Goal: Task Accomplishment & Management: Complete application form

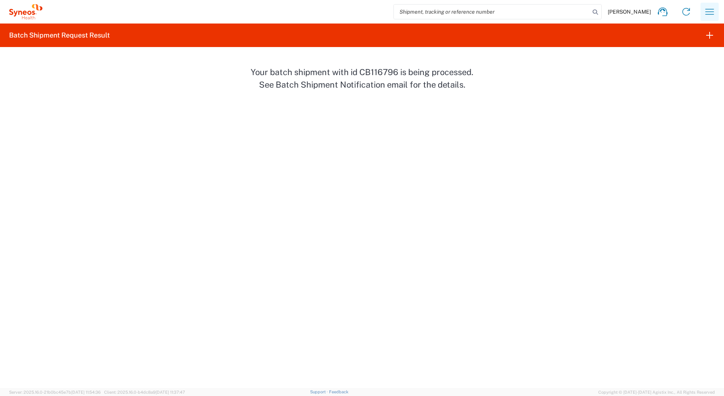
click at [712, 13] on icon "button" at bounding box center [710, 12] width 12 height 12
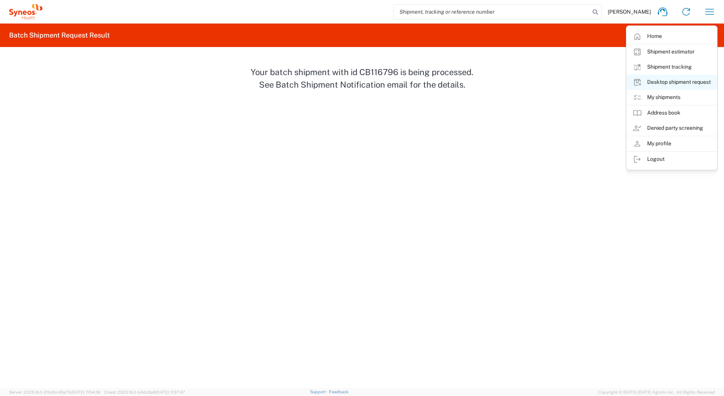
click at [662, 82] on link "Desktop shipment request" at bounding box center [672, 82] width 90 height 15
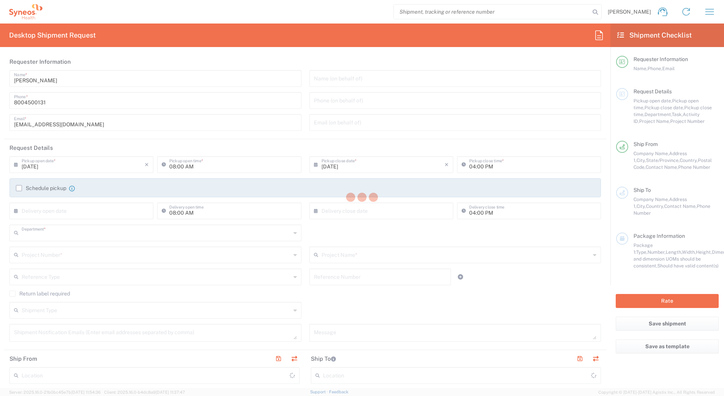
type input "4205"
type input "[US_STATE]"
type input "[GEOGRAPHIC_DATA]"
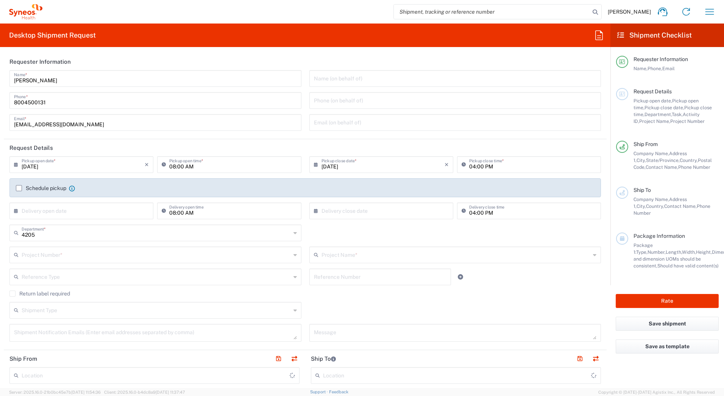
type input "Syneos Health Commercial Servi- [GEOGRAPHIC_DATA] [GEOGRAPHIC_DATA]"
click at [47, 81] on input "[PERSON_NAME]" at bounding box center [155, 77] width 283 height 13
drag, startPoint x: 52, startPoint y: 80, endPoint x: 2, endPoint y: 79, distance: 50.0
click at [2, 79] on form "Requester Information David Horvath Name * 8004500131 Phone * deployments@syneo…" at bounding box center [305, 220] width 611 height 335
paste input "Syneos Deployments"
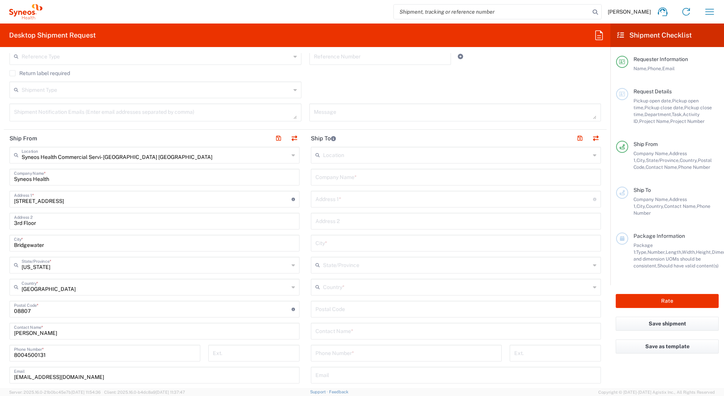
scroll to position [341, 0]
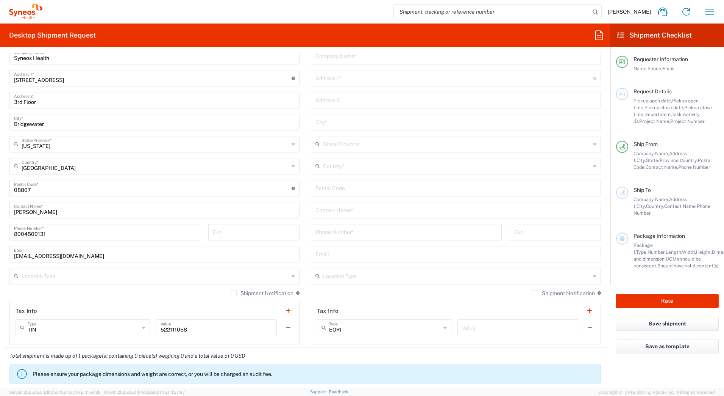
type input "Syneos Deployments"
drag, startPoint x: 52, startPoint y: 214, endPoint x: -2, endPoint y: 213, distance: 53.1
click at [0, 213] on html "[PERSON_NAME] Home Shipment estimator Shipment tracking Desktop shipment reques…" at bounding box center [362, 198] width 724 height 396
paste input "Syneos Deployments"
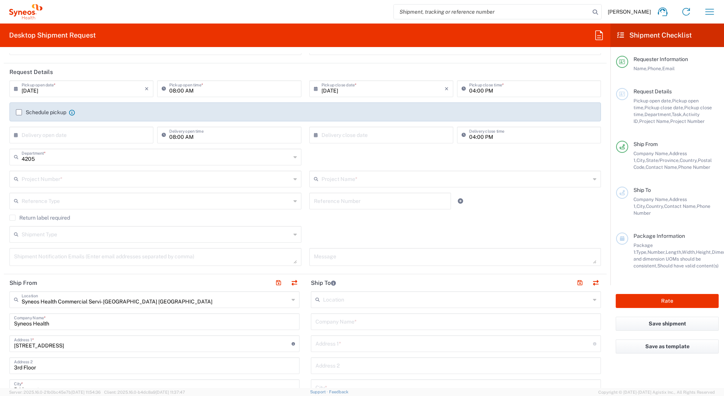
scroll to position [0, 0]
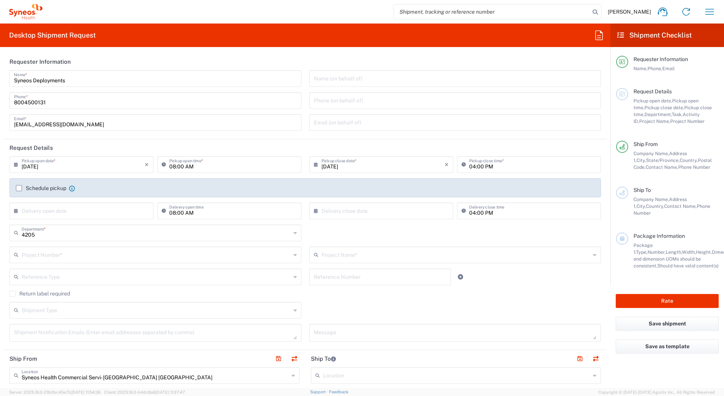
type input "Syneos Deployments"
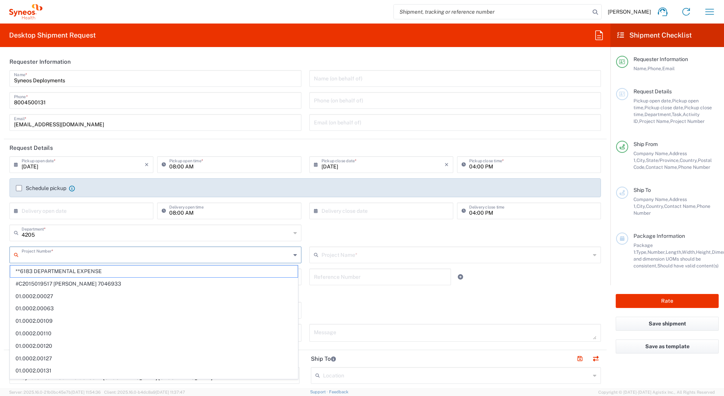
click at [34, 252] on input "text" at bounding box center [156, 253] width 269 height 13
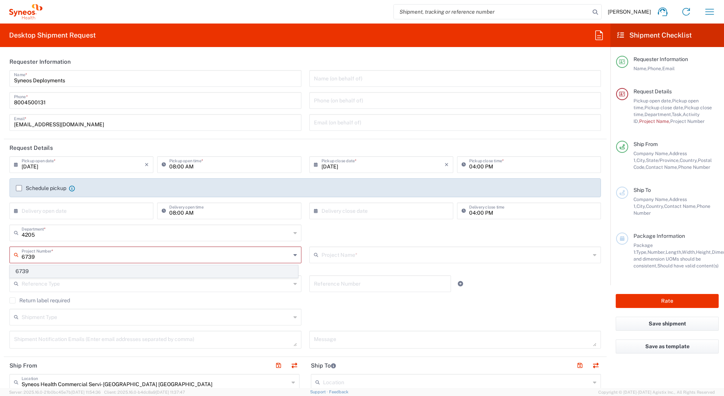
type input "6739"
click at [38, 271] on span "6739" at bounding box center [154, 271] width 288 height 12
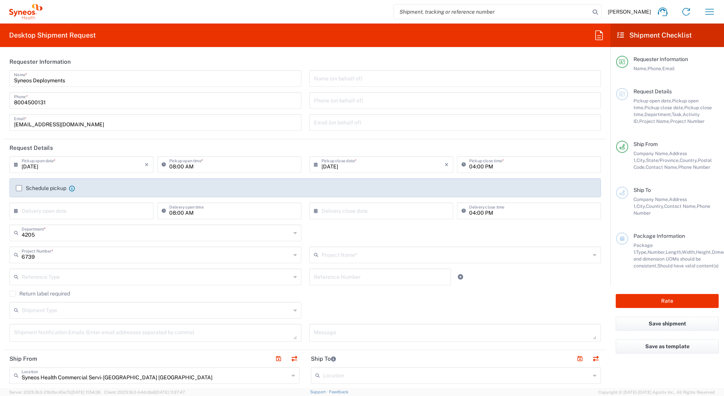
type input "EC-US-GSK Vaccines"
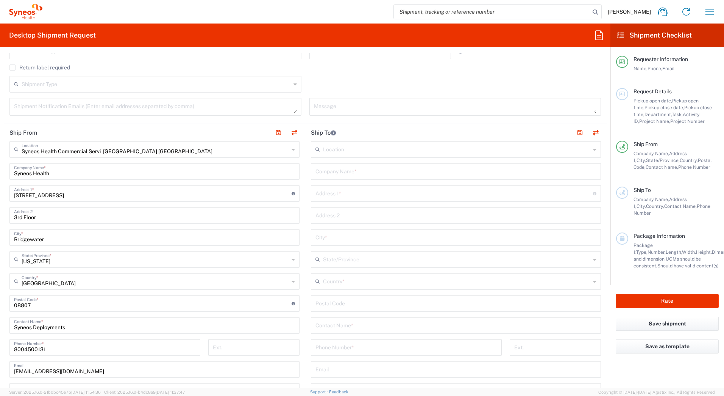
scroll to position [227, 0]
click at [352, 170] on input "text" at bounding box center [456, 169] width 281 height 13
paste input "Victoria Bartholomew"
type input "Victoria Bartholomew"
click at [344, 324] on input "text" at bounding box center [456, 322] width 281 height 13
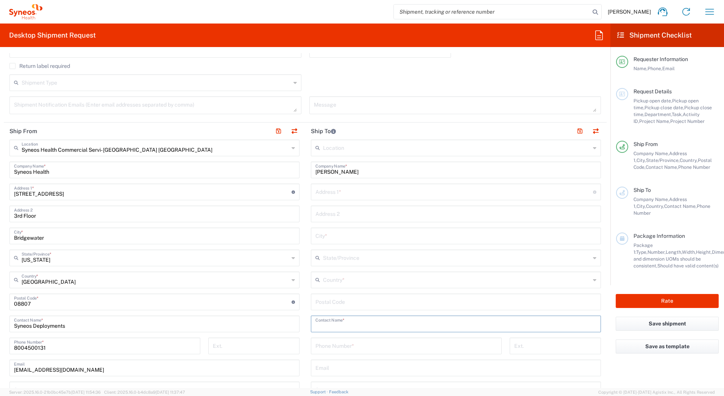
paste input "Victoria Bartholomew"
type input "Victoria Bartholomew"
click at [329, 193] on input "text" at bounding box center [455, 191] width 278 height 13
paste input "416 Richfield Court"
type input "416 Richfield Court"
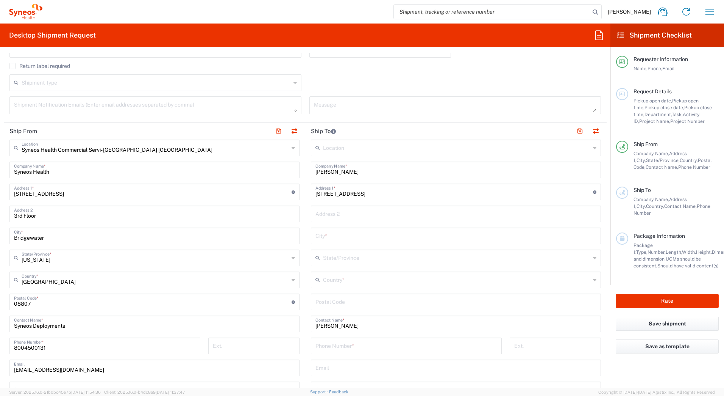
click at [325, 236] on input "text" at bounding box center [456, 234] width 281 height 13
paste input "Wilmington"
type input "Wilmington"
click at [333, 277] on input "text" at bounding box center [457, 278] width 268 height 13
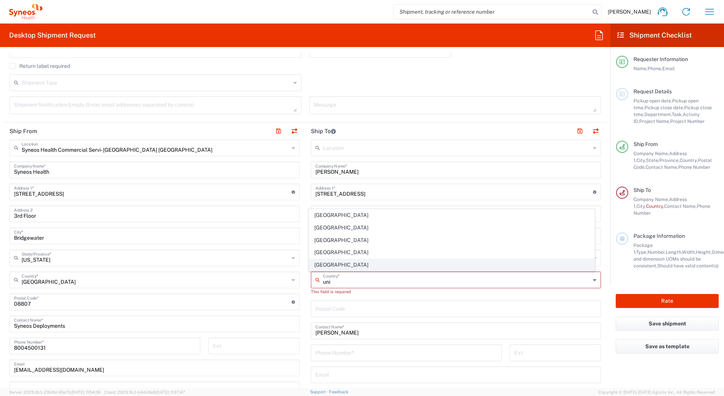
click at [333, 261] on span "[GEOGRAPHIC_DATA]" at bounding box center [452, 265] width 286 height 12
type input "[GEOGRAPHIC_DATA]"
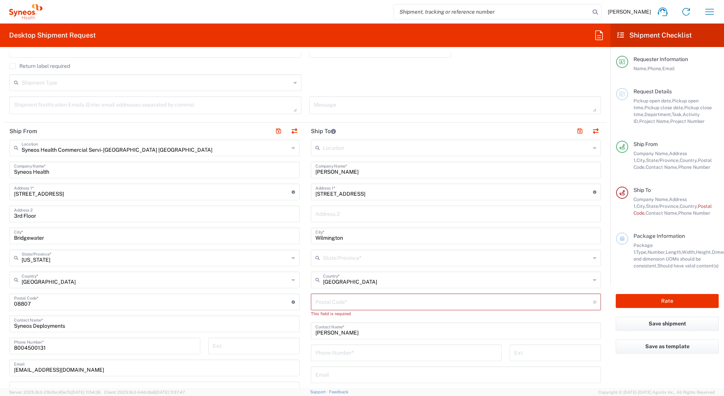
click at [367, 257] on input "text" at bounding box center [457, 256] width 268 height 13
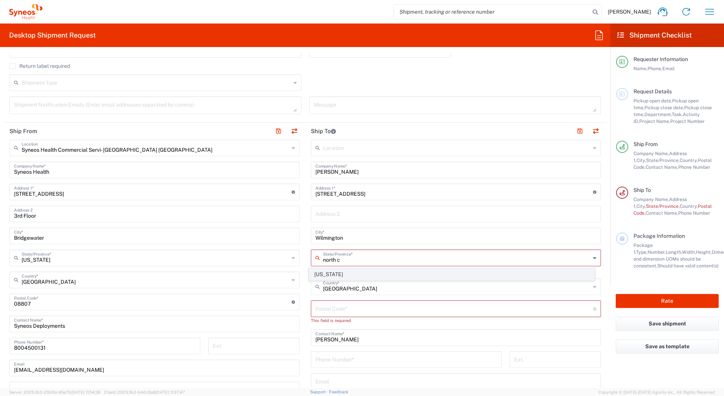
click at [363, 272] on span "[US_STATE]" at bounding box center [452, 274] width 286 height 12
type input "[US_STATE]"
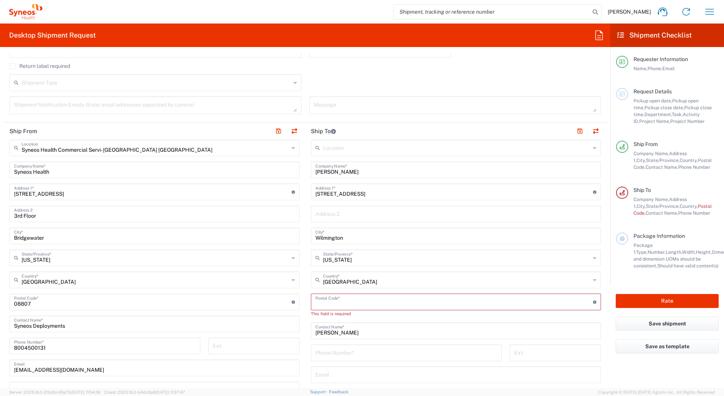
click at [337, 298] on input "undefined" at bounding box center [455, 300] width 278 height 13
click at [378, 299] on input "undefined" at bounding box center [455, 300] width 278 height 13
paste input "28411"
type input "28411"
click at [341, 347] on input "tel" at bounding box center [407, 344] width 182 height 13
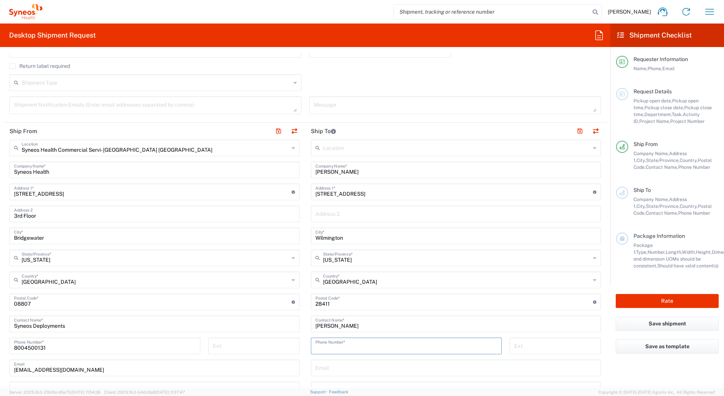
paste input "9102311930"
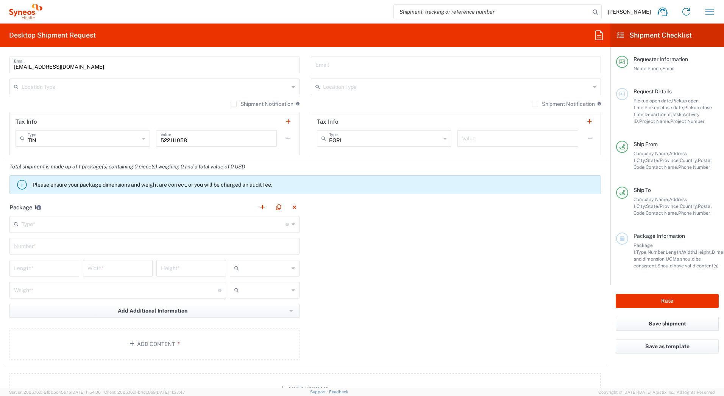
scroll to position [530, 0]
type input "9102311930"
click at [51, 224] on input "text" at bounding box center [154, 222] width 264 height 13
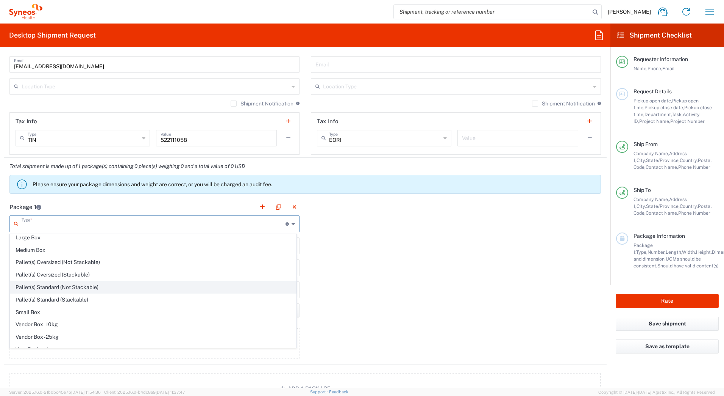
scroll to position [23, 0]
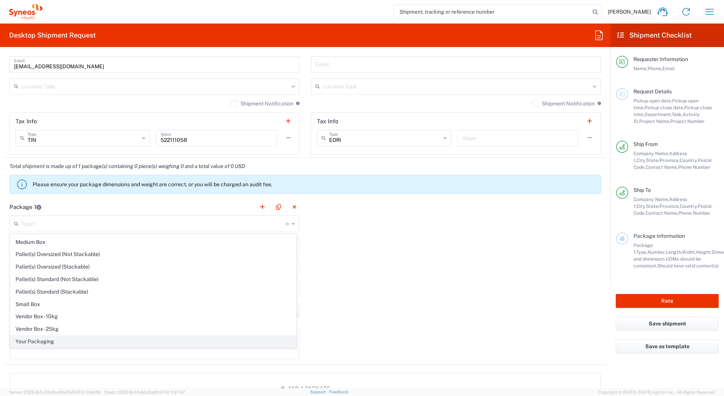
click at [67, 341] on span "Your Packaging" at bounding box center [153, 341] width 286 height 12
type input "Your Packaging"
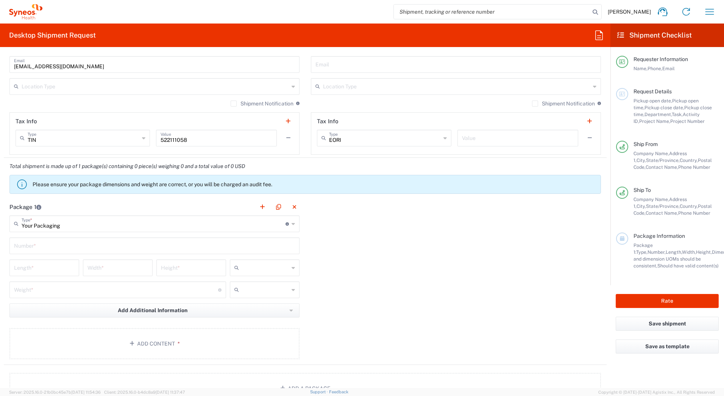
click at [39, 246] on input "text" at bounding box center [154, 244] width 281 height 13
type input "1"
click at [34, 266] on input "number" at bounding box center [44, 266] width 61 height 13
type input "24"
type input "15"
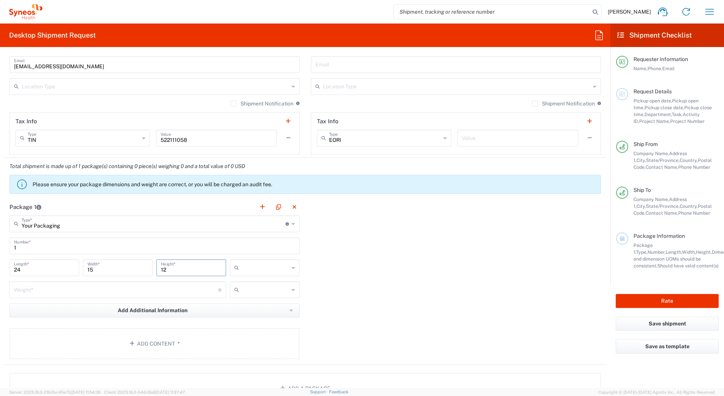
type input "12"
click at [246, 267] on input "text" at bounding box center [265, 267] width 47 height 12
click at [255, 308] on span "in" at bounding box center [261, 309] width 67 height 12
type input "in"
click at [42, 292] on input "number" at bounding box center [116, 288] width 204 height 13
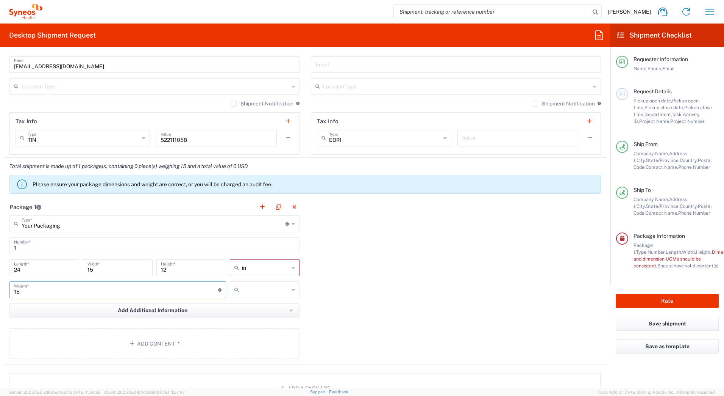
type input "15"
click at [247, 293] on input "text" at bounding box center [265, 289] width 47 height 12
click at [235, 318] on span "lbs" at bounding box center [261, 319] width 67 height 12
type input "lbs"
click at [189, 344] on button "Add Content *" at bounding box center [154, 343] width 290 height 31
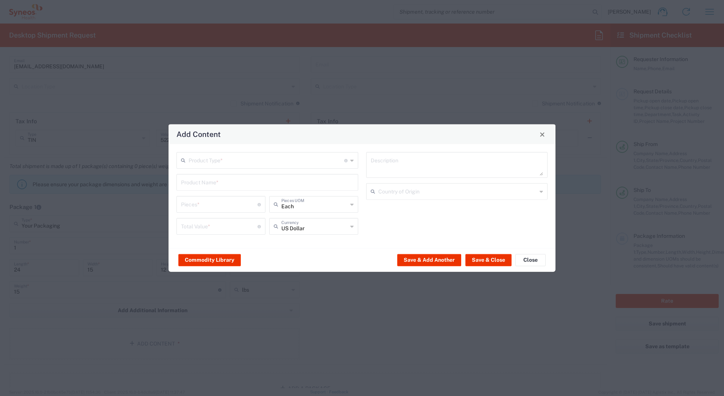
click at [219, 160] on input "text" at bounding box center [267, 159] width 156 height 13
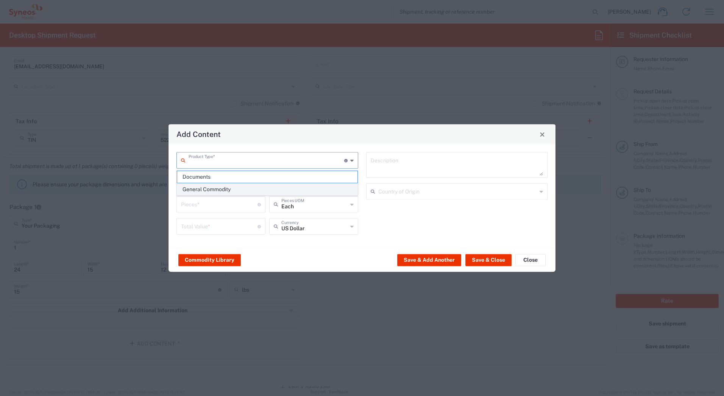
click at [208, 190] on span "General Commodity" at bounding box center [267, 189] width 180 height 12
type input "General Commodity"
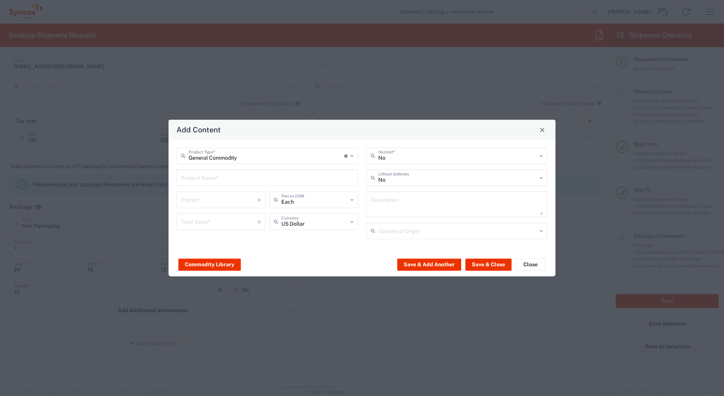
click at [204, 177] on input "text" at bounding box center [267, 177] width 173 height 13
click at [203, 178] on input "text" at bounding box center [267, 177] width 173 height 13
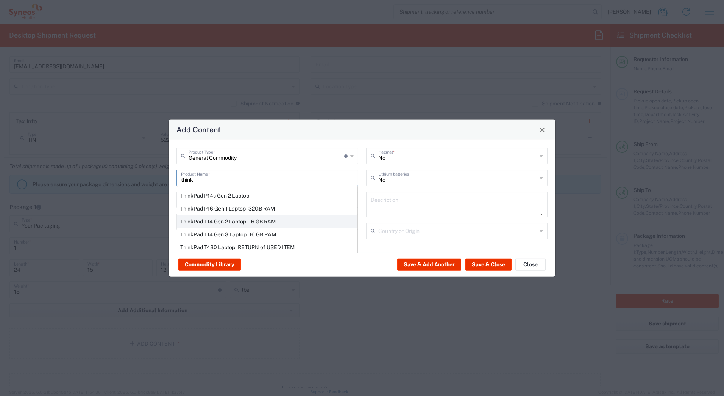
click at [196, 220] on div "ThinkPad T14 Gen 2 Laptop - 16 GB RAM" at bounding box center [267, 221] width 180 height 13
type input "ThinkPad T14 Gen 2 Laptop - 16 GB RAM"
type input "1"
type textarea "Intel Core i7-1156G7 vProÂ® Processor - 14"- 16 GB RAM - 512 GB SSD"
type input "[GEOGRAPHIC_DATA]"
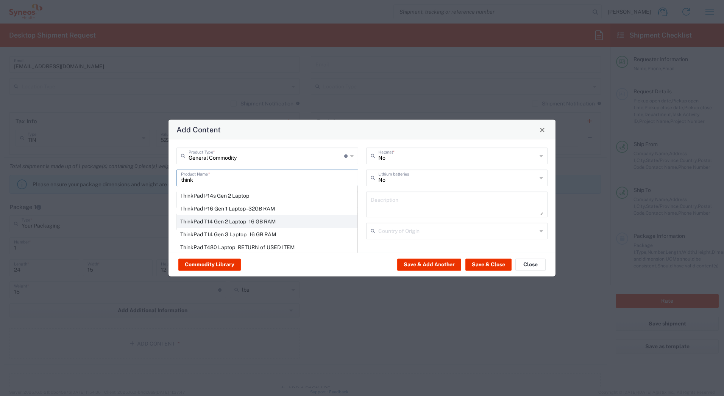
type input "Yes"
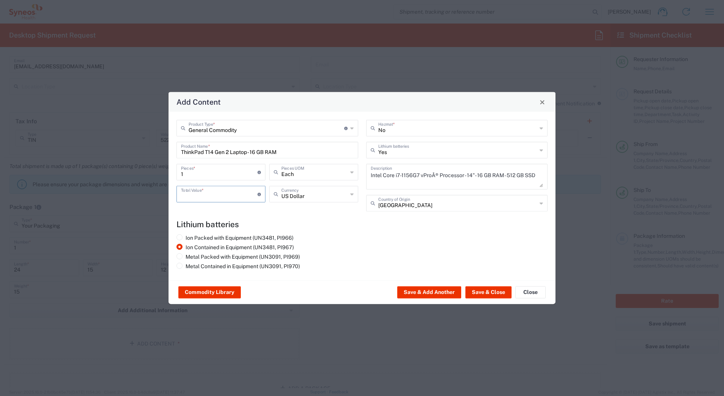
click at [190, 193] on input "number" at bounding box center [219, 193] width 77 height 13
type input "1000"
click at [427, 292] on button "Save & Add Another" at bounding box center [429, 292] width 64 height 12
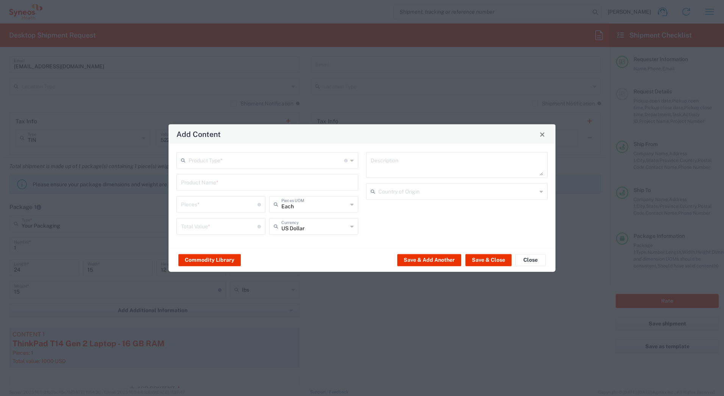
click at [249, 161] on input "text" at bounding box center [267, 159] width 156 height 13
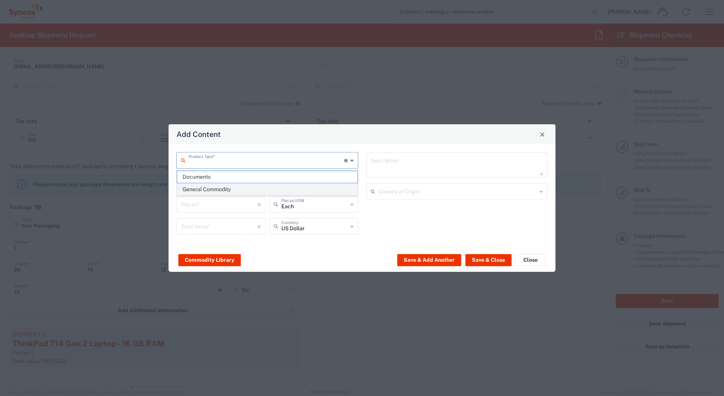
click at [219, 190] on span "General Commodity" at bounding box center [267, 189] width 180 height 12
type input "General Commodity"
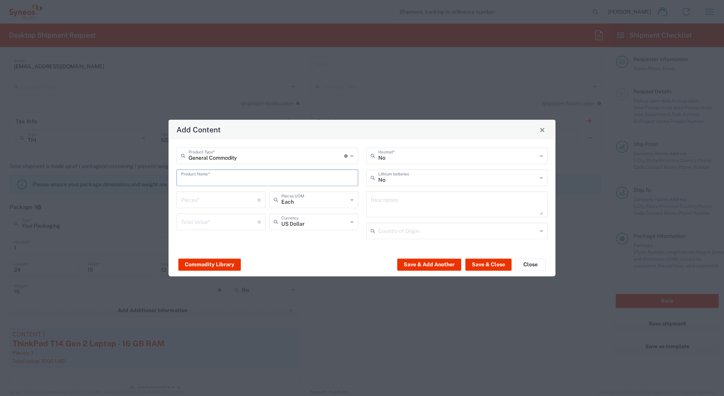
click at [216, 180] on input "text" at bounding box center [267, 177] width 173 height 13
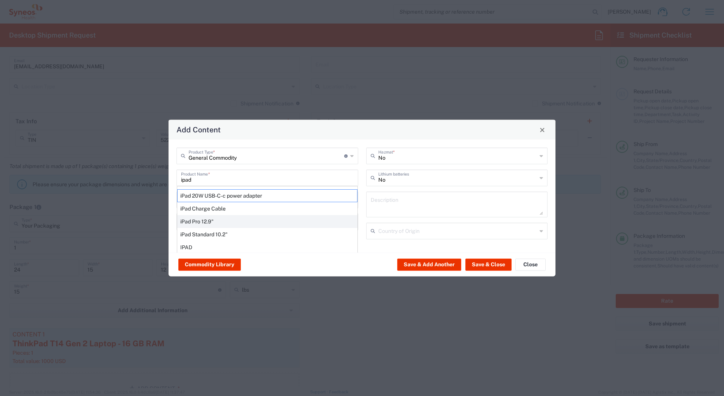
click at [196, 221] on div "iPad Pro 12.9"" at bounding box center [267, 221] width 180 height 13
type input "iPad Pro 12.9""
type input "1"
type textarea "iPad Pro 12.9""
type input "[GEOGRAPHIC_DATA]"
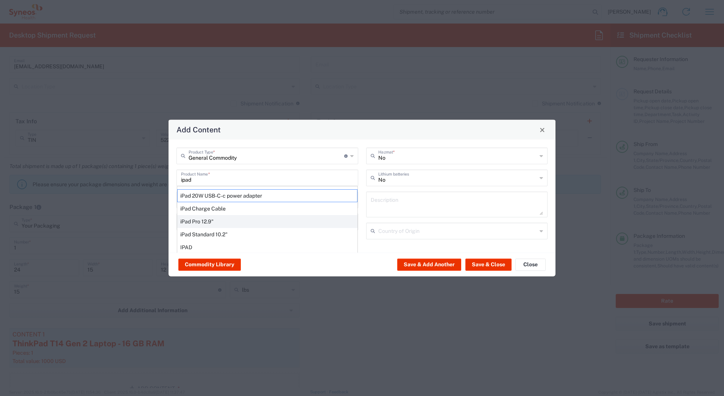
type input "Yes"
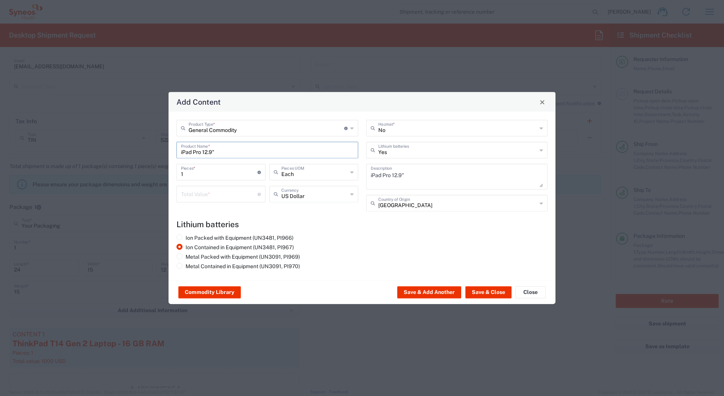
click at [196, 196] on input "number" at bounding box center [219, 193] width 77 height 13
type input "1000"
click at [477, 289] on button "Save & Close" at bounding box center [489, 292] width 46 height 12
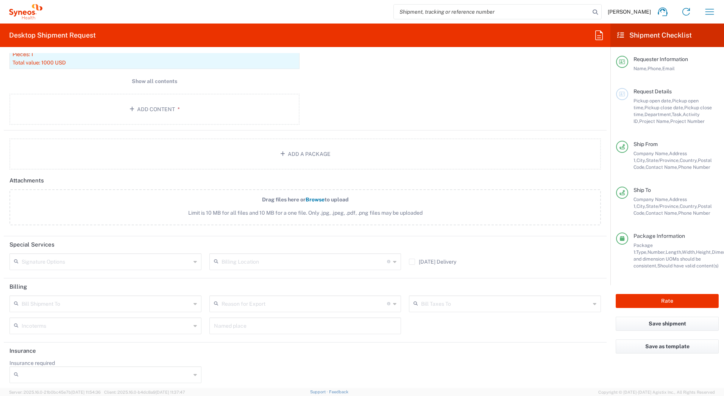
scroll to position [832, 0]
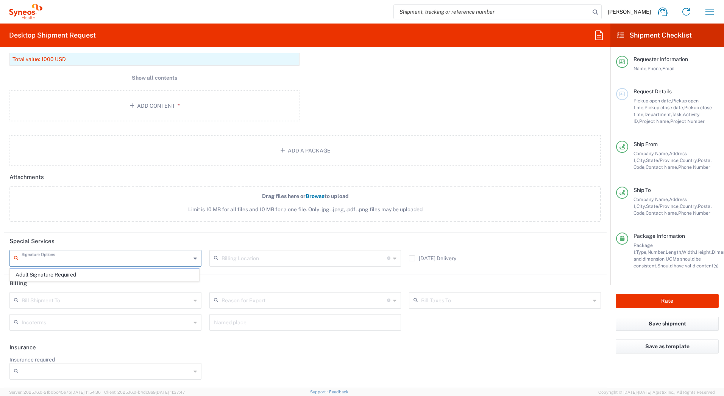
click at [54, 255] on input "text" at bounding box center [106, 257] width 169 height 13
click at [52, 276] on span "Adult Signature Required" at bounding box center [104, 275] width 189 height 12
type input "Adult Signature Required"
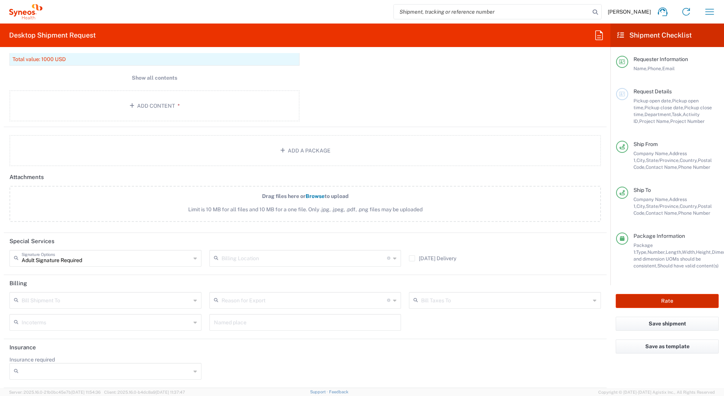
click at [638, 299] on button "Rate" at bounding box center [667, 301] width 103 height 14
type input "6739"
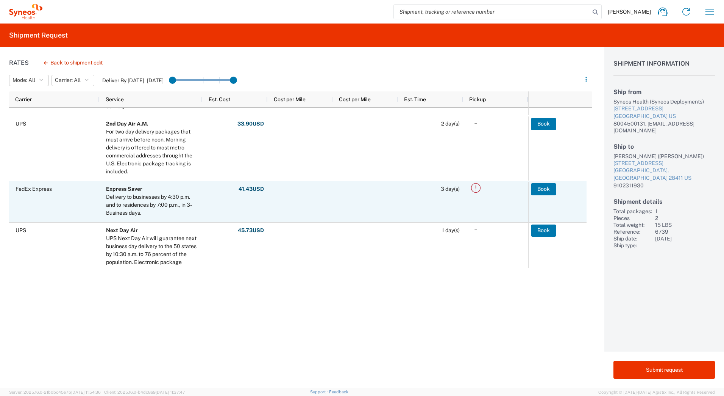
scroll to position [152, 0]
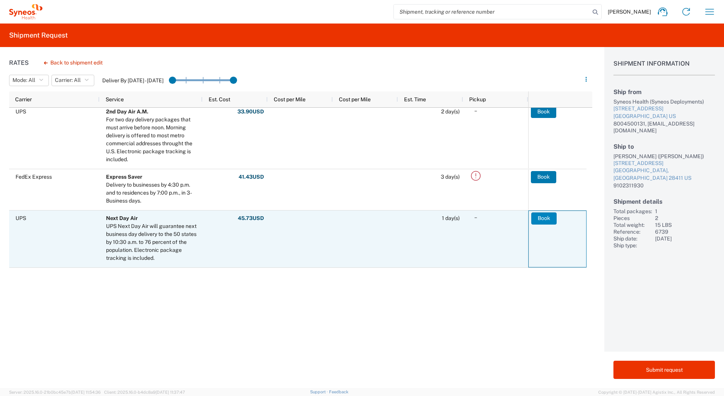
click at [543, 217] on button "Book" at bounding box center [544, 218] width 25 height 12
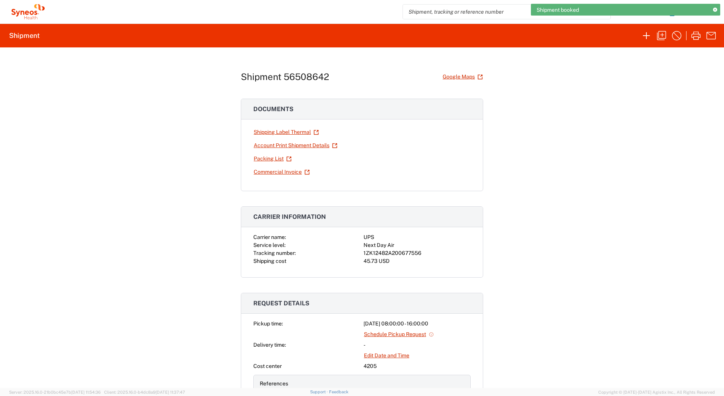
click at [398, 250] on div "1ZK12482A200677556" at bounding box center [417, 253] width 107 height 8
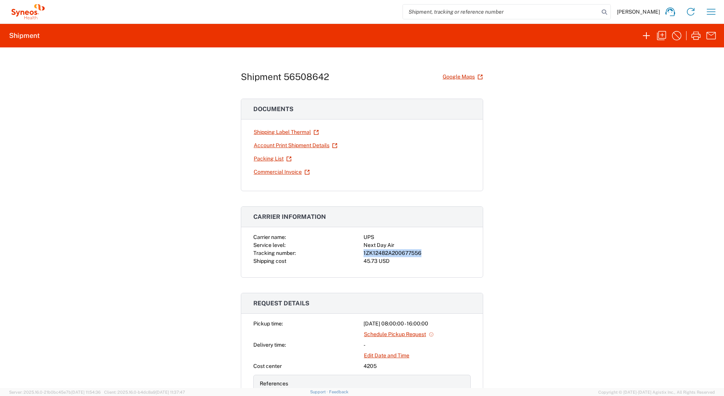
copy div "1ZK12482A200677556"
click at [270, 131] on link "Shipping Label Thermal" at bounding box center [286, 131] width 66 height 13
click at [663, 36] on icon "button" at bounding box center [661, 35] width 9 height 9
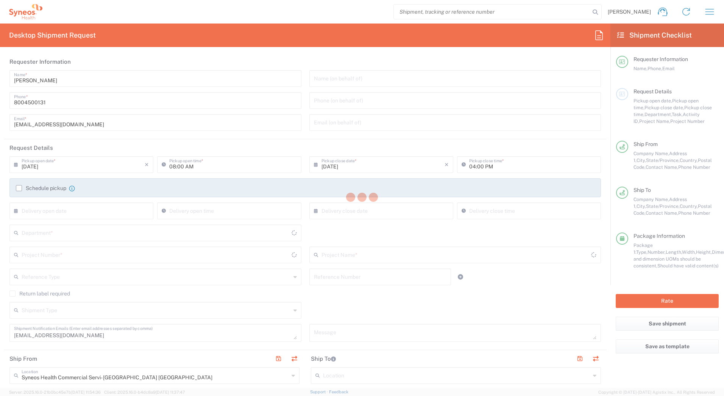
type input "6739"
type input "[US_STATE]"
type input "Your Packaging"
type input "4205"
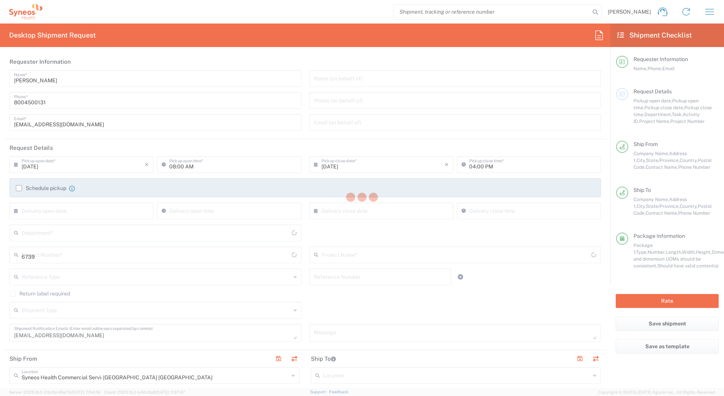
type input "EC-US-GSK Vaccines"
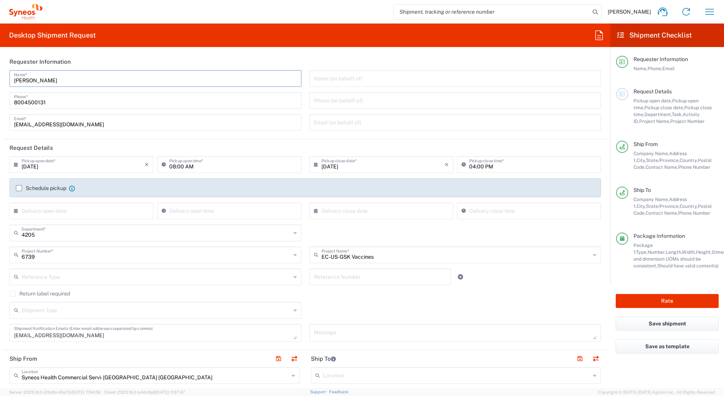
drag, startPoint x: 53, startPoint y: 80, endPoint x: -2, endPoint y: 81, distance: 54.6
click at [0, 81] on html "[PERSON_NAME] Home Shipment estimator Shipment tracking Desktop shipment reques…" at bounding box center [362, 198] width 724 height 396
paste input "Syneos Deployments"
type input "Syneos Deployments"
click at [186, 50] on div "Desktop Shipment Request Requester Information Syneos Deployments Name * 800450…" at bounding box center [305, 205] width 611 height 364
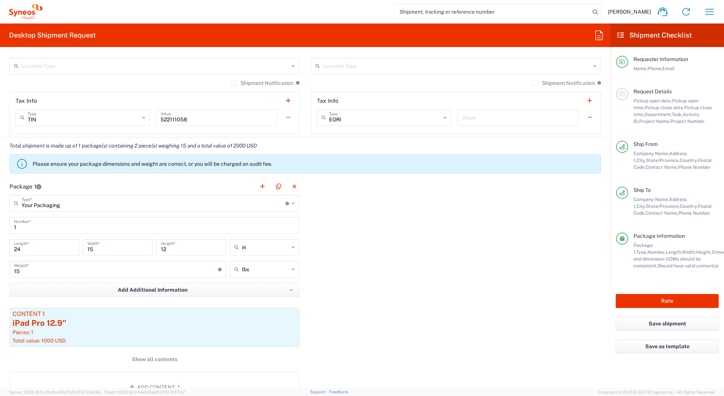
scroll to position [606, 0]
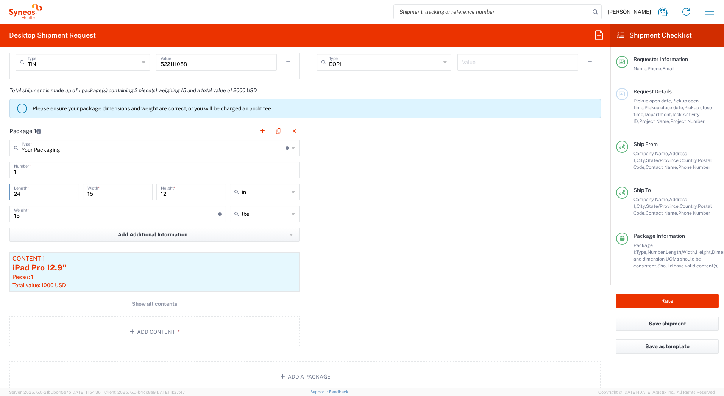
click at [30, 194] on input "24" at bounding box center [44, 191] width 61 height 13
type input "27"
type input "5"
type input "17"
click at [291, 261] on icon "button" at bounding box center [293, 259] width 4 height 5
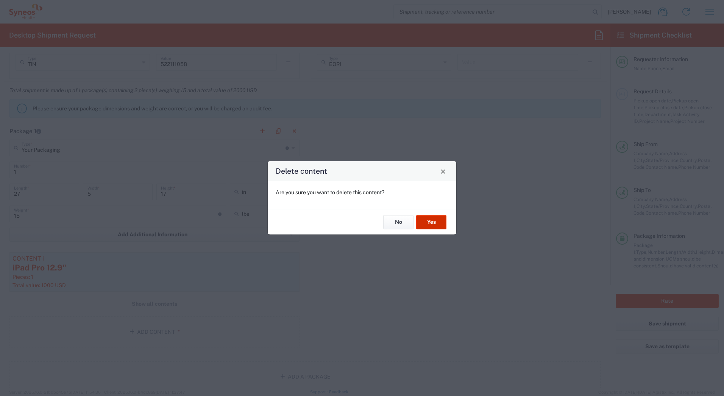
click at [432, 222] on button "Yes" at bounding box center [431, 222] width 30 height 14
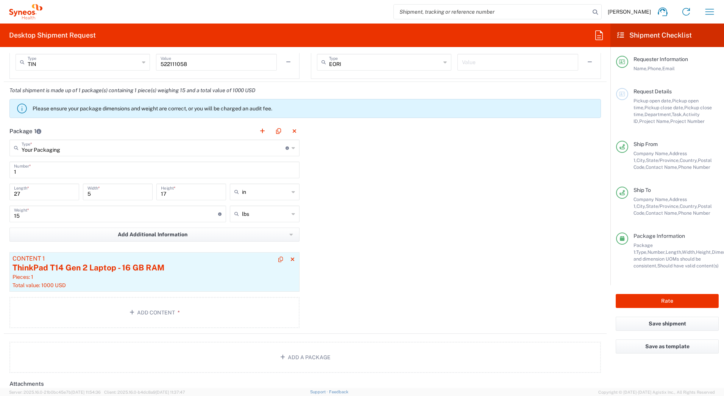
click at [135, 271] on div "ThinkPad T14 Gen 2 Laptop - 16 GB RAM" at bounding box center [155, 267] width 284 height 11
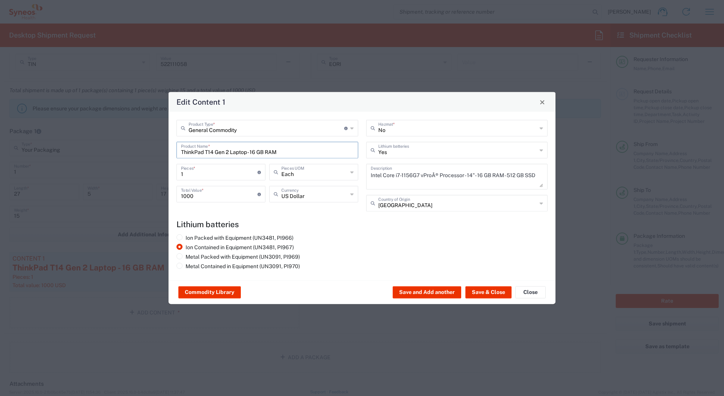
drag, startPoint x: 281, startPoint y: 152, endPoint x: 78, endPoint y: 148, distance: 202.8
click at [78, 148] on div "Edit Content 1 General Commodity Product Type * Document: Paper document genera…" at bounding box center [362, 198] width 724 height 396
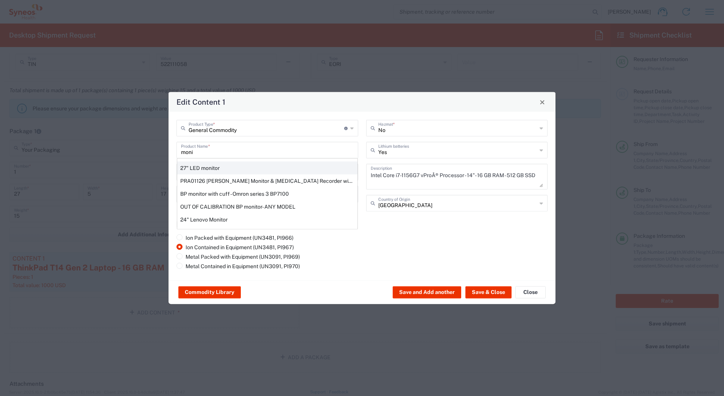
click at [187, 168] on div "27" LED monitor" at bounding box center [267, 167] width 180 height 13
type input "27" LED monitor"
type input "No"
type textarea "27" LED monitor"
type input "[GEOGRAPHIC_DATA]"
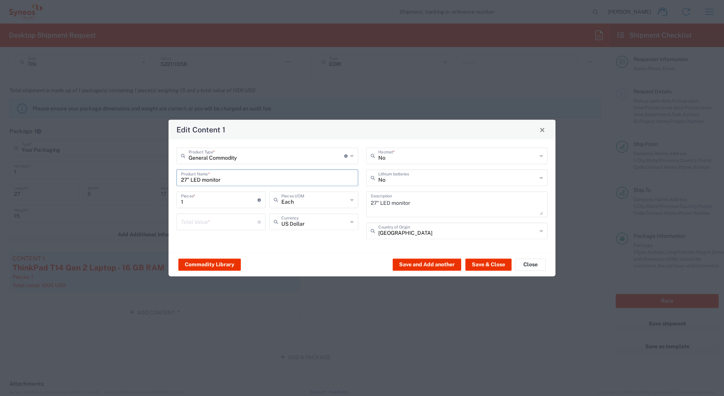
click at [191, 217] on input "number" at bounding box center [219, 220] width 77 height 13
type input "500"
click at [498, 262] on button "Save & Close" at bounding box center [489, 264] width 46 height 12
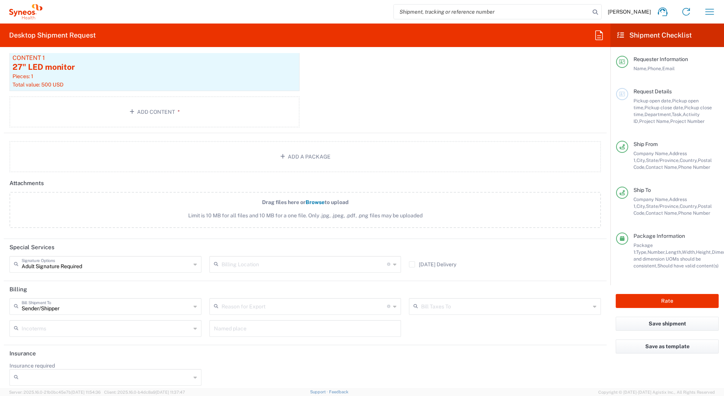
scroll to position [813, 0]
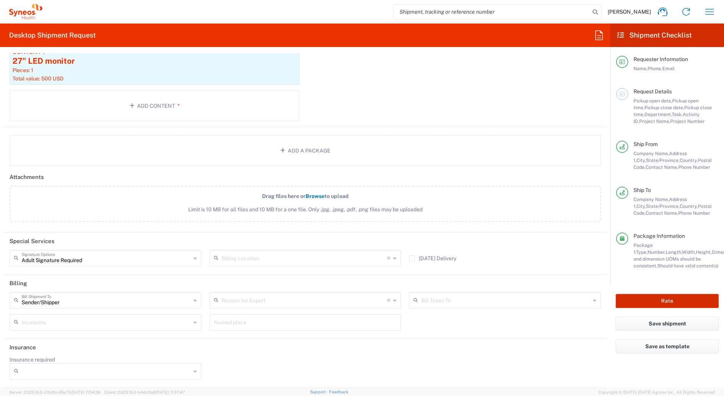
click at [697, 301] on button "Rate" at bounding box center [667, 301] width 103 height 14
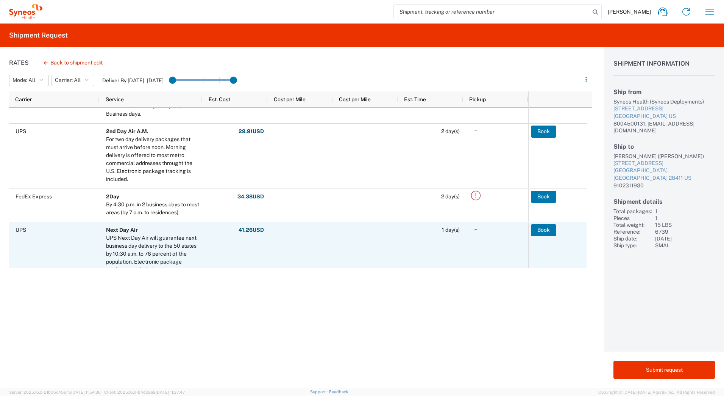
scroll to position [227, 0]
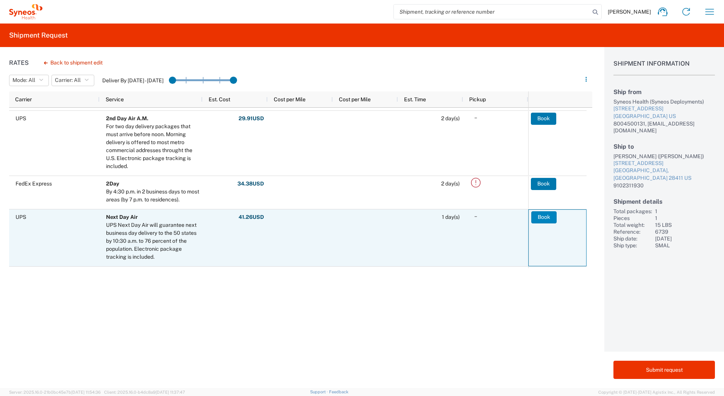
click at [545, 219] on button "Book" at bounding box center [544, 217] width 25 height 12
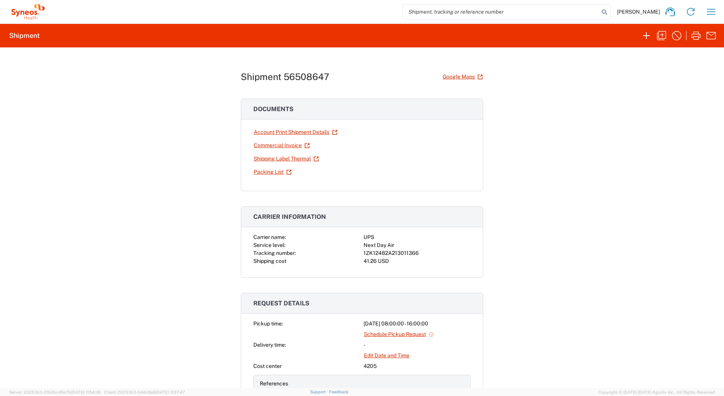
click at [404, 251] on div "1ZK12482A213011366" at bounding box center [417, 253] width 107 height 8
click at [405, 251] on div "1ZK12482A213011366" at bounding box center [417, 253] width 107 height 8
copy div "1ZK12482A213011366"
click at [694, 36] on icon "button" at bounding box center [696, 36] width 12 height 12
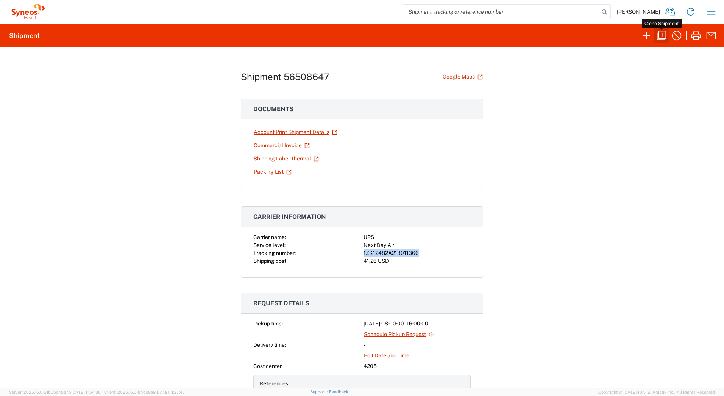
click at [659, 33] on icon "button" at bounding box center [661, 35] width 9 height 9
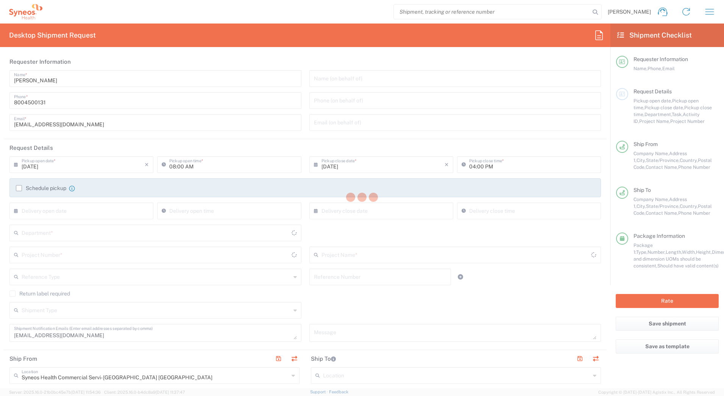
type input "6739"
type input "EC-US-GSK Vaccines"
type input "[US_STATE]"
type input "Your Packaging"
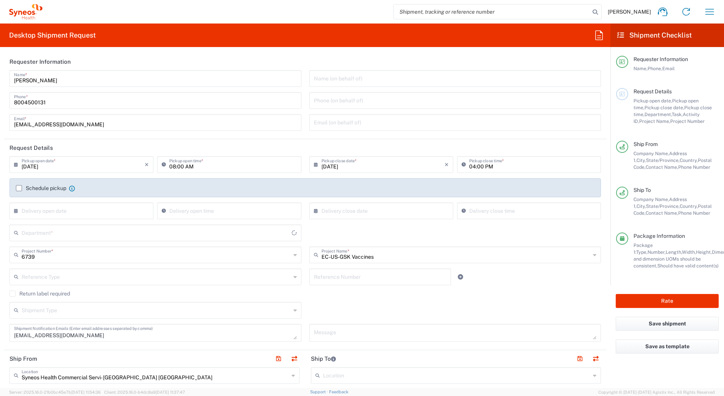
type input "4205"
drag, startPoint x: 60, startPoint y: 79, endPoint x: 0, endPoint y: 73, distance: 60.2
click at [0, 79] on html "[PERSON_NAME] Home Shipment estimator Shipment tracking Desktop shipment reques…" at bounding box center [362, 198] width 724 height 396
paste input "Syneos Deployments"
type input "Syneos Deployments"
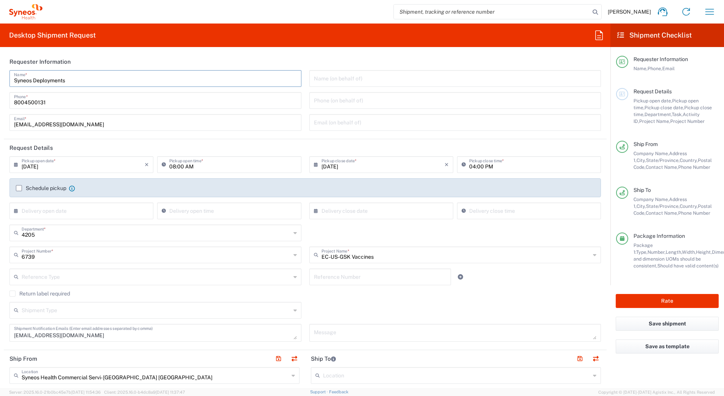
click at [313, 50] on div "Desktop Shipment Request Requester Information Syneos Deployments Name * 800450…" at bounding box center [305, 205] width 611 height 364
click at [52, 254] on input "text" at bounding box center [156, 253] width 269 height 13
type input "7205"
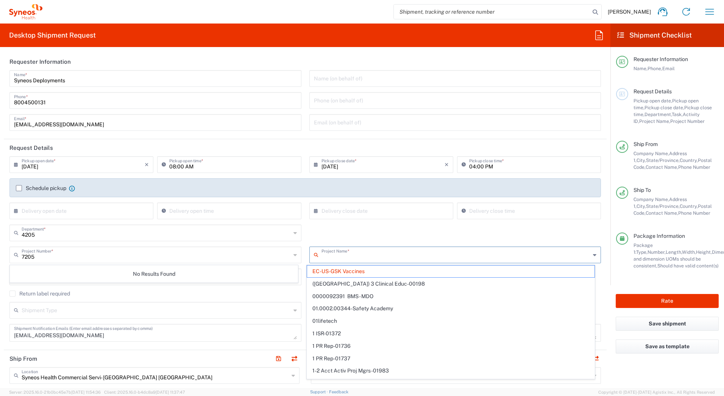
click at [394, 254] on input "text" at bounding box center [456, 253] width 269 height 13
type input "7"
type input "6739"
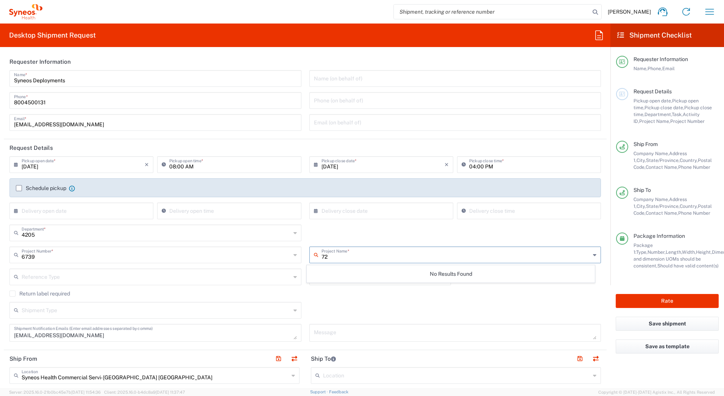
type input "7"
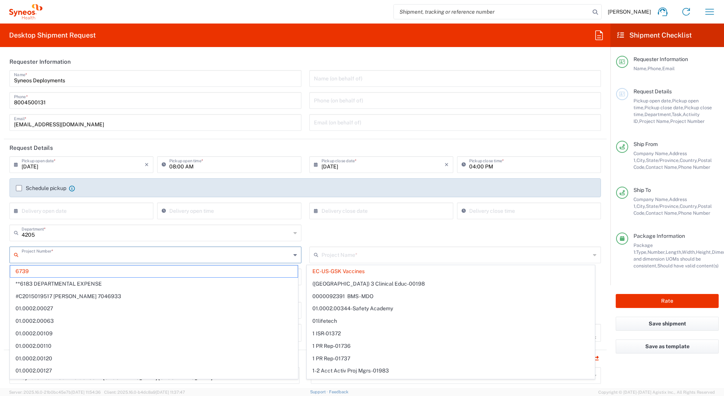
click at [82, 255] on input "text" at bounding box center [156, 253] width 269 height 13
type input "EC-US-GSK Vaccines"
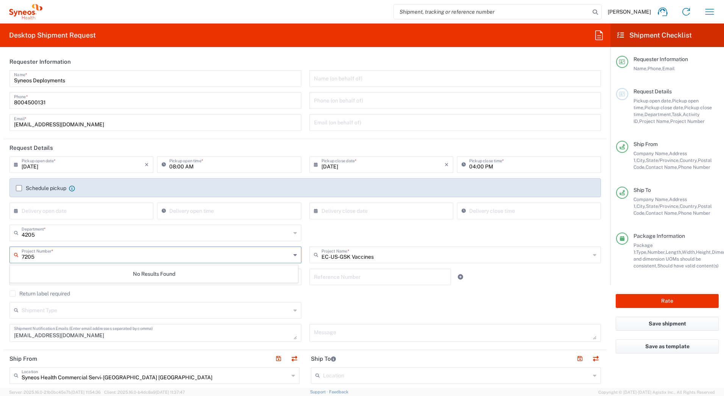
type input "7205"
click at [593, 255] on icon at bounding box center [594, 255] width 3 height 12
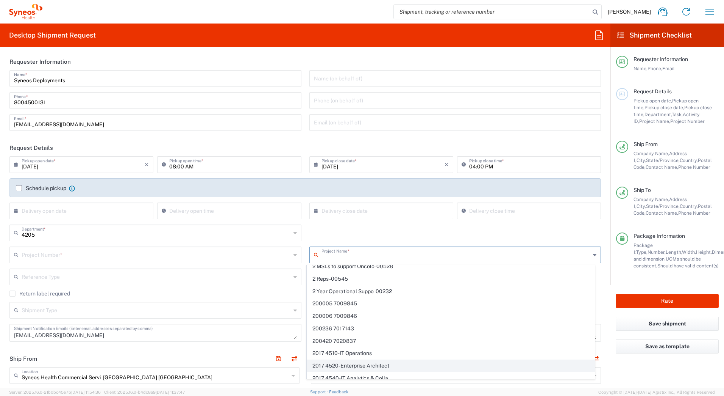
scroll to position [520, 0]
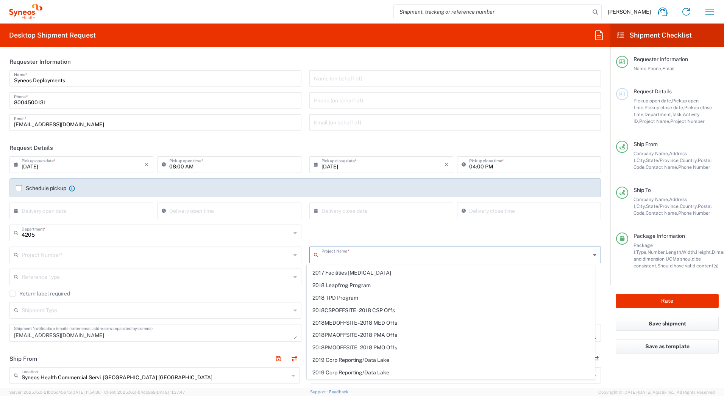
click at [62, 259] on input "text" at bounding box center [156, 253] width 269 height 13
type input "EC-US-GSK Vaccines"
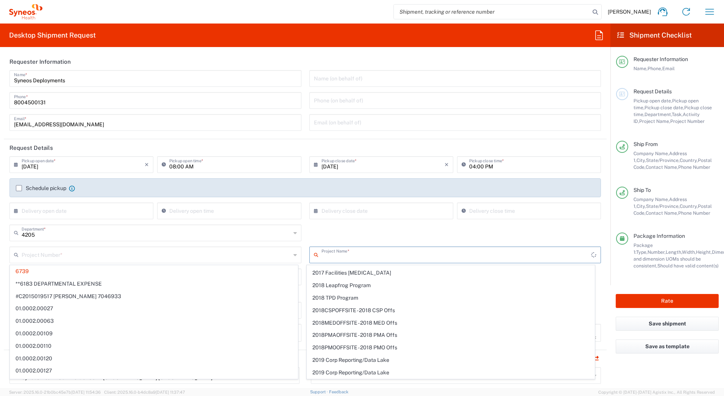
scroll to position [0, 0]
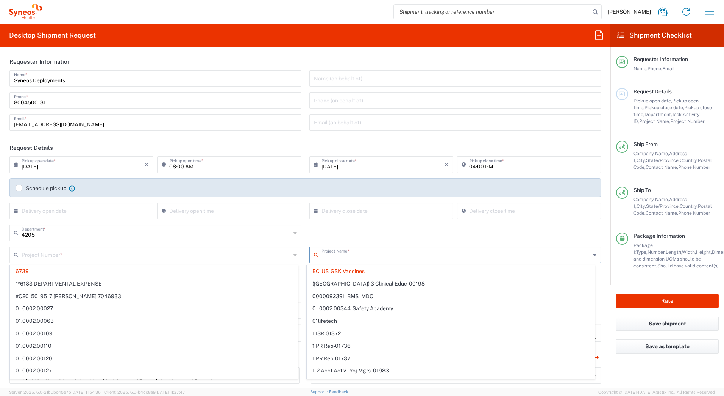
drag, startPoint x: 381, startPoint y: 256, endPoint x: 307, endPoint y: 256, distance: 74.6
click at [310, 256] on div "Project Name *" at bounding box center [456, 254] width 292 height 17
type input "6739"
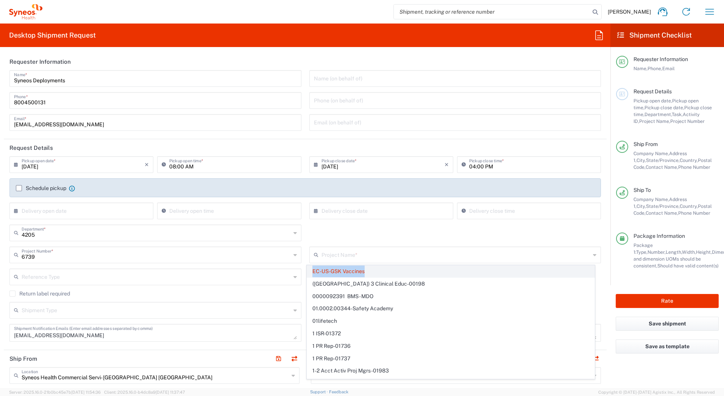
drag, startPoint x: 371, startPoint y: 270, endPoint x: 307, endPoint y: 271, distance: 64.0
click at [307, 271] on span "EC-US-GSK Vaccines" at bounding box center [451, 271] width 288 height 12
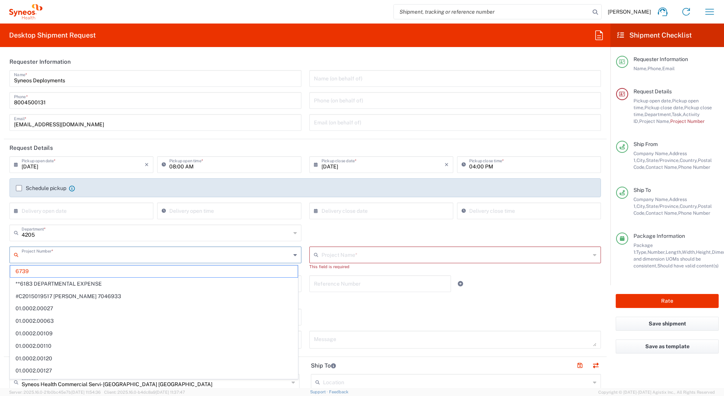
click at [41, 255] on input "text" at bounding box center [156, 253] width 269 height 13
type input "7"
type input "EC-US-GSK Vaccines"
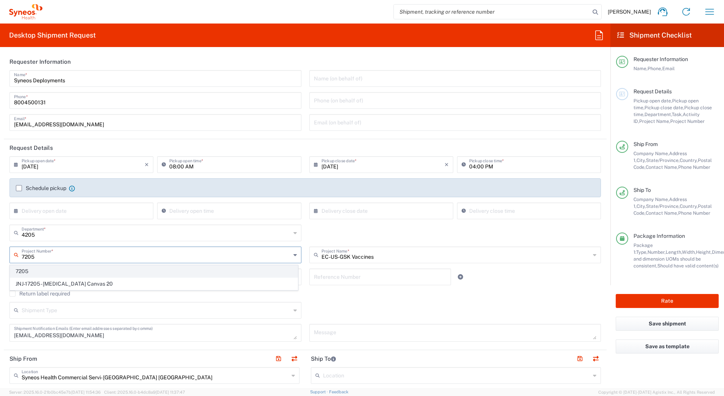
type input "7205"
click at [25, 270] on span "7205" at bounding box center [154, 271] width 288 height 12
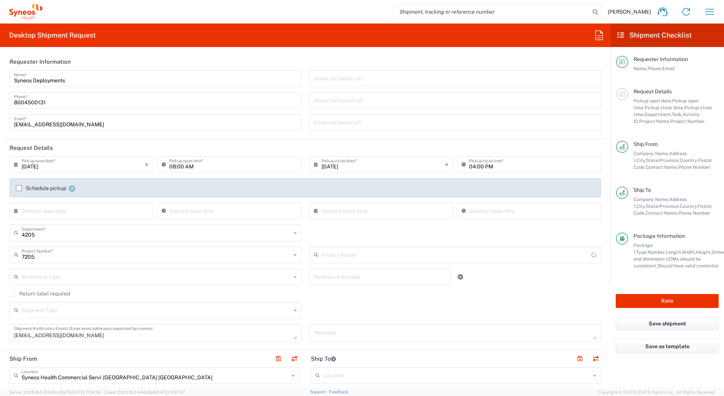
type input "ST-US_GSK plc_Sales"
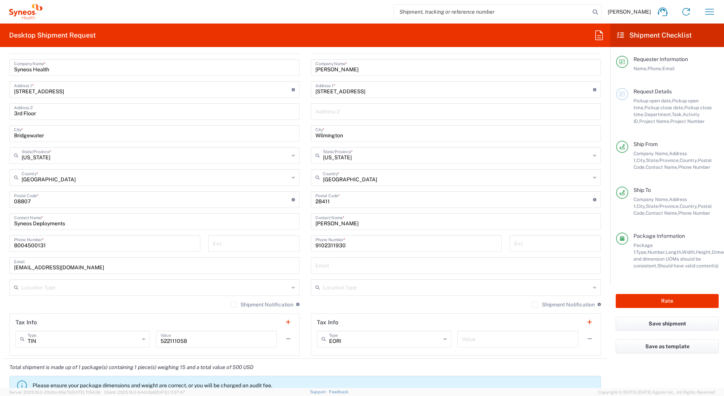
scroll to position [265, 0]
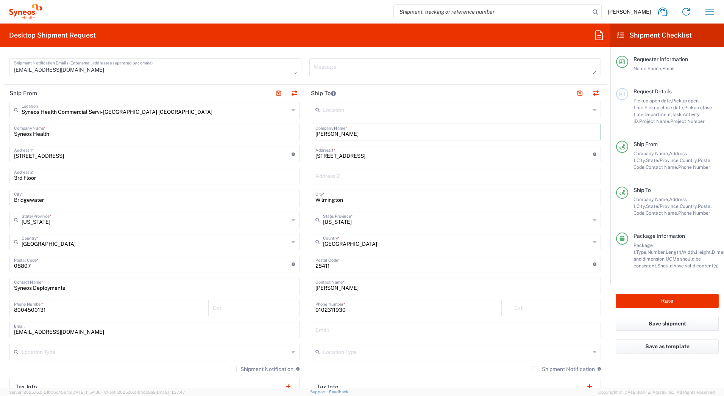
drag, startPoint x: 370, startPoint y: 133, endPoint x: 291, endPoint y: 135, distance: 79.2
click at [291, 135] on div "Ship From Syneos Health Commercial Servi- [GEOGRAPHIC_DATA] [GEOGRAPHIC_DATA] L…" at bounding box center [305, 253] width 603 height 338
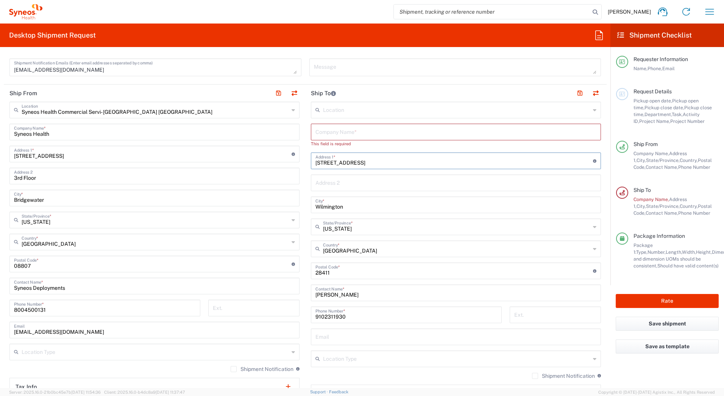
drag, startPoint x: 366, startPoint y: 154, endPoint x: 291, endPoint y: 156, distance: 75.1
click at [291, 156] on div "Ship From Syneos Health Commercial Servi- [GEOGRAPHIC_DATA] [GEOGRAPHIC_DATA] L…" at bounding box center [305, 256] width 603 height 345
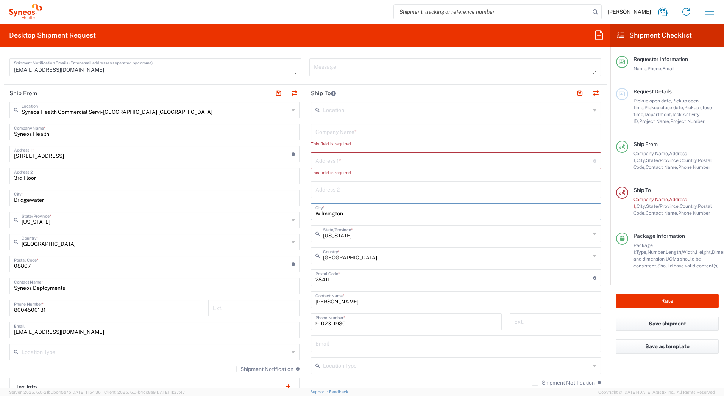
drag, startPoint x: 311, startPoint y: 211, endPoint x: 274, endPoint y: 211, distance: 36.8
click at [274, 211] on div "Ship From Syneos Health Commercial Servi- [GEOGRAPHIC_DATA] [GEOGRAPHIC_DATA] L…" at bounding box center [305, 260] width 603 height 352
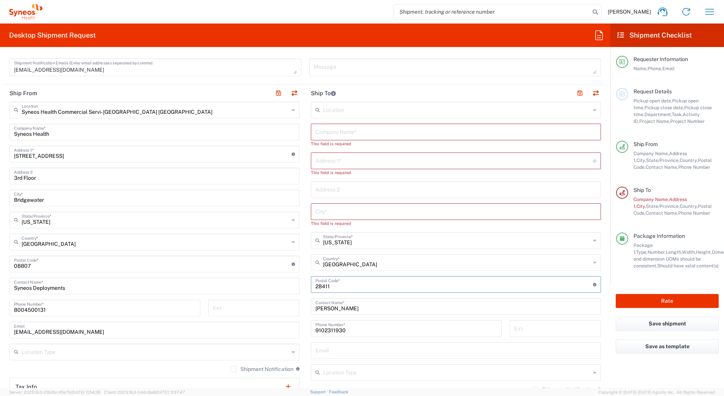
drag, startPoint x: 294, startPoint y: 282, endPoint x: 233, endPoint y: 282, distance: 61.4
click at [233, 282] on div "Ship From Syneos Health Commercial Servi- [GEOGRAPHIC_DATA] [GEOGRAPHIC_DATA] L…" at bounding box center [305, 263] width 603 height 359
drag, startPoint x: 338, startPoint y: 302, endPoint x: 235, endPoint y: 325, distance: 106.2
click at [231, 320] on div "Ship From Syneos Health Commercial Servi- [GEOGRAPHIC_DATA] [GEOGRAPHIC_DATA] L…" at bounding box center [305, 267] width 603 height 366
type input "olomew"
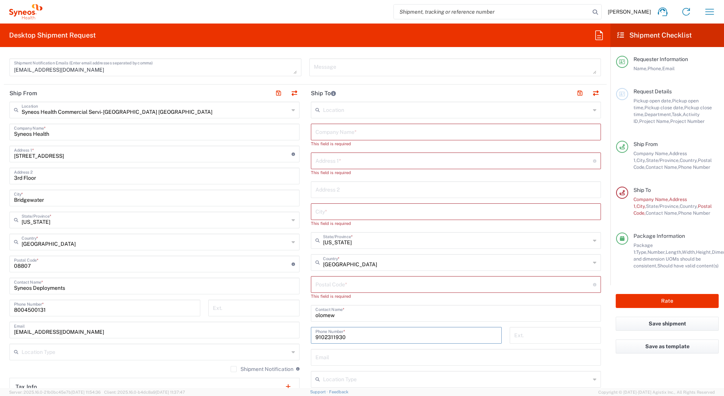
drag, startPoint x: 347, startPoint y: 340, endPoint x: 246, endPoint y: 341, distance: 100.4
click at [248, 341] on div "Ship From Syneos Health Commercial Servi- [GEOGRAPHIC_DATA] [GEOGRAPHIC_DATA] L…" at bounding box center [305, 267] width 603 height 366
click at [341, 131] on input "text" at bounding box center [456, 131] width 281 height 13
paste input "Kim Molloy"
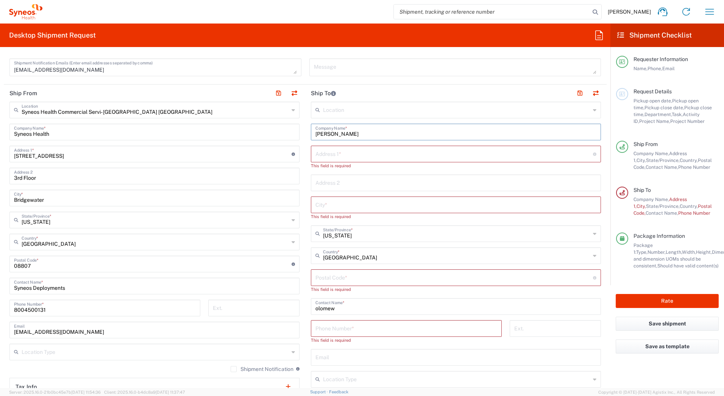
type input "Kim Molloy"
drag, startPoint x: 347, startPoint y: 305, endPoint x: 290, endPoint y: 310, distance: 57.4
click at [290, 310] on div "Ship From Syneos Health Commercial Servi- [GEOGRAPHIC_DATA] [GEOGRAPHIC_DATA] L…" at bounding box center [305, 267] width 603 height 366
paste input "Kim Molloy"
type input "Kim Molloy"
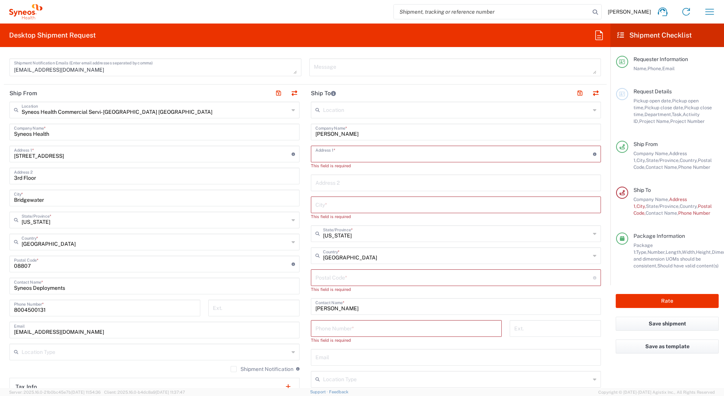
click at [332, 153] on input "text" at bounding box center [455, 153] width 278 height 13
paste input "2733 Huckleberry Drive"
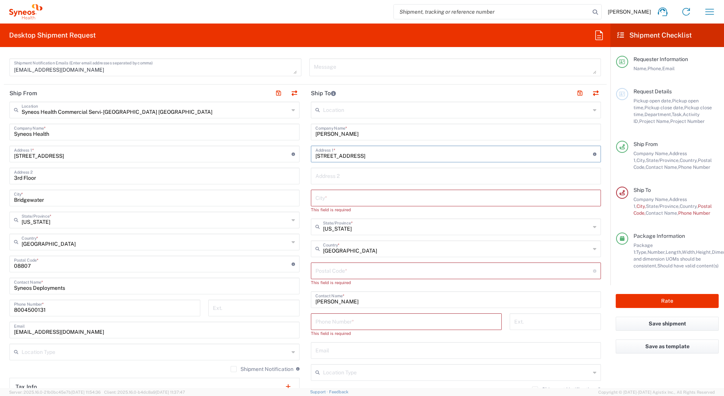
type input "2733 Huckleberry Drive"
click at [334, 197] on input "text" at bounding box center [456, 197] width 281 height 13
paste input "Great Falls"
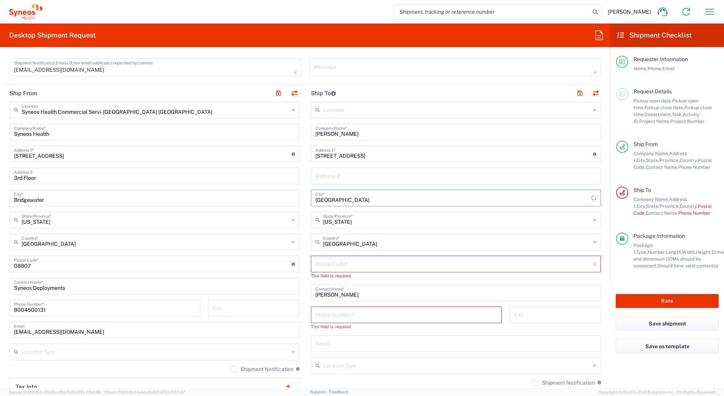
type input "Great Falls"
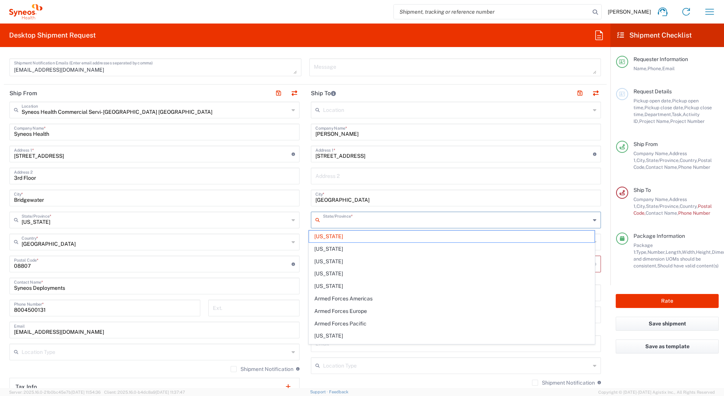
click at [359, 223] on input "text" at bounding box center [457, 219] width 268 height 13
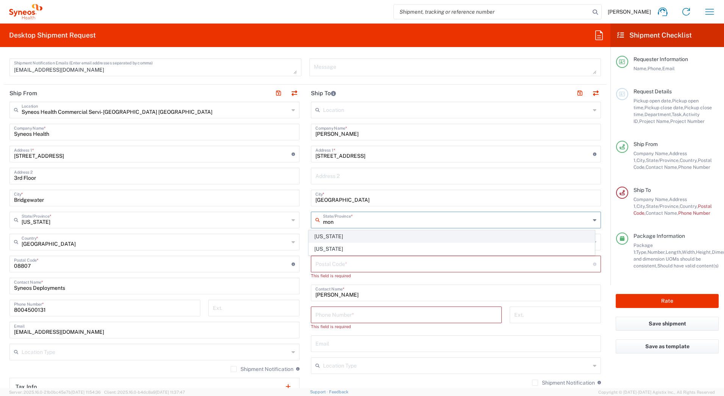
click at [328, 238] on span "[US_STATE]" at bounding box center [452, 236] width 286 height 12
type input "[US_STATE]"
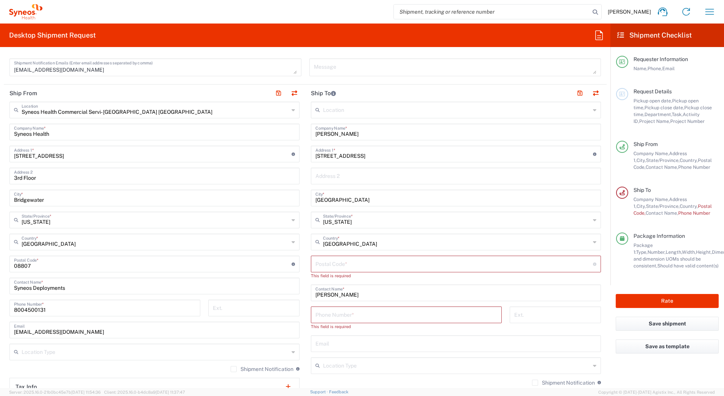
click at [414, 263] on input "undefined" at bounding box center [455, 263] width 278 height 13
paste input "59404"
type input "59404"
click at [408, 311] on input "tel" at bounding box center [407, 306] width 182 height 13
paste input "4067993297"
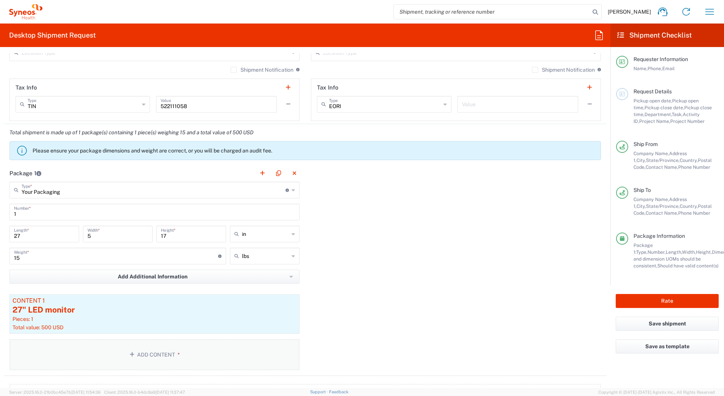
scroll to position [606, 0]
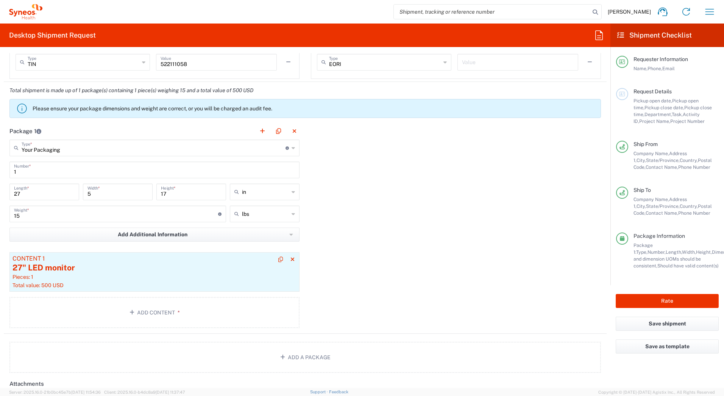
type input "4067993297"
click at [144, 271] on div "27" LED monitor" at bounding box center [155, 267] width 284 height 11
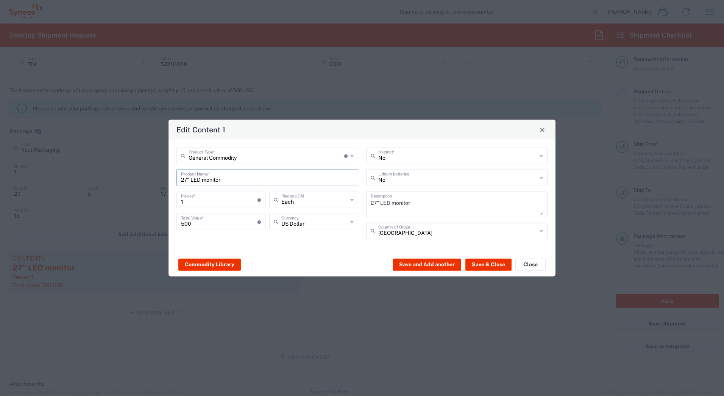
drag, startPoint x: 222, startPoint y: 179, endPoint x: 164, endPoint y: 180, distance: 58.4
click at [164, 180] on div "Edit Content 1 General Commodity Product Type * Document: Paper document genera…" at bounding box center [362, 198] width 724 height 396
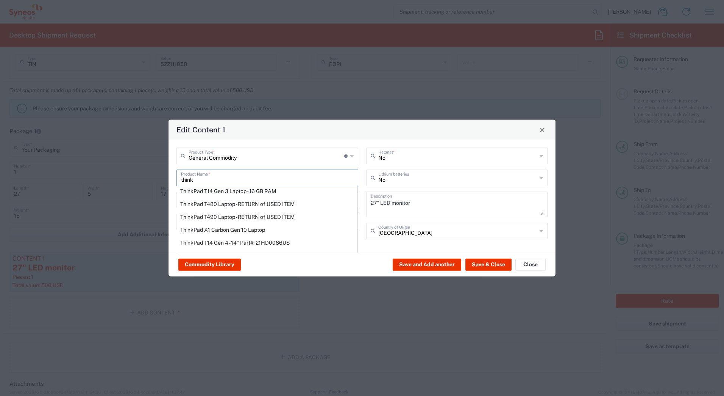
scroll to position [38, 0]
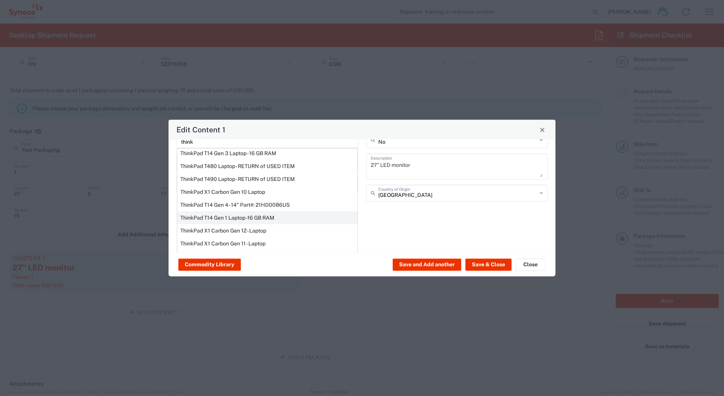
click at [217, 219] on div "ThinkPad T14 Gen 1 Laptop -16 GB RAM" at bounding box center [267, 217] width 180 height 13
type input "ThinkPad T14 Gen 1 Laptop -16 GB RAM"
type input "Yes"
type textarea "Intel Core i5-10210U- 14"- 512 GB SSD"
type input "[GEOGRAPHIC_DATA]"
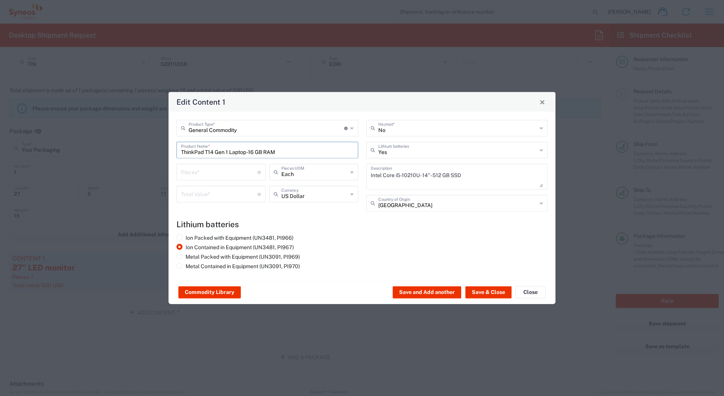
scroll to position [0, 0]
click at [205, 197] on input "number" at bounding box center [219, 193] width 77 height 13
click at [203, 175] on input "number" at bounding box center [219, 171] width 77 height 13
type input "1"
click at [198, 194] on input "number" at bounding box center [219, 193] width 77 height 13
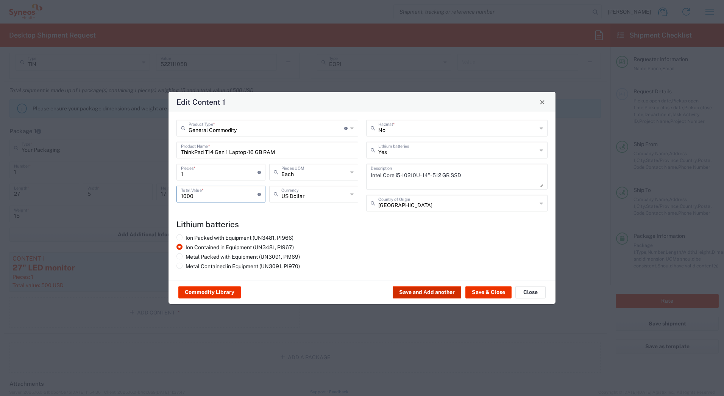
type input "1000"
click at [433, 288] on button "Save and Add another" at bounding box center [427, 292] width 69 height 12
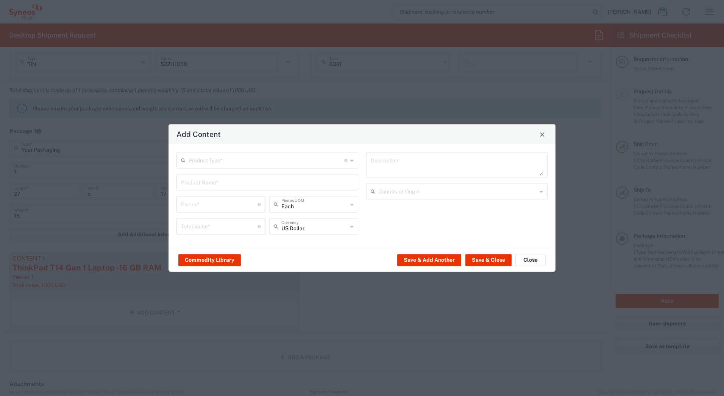
click at [230, 163] on input "text" at bounding box center [267, 159] width 156 height 13
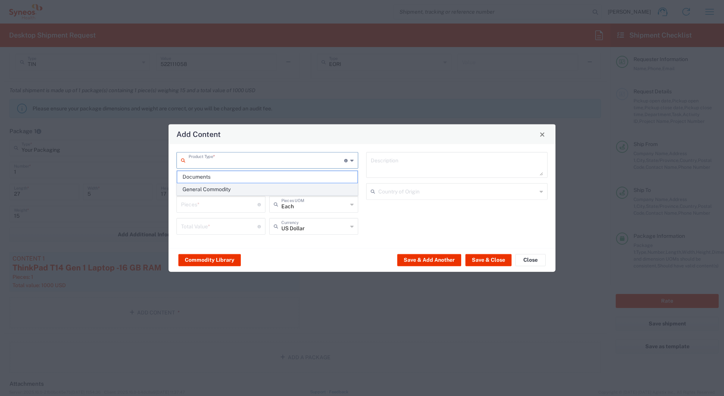
click at [215, 187] on span "General Commodity" at bounding box center [267, 189] width 180 height 12
type input "General Commodity"
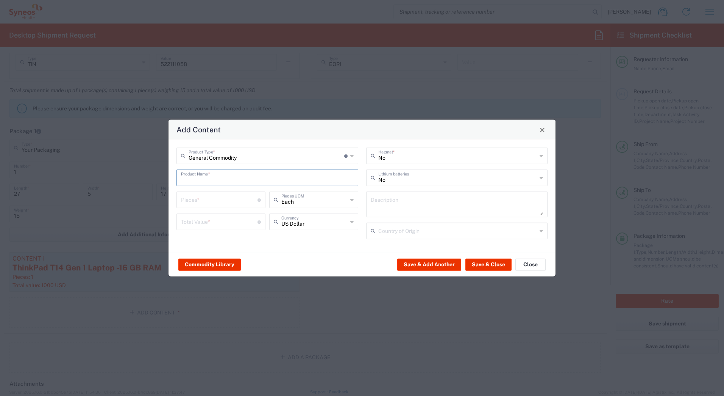
click at [216, 182] on input "text" at bounding box center [267, 177] width 173 height 13
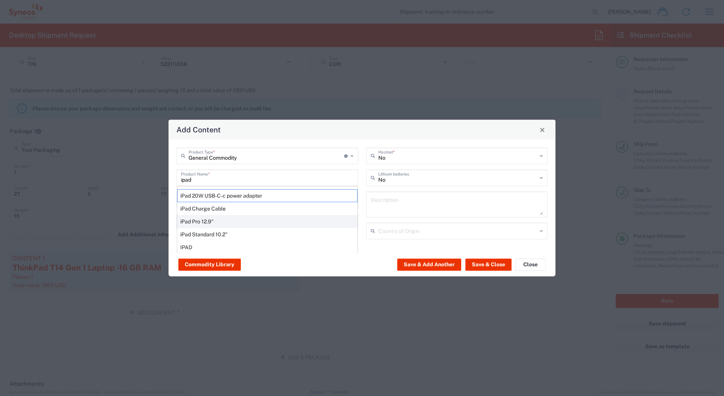
click at [220, 221] on div "iPad Pro 12.9"" at bounding box center [267, 221] width 180 height 13
type input "iPad Pro 12.9""
type input "1"
type textarea "iPad Pro 12.9""
type input "[GEOGRAPHIC_DATA]"
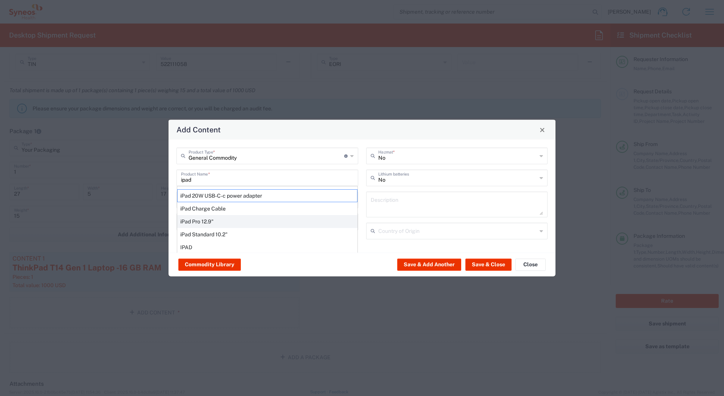
type input "Yes"
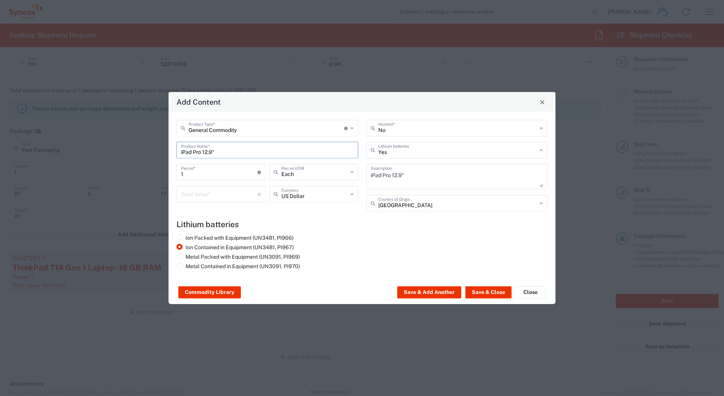
click at [202, 197] on input "number" at bounding box center [219, 193] width 77 height 13
type input "1000"
click at [475, 289] on button "Save & Close" at bounding box center [489, 292] width 46 height 12
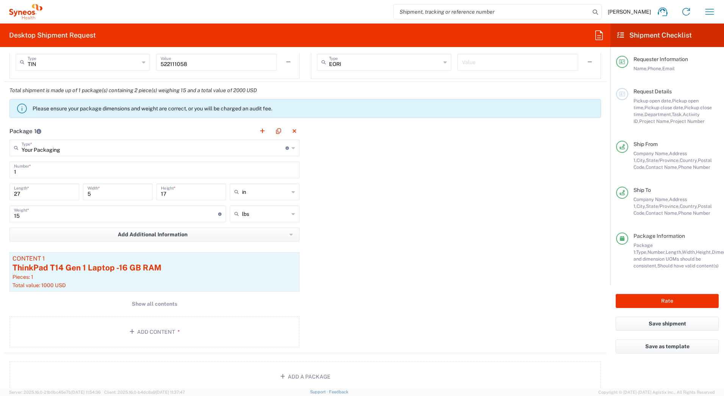
click at [30, 193] on input "27" at bounding box center [44, 191] width 61 height 13
type input "24"
type input "15"
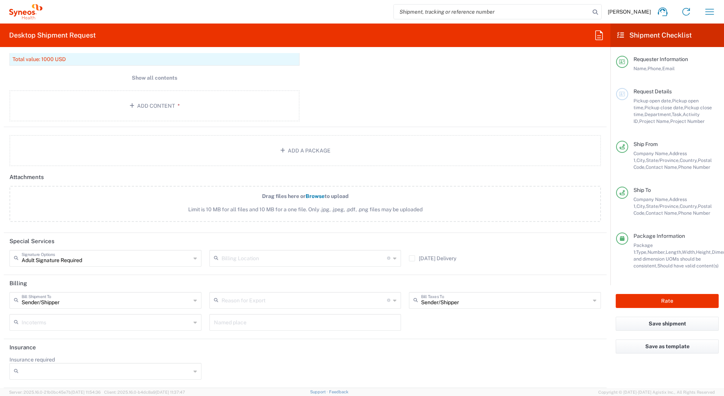
scroll to position [605, 0]
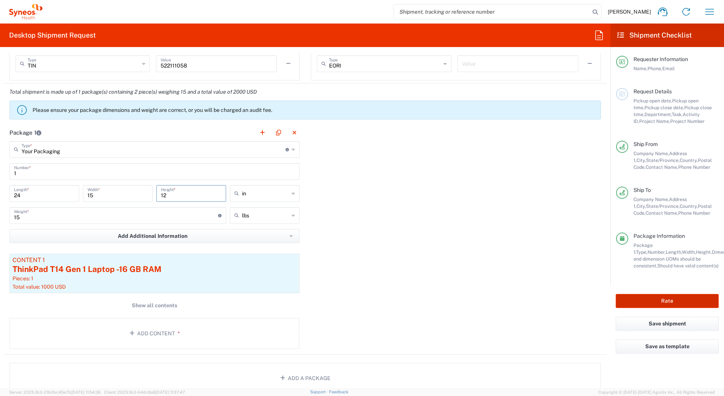
type input "12"
click at [660, 302] on button "Rate" at bounding box center [667, 301] width 103 height 14
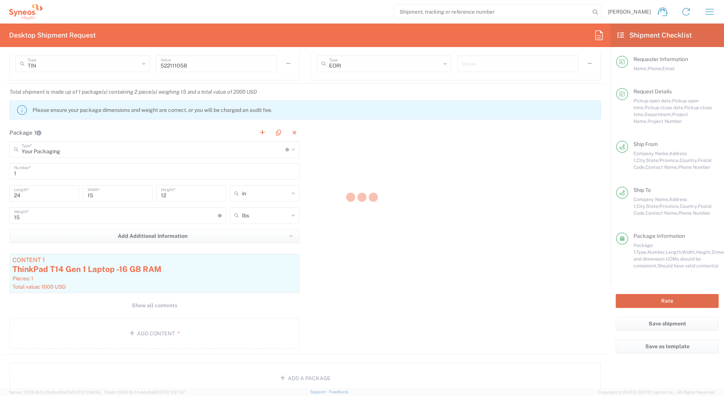
type input "7205"
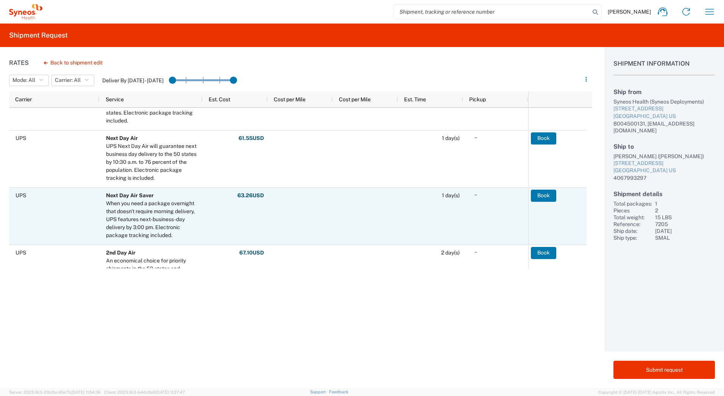
scroll to position [76, 0]
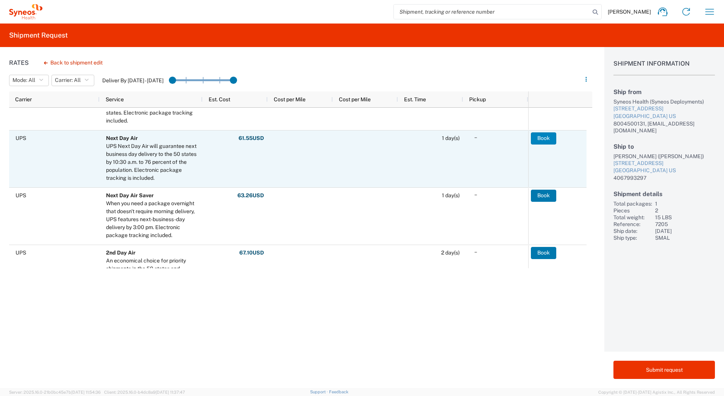
click at [538, 137] on button "Book" at bounding box center [543, 138] width 25 height 12
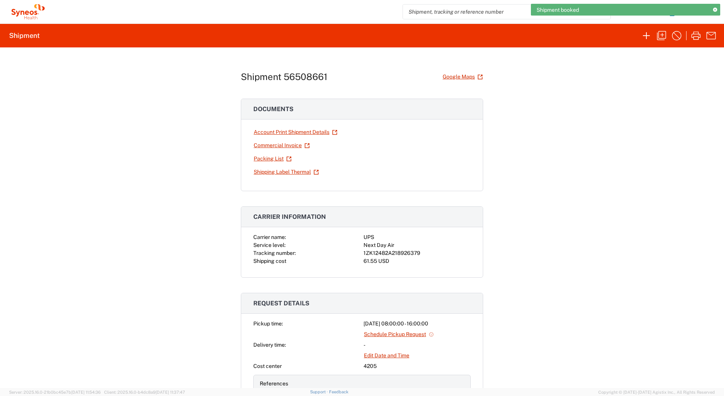
click at [402, 252] on div "1ZK12482A218926379" at bounding box center [417, 253] width 107 height 8
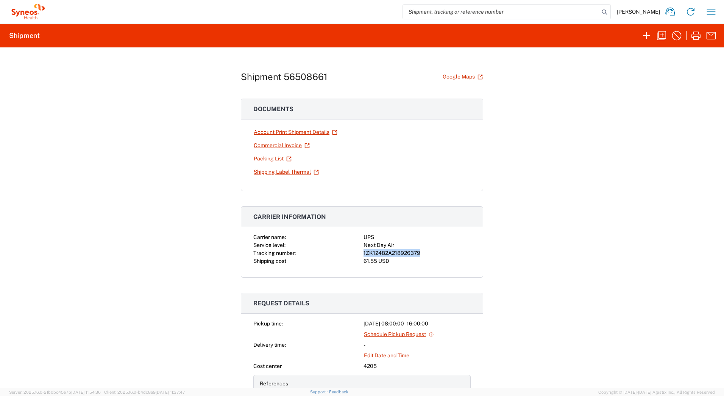
copy div "1ZK12482A218926379"
click at [693, 36] on icon "button" at bounding box center [696, 36] width 12 height 12
click at [662, 36] on icon "button" at bounding box center [662, 36] width 12 height 12
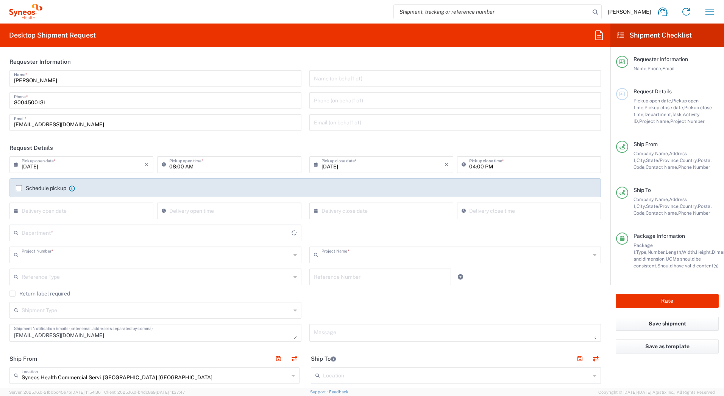
type input "7205"
type input "ST-US_GSK plc_Sales"
type input "[US_STATE]"
type input "Your Packaging"
type input "4205"
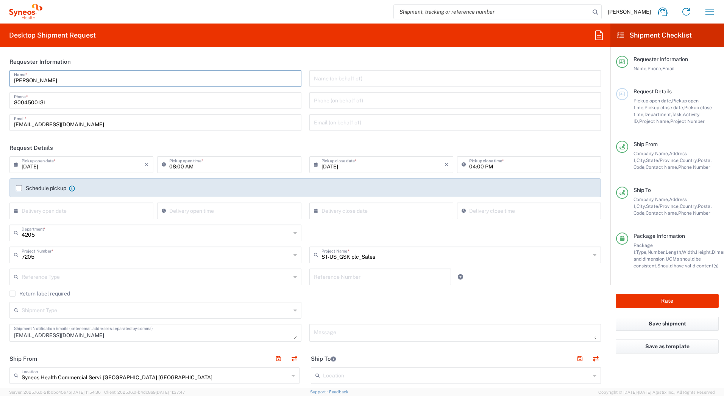
drag, startPoint x: 73, startPoint y: 84, endPoint x: 1, endPoint y: 73, distance: 72.8
click at [0, 81] on html "[PERSON_NAME] Home Shipment estimator Shipment tracking Desktop shipment reques…" at bounding box center [362, 198] width 724 height 396
paste input "Syneos Deployments"
type input "Syneos Deployments"
click at [185, 53] on header "Requester Information" at bounding box center [305, 61] width 603 height 17
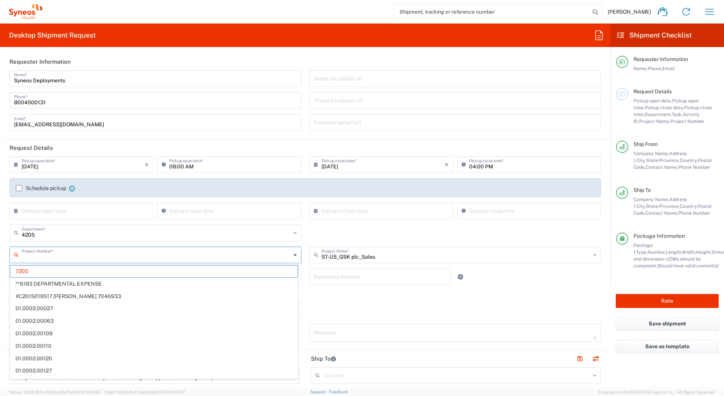
click at [45, 257] on input "text" at bounding box center [156, 253] width 269 height 13
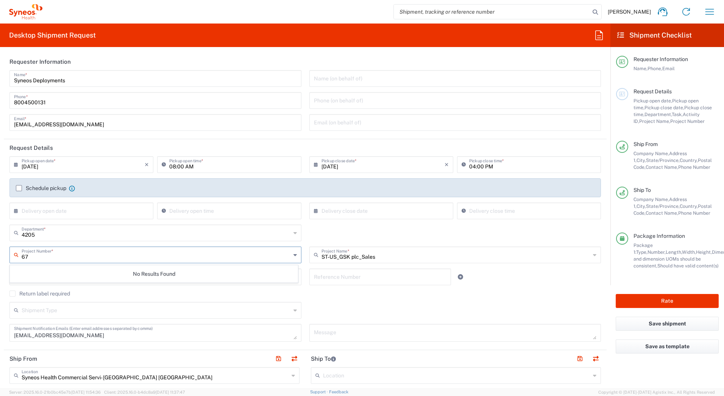
type input "6"
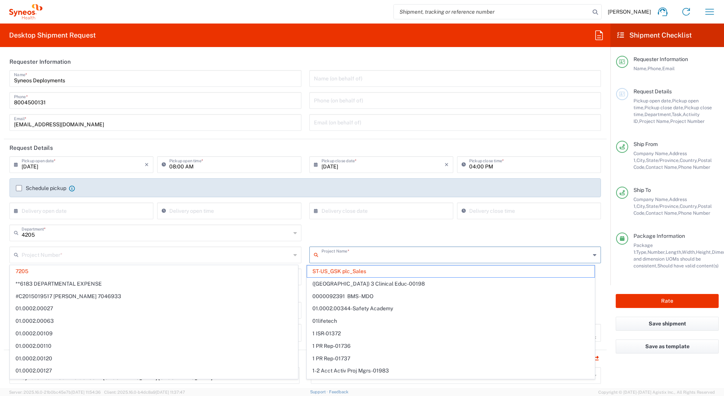
click at [396, 254] on input "text" at bounding box center [456, 253] width 269 height 13
type input "7205"
click at [46, 257] on input "text" at bounding box center [156, 253] width 269 height 13
type input "ST-US_GSK plc_Sales"
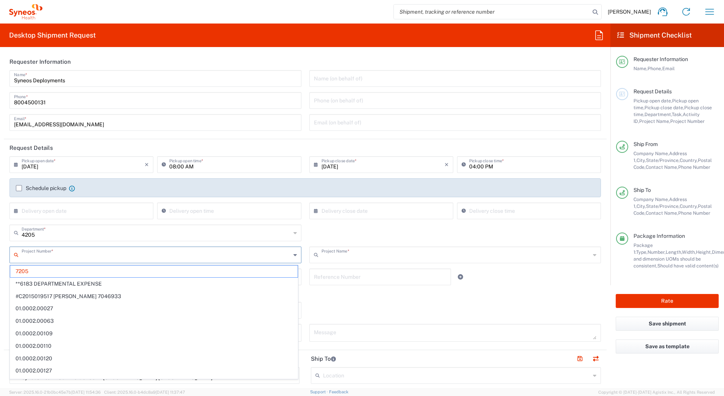
click at [358, 255] on input "text" at bounding box center [456, 253] width 269 height 13
type input "7205"
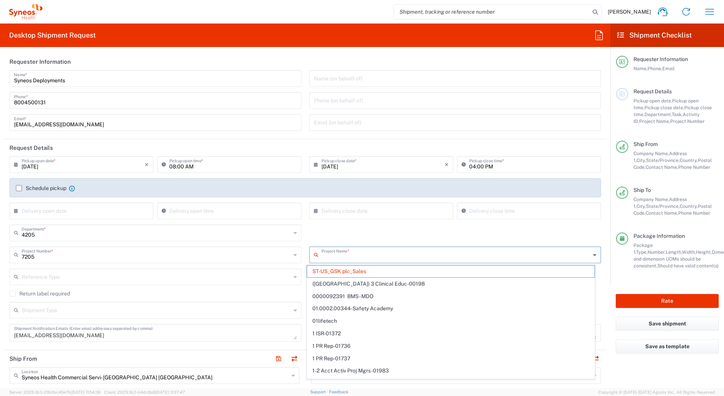
click at [377, 271] on span "ST-US_GSK plc_Sales" at bounding box center [451, 271] width 288 height 12
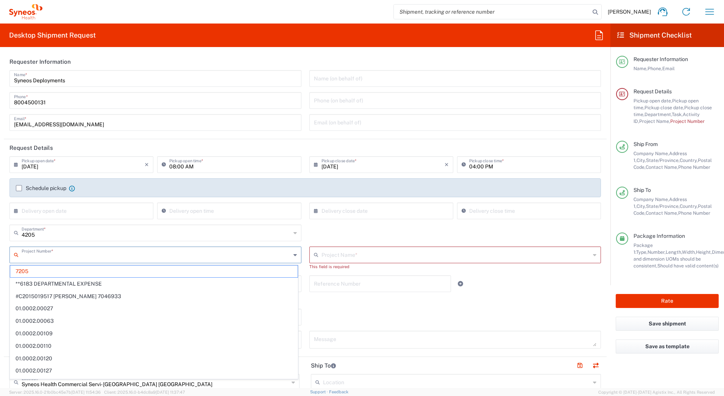
click at [75, 256] on input "text" at bounding box center [156, 253] width 269 height 13
type input "67"
type input "ST-US_GSK plc_Sales"
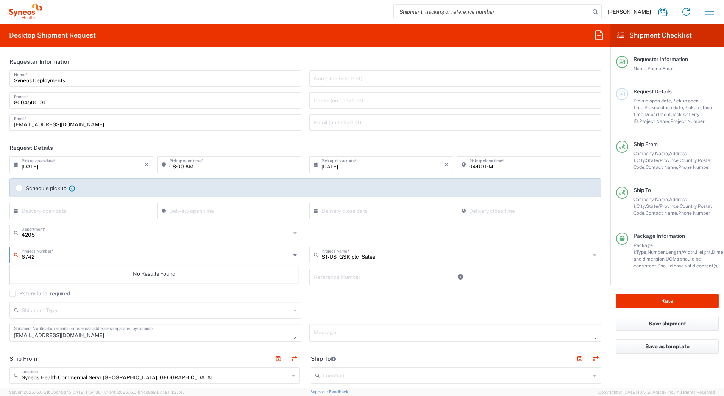
type input "6742"
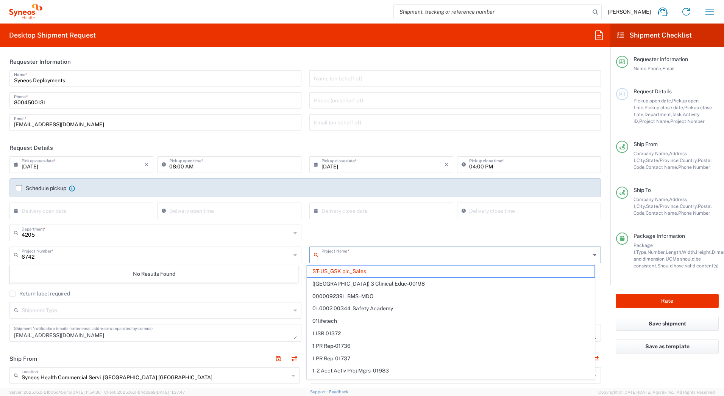
drag, startPoint x: 374, startPoint y: 256, endPoint x: 302, endPoint y: 258, distance: 72.4
click at [302, 258] on div "6742 Project Number * No Results Found Project Name * ST-US_GSK plc_Sales (Cana…" at bounding box center [306, 257] width 600 height 22
type input "ST-US_GSK p"
type input "7205"
type input "S"
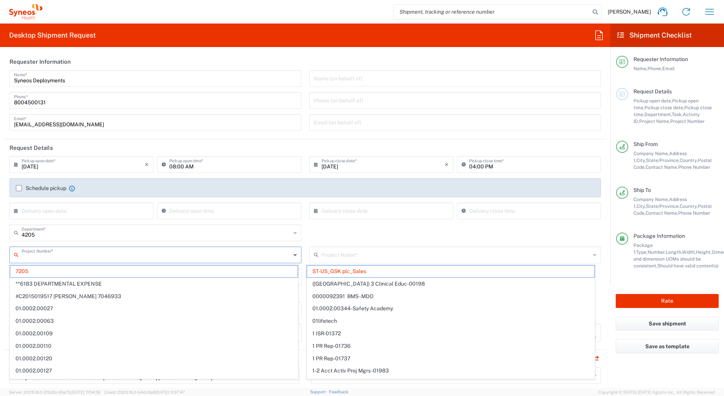
drag, startPoint x: 36, startPoint y: 256, endPoint x: -2, endPoint y: 260, distance: 37.8
click at [0, 260] on html "David Horvath Home Shipment estimator Shipment tracking Desktop shipment reques…" at bounding box center [362, 198] width 724 height 396
type input "7"
type input "ST-US_GSK plc_Sales"
drag, startPoint x: 402, startPoint y: 257, endPoint x: 312, endPoint y: 255, distance: 90.6
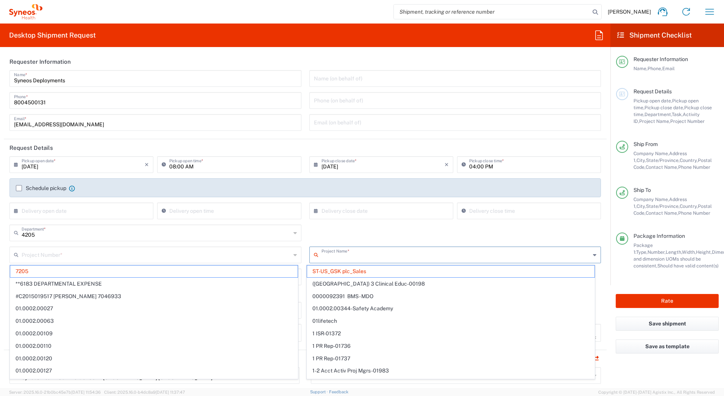
click at [312, 255] on div "Project Name *" at bounding box center [456, 254] width 292 height 17
type input "7205"
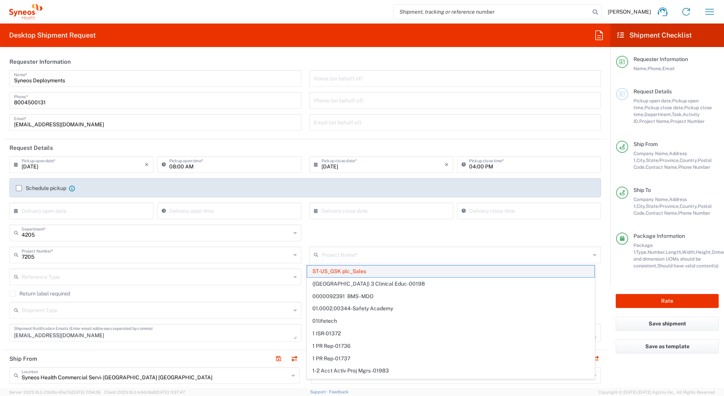
click at [374, 269] on span "ST-US_GSK plc_Sales" at bounding box center [451, 271] width 288 height 12
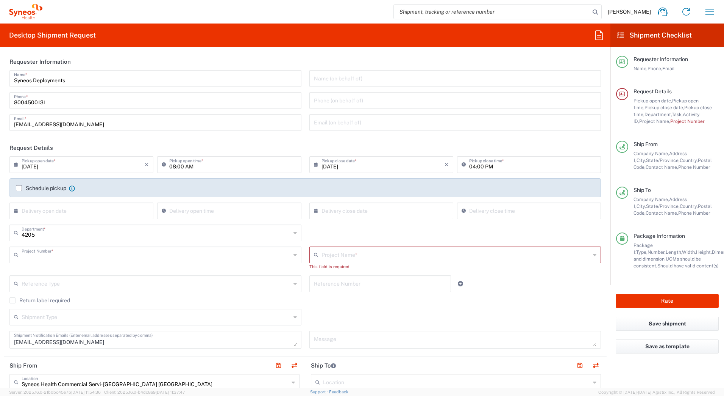
click at [48, 254] on input "text" at bounding box center [156, 253] width 269 height 13
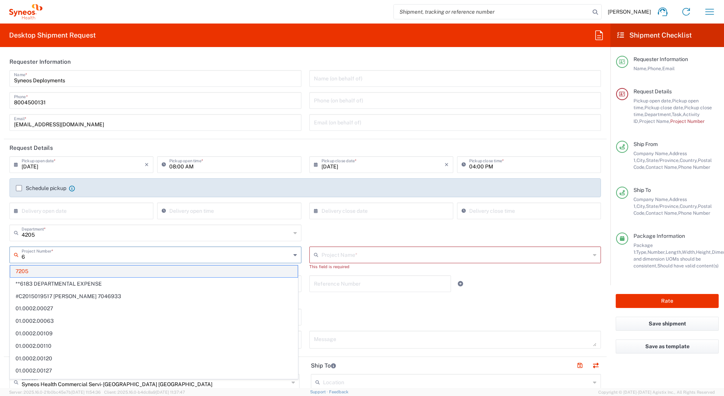
type input "67"
type input "ST-US_GSK plc_Sales"
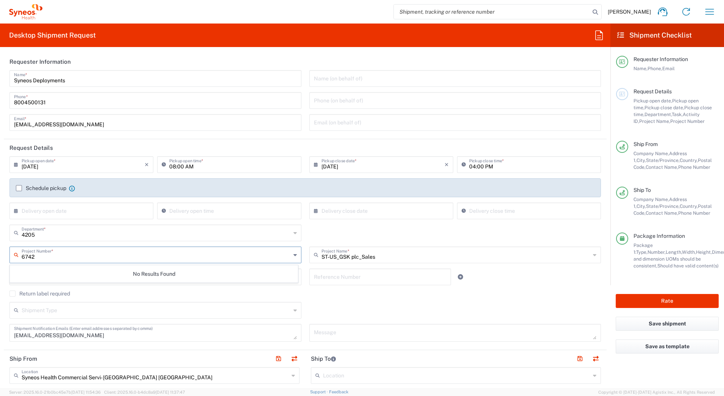
type input "6742"
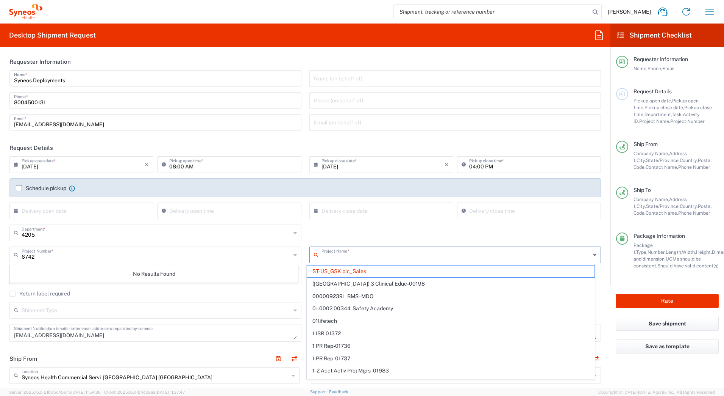
click at [386, 257] on input "text" at bounding box center [456, 253] width 269 height 13
drag, startPoint x: 400, startPoint y: 272, endPoint x: 382, endPoint y: 274, distance: 17.9
click at [382, 274] on span "ST-US_GSK plc_Sales" at bounding box center [451, 271] width 288 height 12
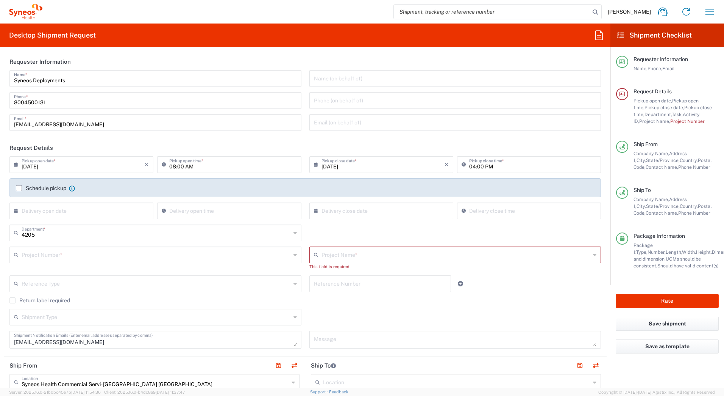
click at [365, 255] on input "text" at bounding box center [456, 253] width 269 height 13
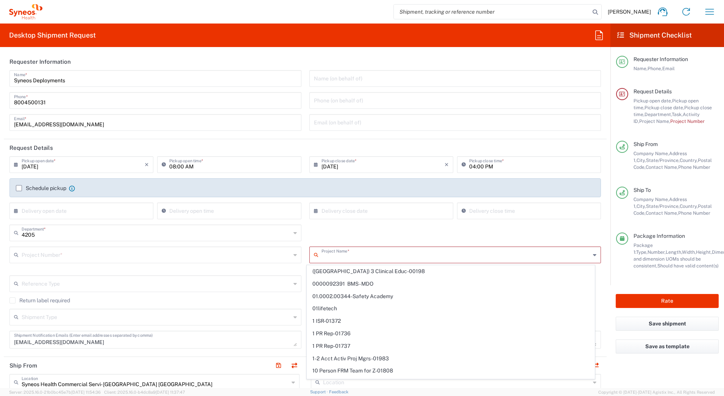
click at [81, 258] on input "text" at bounding box center [156, 253] width 269 height 13
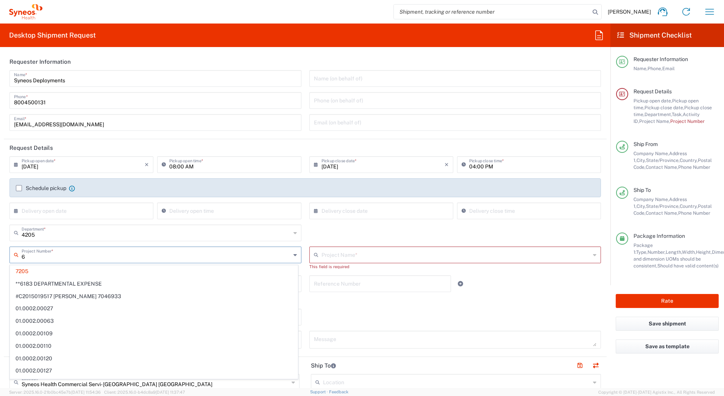
type input "67"
type input "ST-US_GSK plc_Sales"
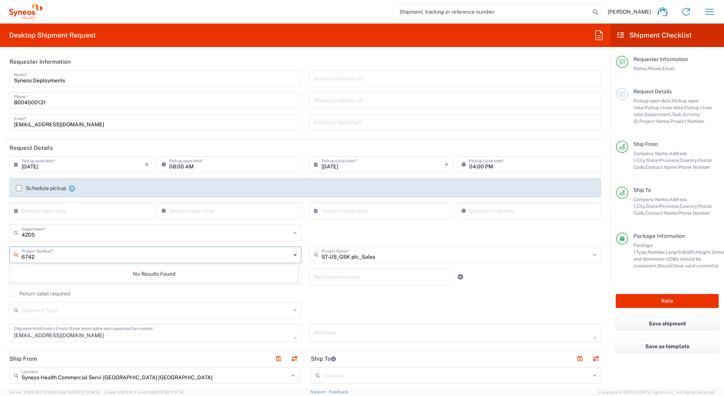
type input "6742"
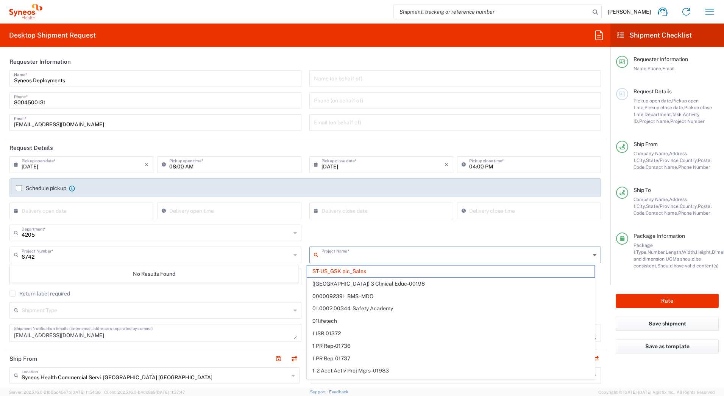
drag, startPoint x: 383, startPoint y: 258, endPoint x: 312, endPoint y: 257, distance: 71.2
click at [312, 257] on div "Project Name *" at bounding box center [456, 254] width 292 height 17
click at [408, 267] on span "ST-US_GSK plc_Sales" at bounding box center [451, 271] width 288 height 12
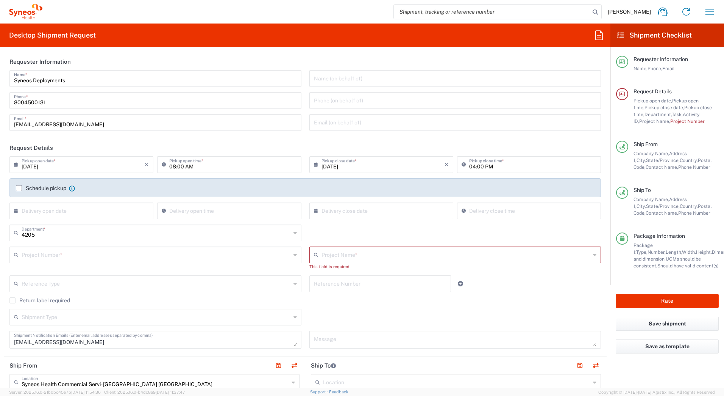
click at [128, 250] on input "text" at bounding box center [156, 253] width 269 height 13
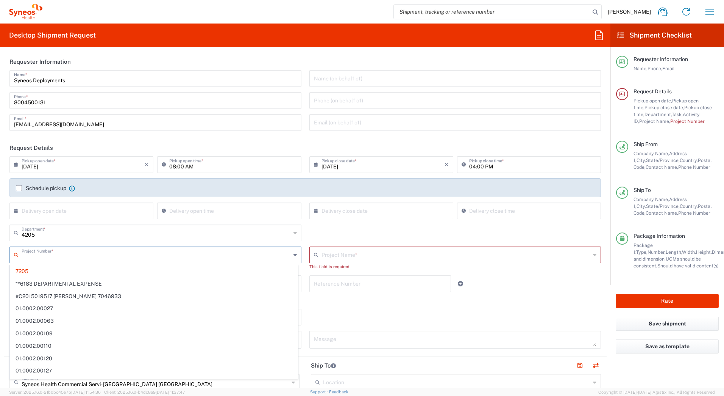
type input "6"
type input "ST-US_GSK plc_Sales"
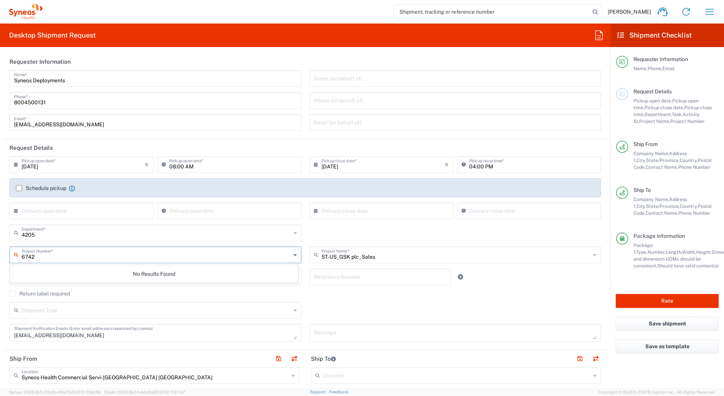
type input "6742"
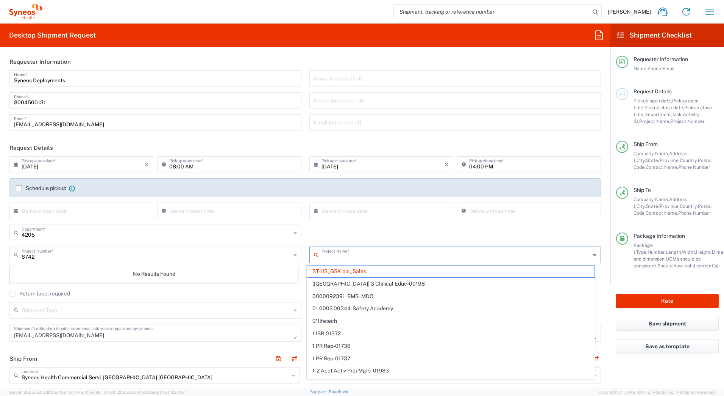
drag, startPoint x: 389, startPoint y: 255, endPoint x: 401, endPoint y: 264, distance: 14.4
click at [395, 260] on input "text" at bounding box center [456, 253] width 269 height 13
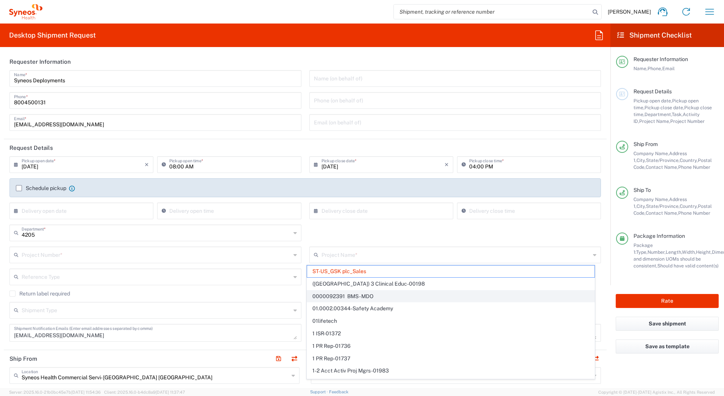
click at [382, 300] on span "0000092391 BMS - MDO" at bounding box center [451, 296] width 288 height 12
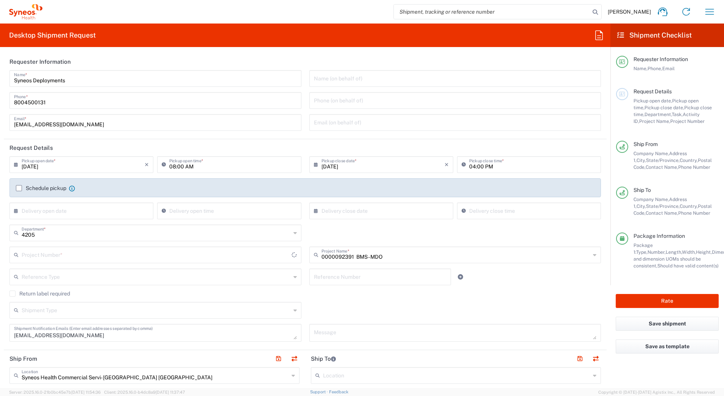
type input "0000092391 BMS - MDO"
click at [394, 253] on input "0000092391 BMS - MDO" at bounding box center [456, 253] width 269 height 13
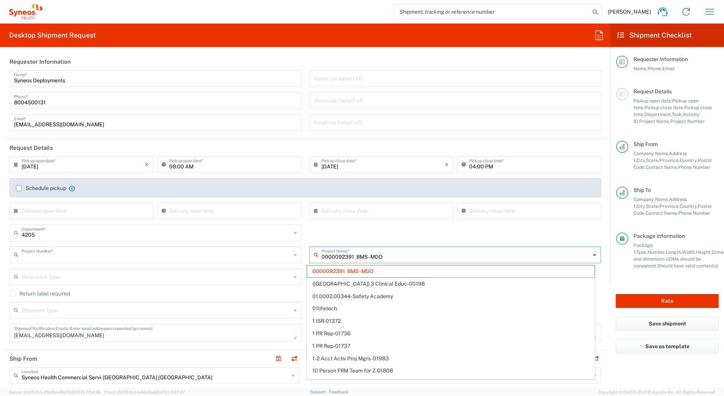
type input "USABMS92391XX"
type input "0"
click at [111, 259] on input "text" at bounding box center [156, 253] width 269 height 13
type input "0000092391 BMS - MDO"
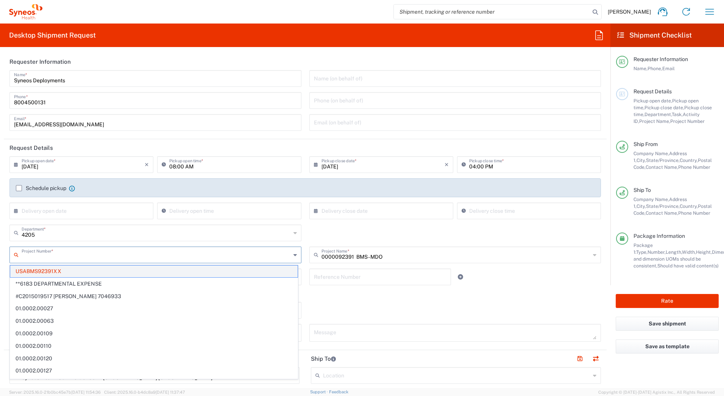
click at [102, 268] on span "USABMS92391XX" at bounding box center [154, 271] width 288 height 12
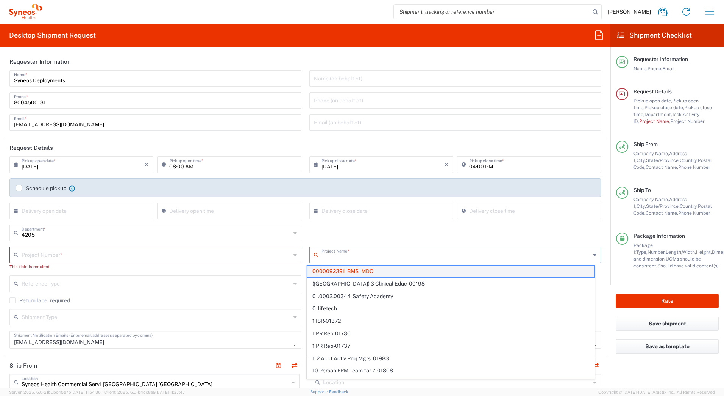
drag, startPoint x: 425, startPoint y: 255, endPoint x: 421, endPoint y: 265, distance: 10.9
click at [425, 256] on input "text" at bounding box center [456, 253] width 269 height 13
drag, startPoint x: 410, startPoint y: 272, endPoint x: 297, endPoint y: 271, distance: 112.5
click at [297, 271] on div "Project Number * USABMS92391XX **6183 DEPARTMENTAL EXPENSE #C2015019517 Janssen…" at bounding box center [306, 260] width 600 height 29
type input "0000092391 BMS - MDO"
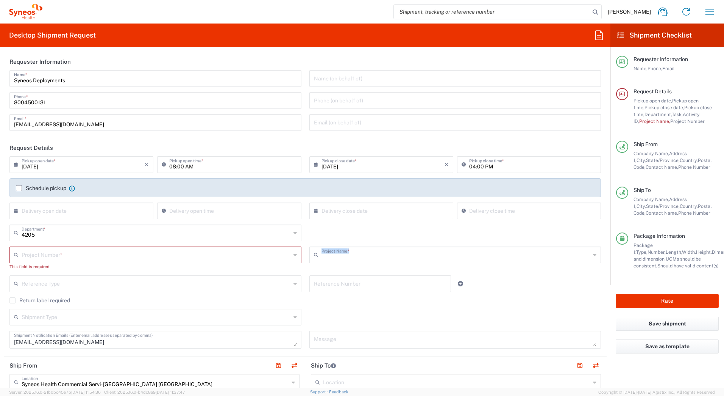
drag, startPoint x: 297, startPoint y: 271, endPoint x: 394, endPoint y: 255, distance: 98.2
click at [394, 256] on input "text" at bounding box center [456, 253] width 269 height 13
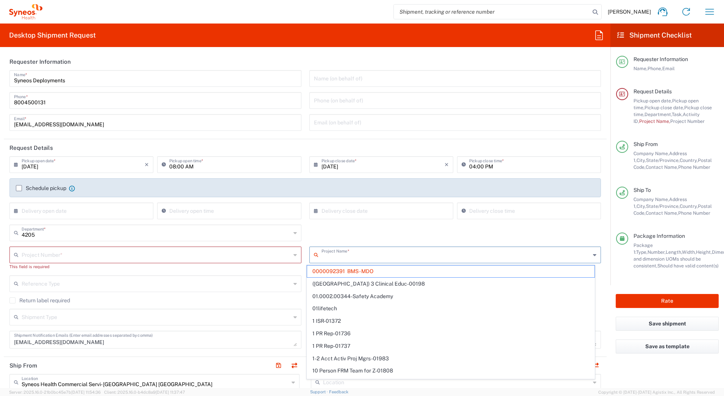
click at [392, 255] on input "text" at bounding box center [456, 253] width 269 height 13
click at [518, 228] on div "4205 Department * 4205 3000 3100 3109 3110 3111 3112 3125 3130 3135 3136 3150 3…" at bounding box center [306, 235] width 600 height 22
type input "0000092391 BMS - MDO"
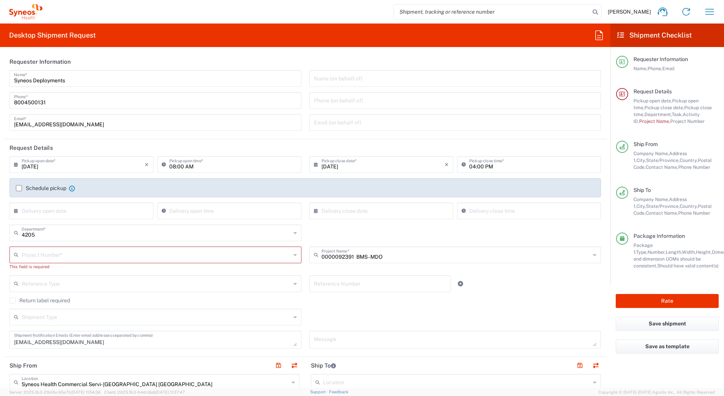
click at [422, 266] on div "0000092391 BMS - MDO Project Name * 0000092391 BMS - MDO (Canada) 3 Clinical Ed…" at bounding box center [455, 260] width 300 height 29
click at [428, 256] on input "text" at bounding box center [456, 253] width 269 height 13
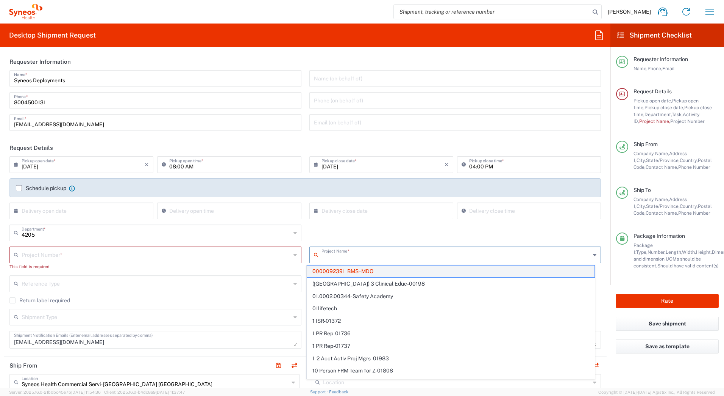
click at [412, 272] on span "0000092391 BMS - MDO" at bounding box center [451, 271] width 288 height 12
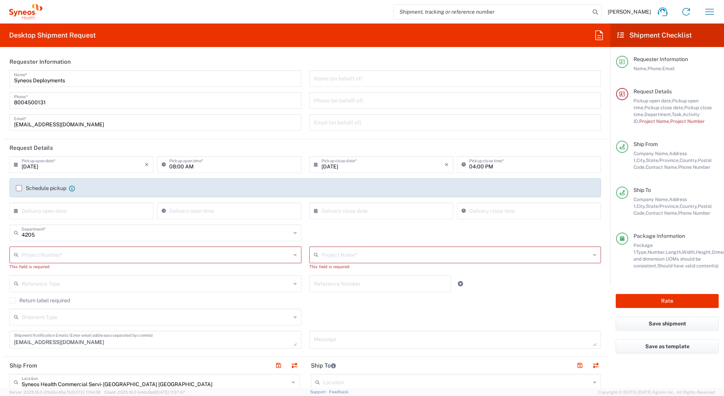
click at [90, 258] on input "text" at bounding box center [156, 253] width 269 height 13
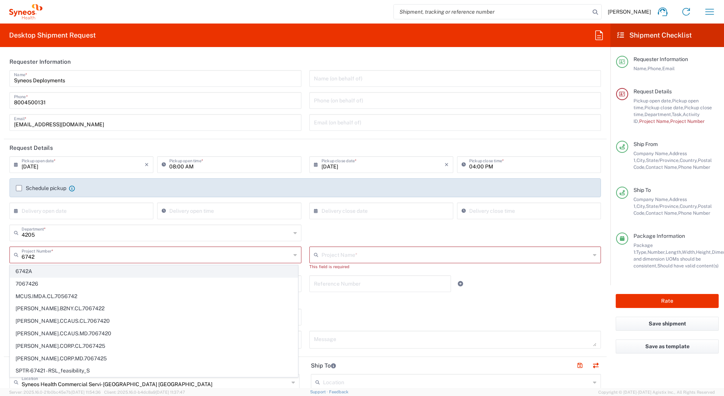
click at [61, 272] on span "6742A" at bounding box center [154, 271] width 288 height 12
type input "6742A"
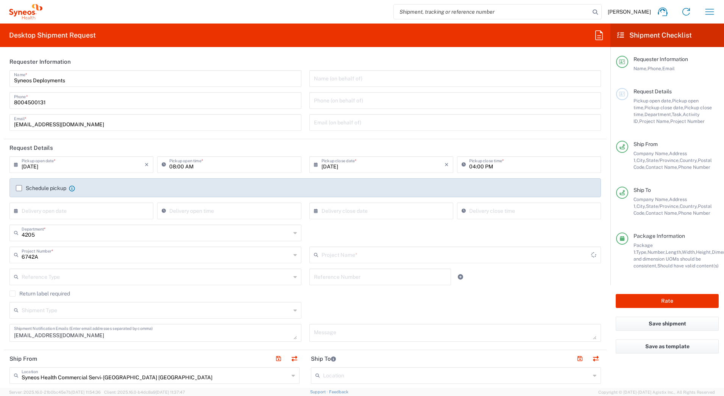
type input "EC-US-Actial Nutrition - Tel"
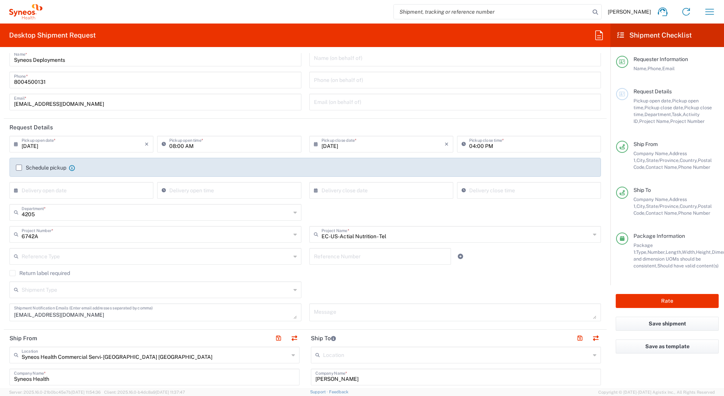
scroll to position [38, 0]
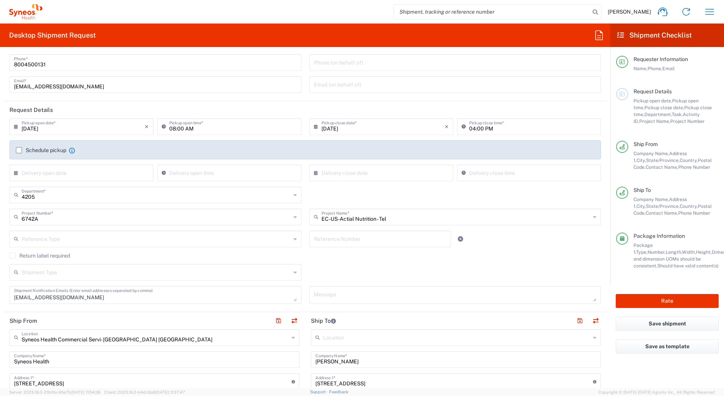
click at [127, 271] on input "text" at bounding box center [156, 271] width 269 height 13
drag, startPoint x: 310, startPoint y: 271, endPoint x: 376, endPoint y: 262, distance: 65.8
click at [316, 271] on div "Shipment Type Batch Regular" at bounding box center [306, 275] width 600 height 22
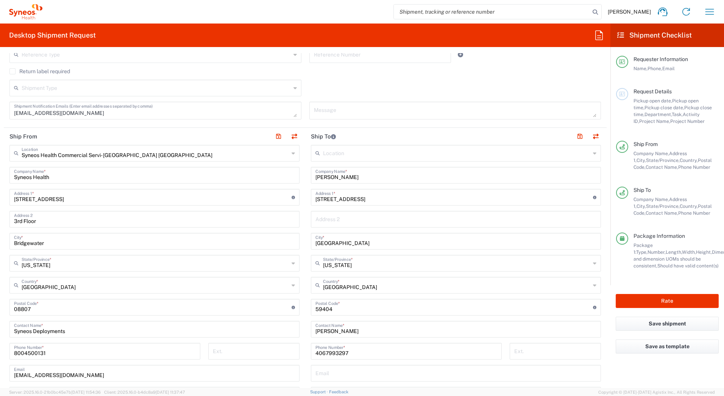
scroll to position [227, 0]
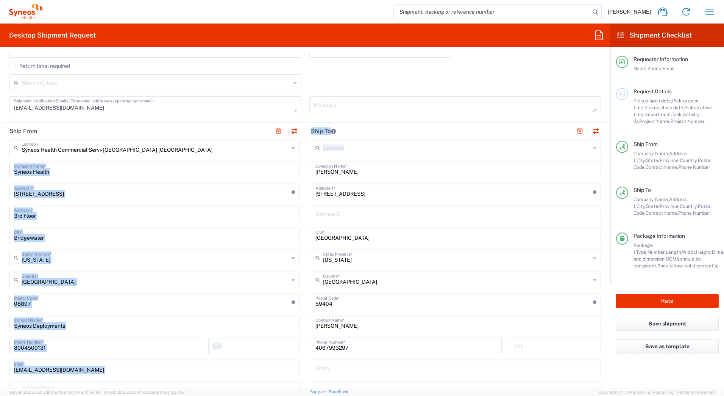
drag, startPoint x: 352, startPoint y: 176, endPoint x: 293, endPoint y: 173, distance: 58.4
click at [293, 173] on div "Ship From Syneos Health Commercial Servi- [GEOGRAPHIC_DATA] [GEOGRAPHIC_DATA] L…" at bounding box center [305, 291] width 603 height 338
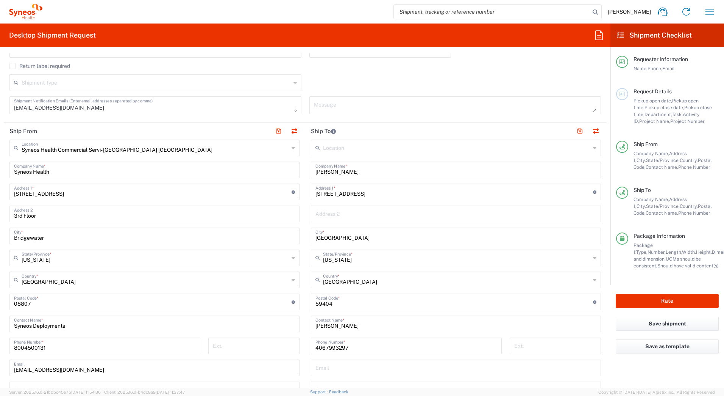
drag, startPoint x: 299, startPoint y: 173, endPoint x: 341, endPoint y: 171, distance: 42.9
click at [343, 171] on input "Kim Molloy" at bounding box center [456, 169] width 281 height 13
drag, startPoint x: 341, startPoint y: 171, endPoint x: 308, endPoint y: 174, distance: 33.9
click at [308, 174] on main "Location Addison Whitney LLC-Morrisvile NC US Barcelona-Syneos Health BioSector…" at bounding box center [456, 298] width 302 height 318
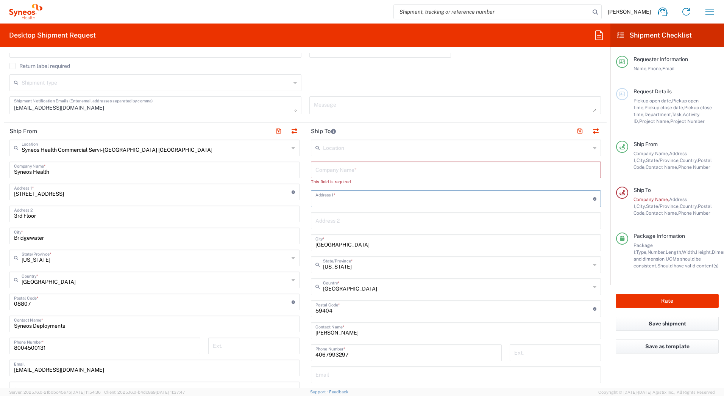
drag, startPoint x: 384, startPoint y: 196, endPoint x: 300, endPoint y: 217, distance: 86.8
click at [283, 203] on div "Ship From Syneos Health Commercial Servi- [GEOGRAPHIC_DATA] [GEOGRAPHIC_DATA] L…" at bounding box center [305, 294] width 603 height 345
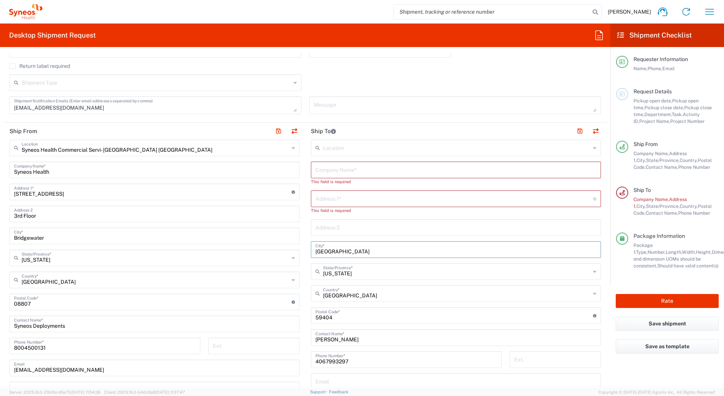
drag, startPoint x: 348, startPoint y: 243, endPoint x: 268, endPoint y: 252, distance: 80.9
click at [274, 245] on div "Ship From Syneos Health Commercial Servi- [GEOGRAPHIC_DATA] [GEOGRAPHIC_DATA] L…" at bounding box center [305, 298] width 603 height 352
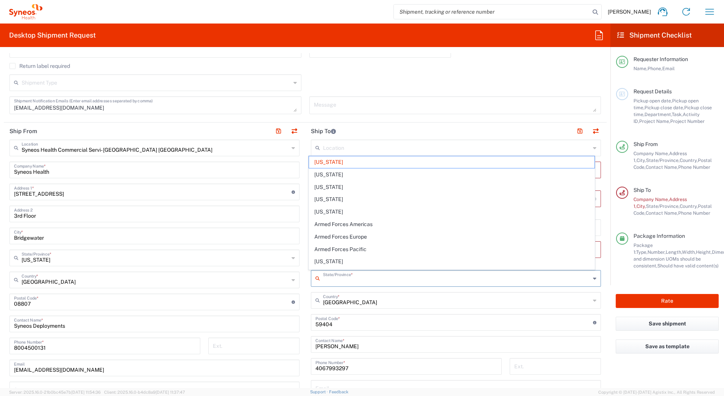
drag, startPoint x: 361, startPoint y: 274, endPoint x: 285, endPoint y: 286, distance: 77.4
click at [288, 277] on div "Ship From Syneos Health Commercial Servi- [GEOGRAPHIC_DATA] [GEOGRAPHIC_DATA] L…" at bounding box center [305, 301] width 603 height 359
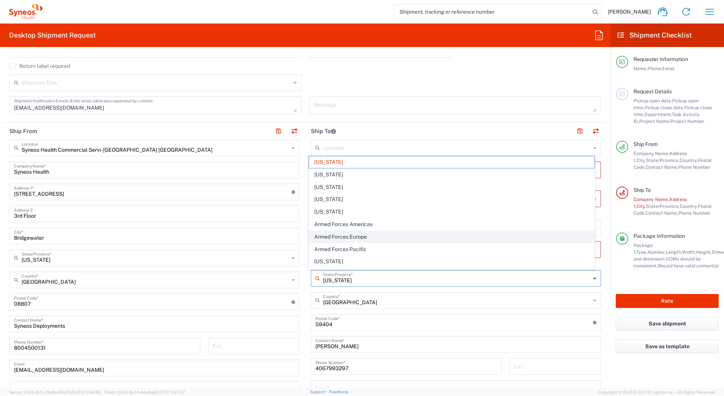
click at [442, 239] on span "Armed Forces Europe" at bounding box center [452, 237] width 286 height 12
type input "Armed Forces Europe"
type input "Delivery Duty Paid"
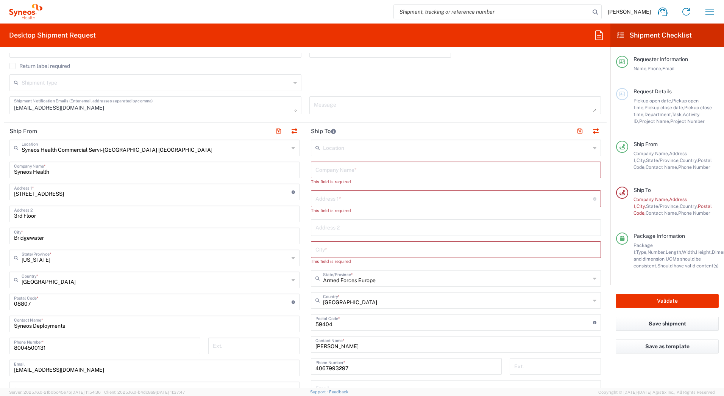
type input "Armed Forces Europe"
click at [374, 283] on input "Armed Forces Europe" at bounding box center [457, 277] width 268 height 13
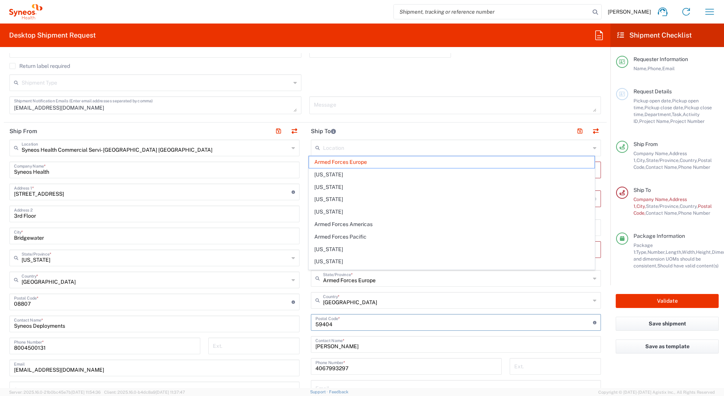
drag, startPoint x: 340, startPoint y: 324, endPoint x: 269, endPoint y: 335, distance: 71.6
click at [266, 331] on div "Ship From Syneos Health Commercial Servi- [GEOGRAPHIC_DATA] [GEOGRAPHIC_DATA] L…" at bounding box center [305, 301] width 603 height 359
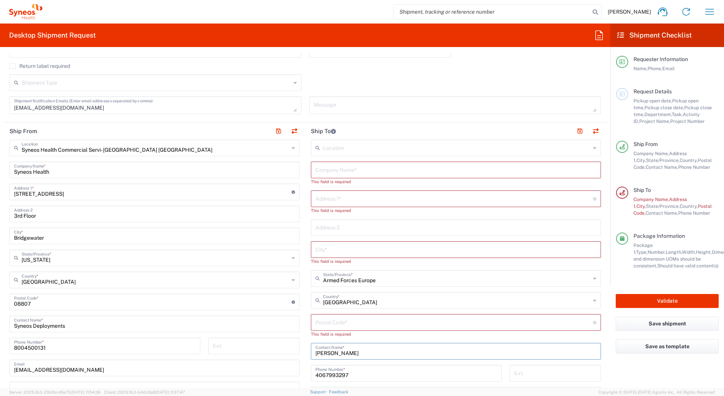
drag, startPoint x: 344, startPoint y: 345, endPoint x: 258, endPoint y: 349, distance: 86.5
click at [259, 347] on div "Ship From Syneos Health Commercial Servi- [GEOGRAPHIC_DATA] [GEOGRAPHIC_DATA] L…" at bounding box center [305, 305] width 603 height 366
drag, startPoint x: 353, startPoint y: 374, endPoint x: 203, endPoint y: 366, distance: 150.2
click at [201, 372] on div "Ship From Syneos Health Commercial Servi- [GEOGRAPHIC_DATA] [GEOGRAPHIC_DATA] L…" at bounding box center [305, 308] width 603 height 372
click at [392, 270] on div "Location Addison Whitney LLC-Morrisvile NC US Barcelona-Syneos Health BioSector…" at bounding box center [456, 318] width 290 height 359
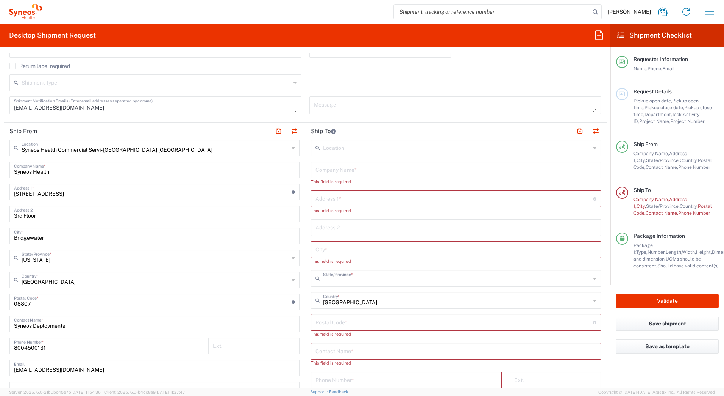
click at [391, 272] on input "text" at bounding box center [457, 277] width 268 height 13
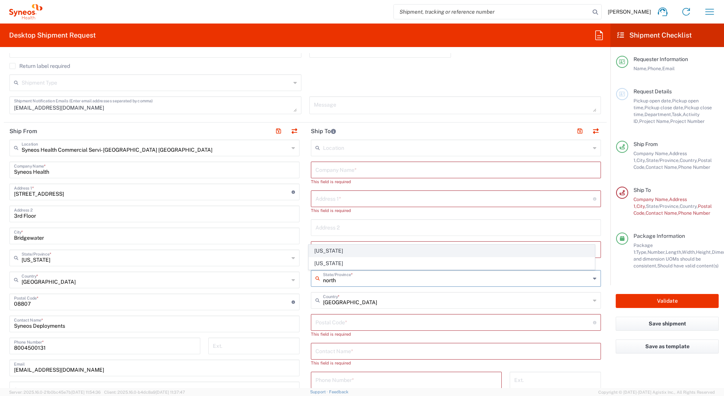
click at [328, 250] on span "[US_STATE]" at bounding box center [452, 251] width 286 height 12
type input "[US_STATE]"
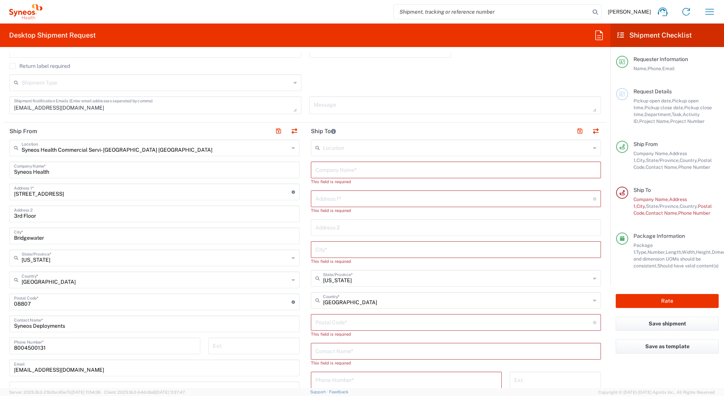
click at [325, 169] on input "text" at bounding box center [456, 169] width 281 height 13
paste input "Bailey Barefoot"
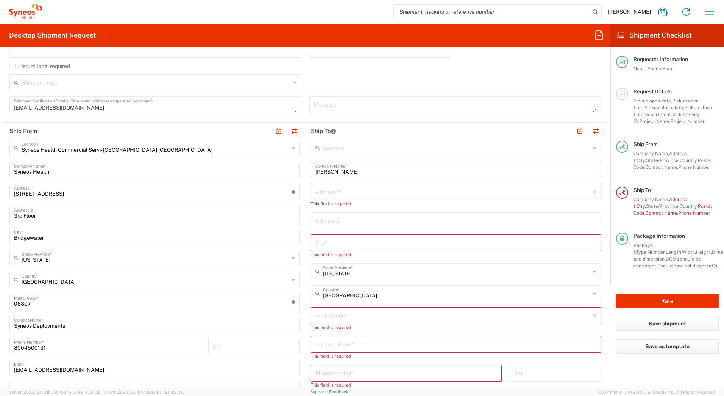
type input "Bailey Barefoot"
click at [322, 345] on input "text" at bounding box center [456, 343] width 281 height 13
paste input "Bailey Barefoot"
type input "Bailey Barefoot"
click at [325, 194] on input "text" at bounding box center [455, 191] width 278 height 13
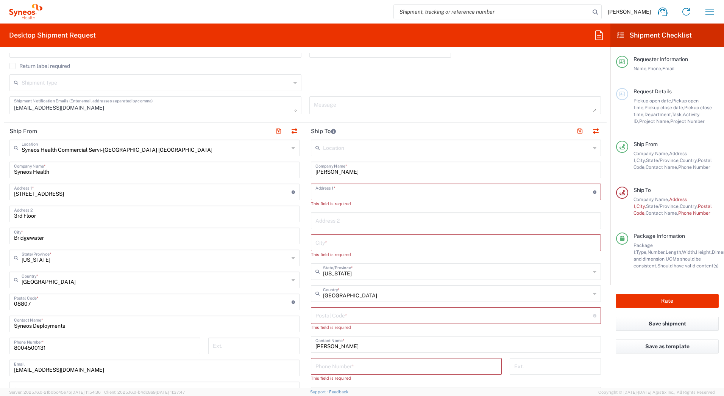
paste input "5625 Dalkeith Road"
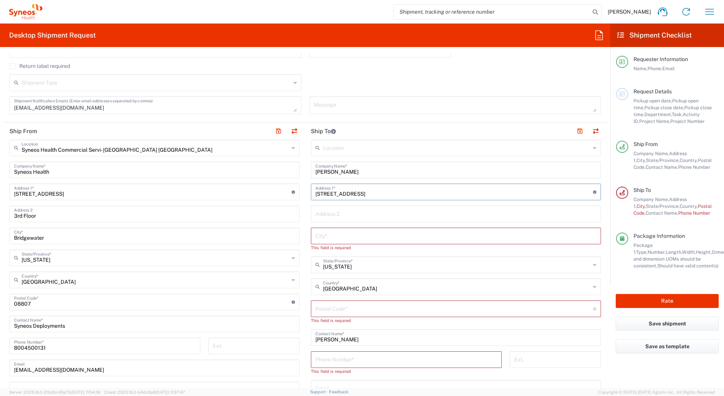
type input "5625 Dalkeith Road"
click at [320, 234] on input "text" at bounding box center [456, 234] width 281 height 13
paste input "Wilmington"
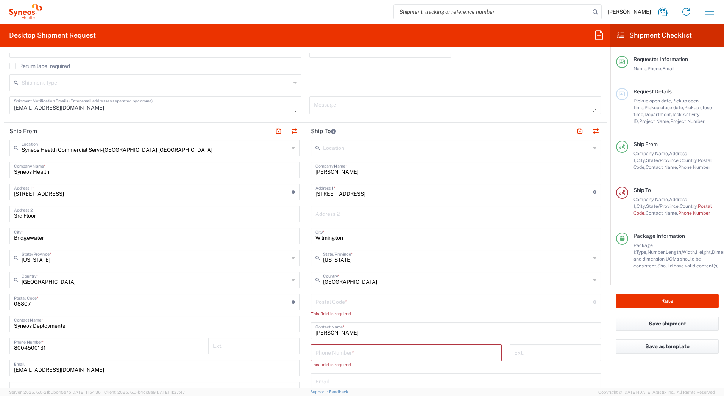
type input "Wilmington"
click at [317, 307] on input "undefined" at bounding box center [455, 300] width 278 height 13
paste input "28409"
type input "28409"
click at [358, 346] on input "tel" at bounding box center [407, 344] width 182 height 13
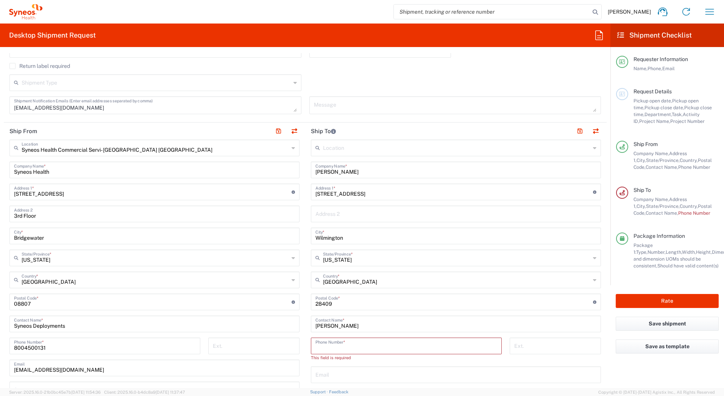
paste input "9106173439"
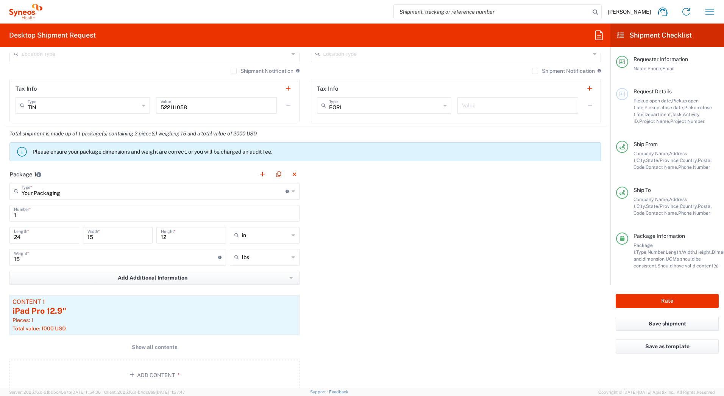
scroll to position [606, 0]
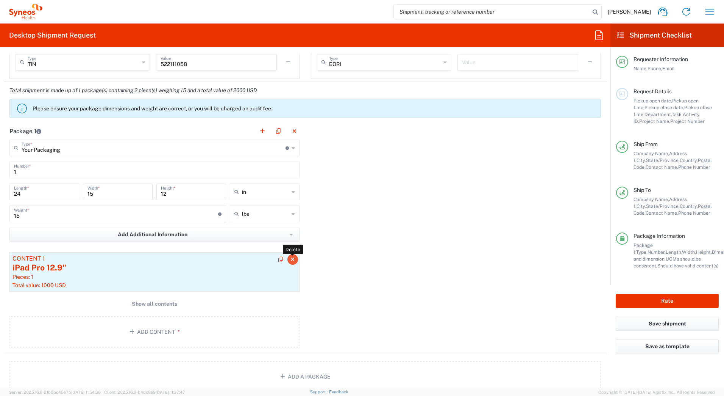
type input "9106173439"
click at [291, 260] on icon "button" at bounding box center [293, 259] width 4 height 5
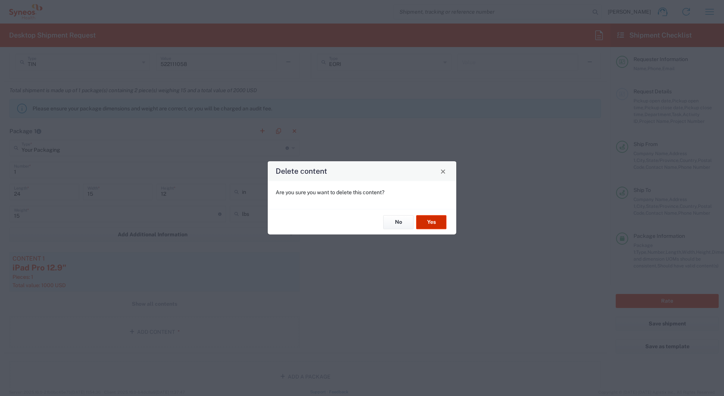
click at [431, 220] on button "Yes" at bounding box center [431, 222] width 30 height 14
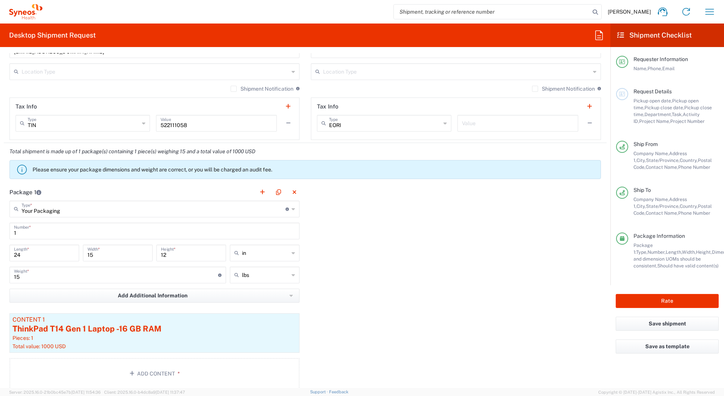
scroll to position [548, 0]
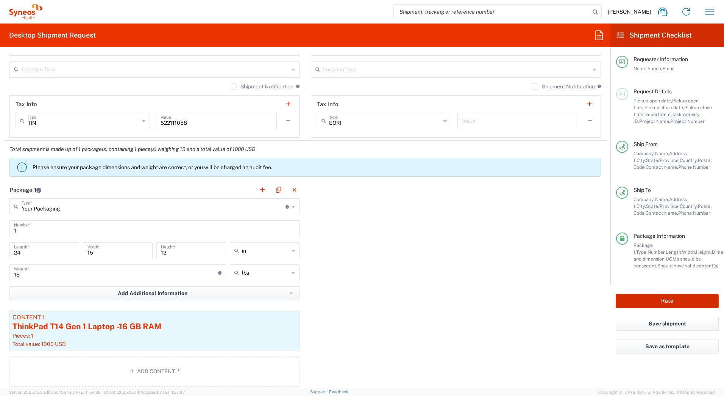
click at [629, 300] on button "Rate" at bounding box center [667, 301] width 103 height 14
type input "6742A"
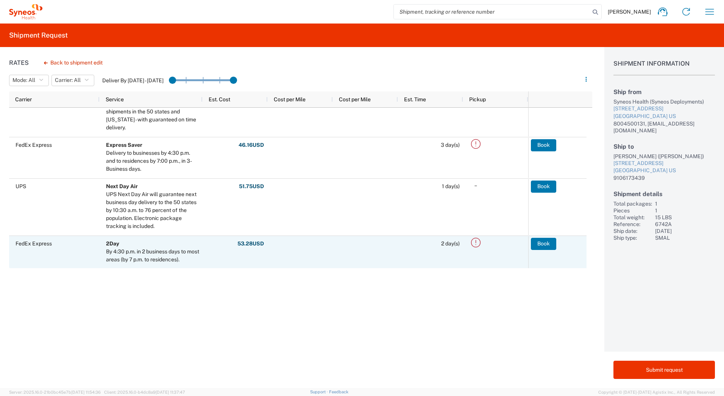
scroll to position [152, 0]
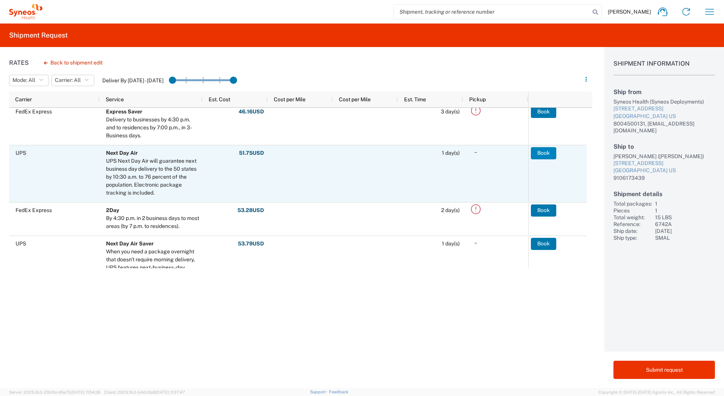
click at [548, 152] on button "Book" at bounding box center [543, 153] width 25 height 12
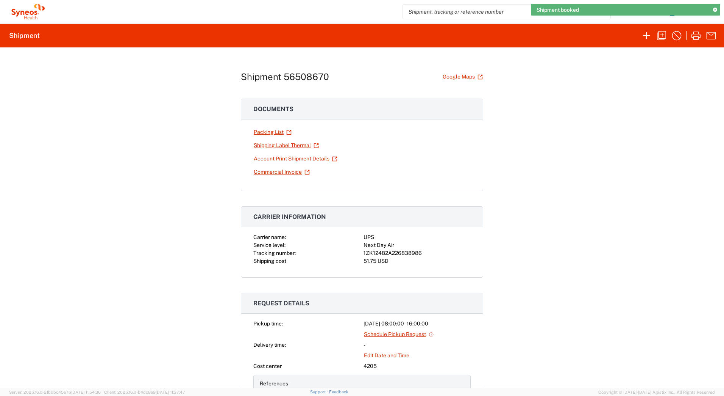
click at [396, 253] on div "1ZK12482A226838986" at bounding box center [417, 253] width 107 height 8
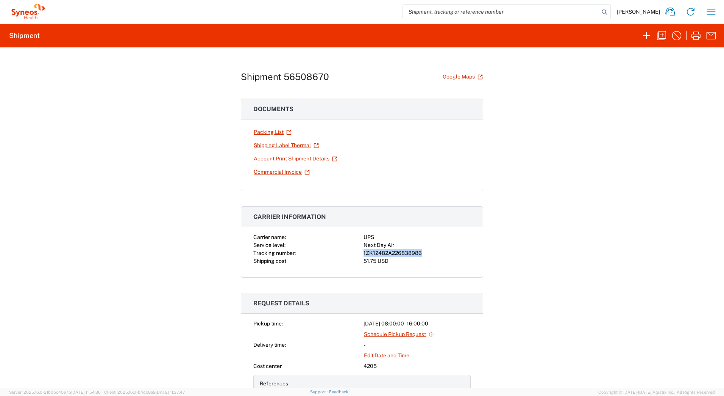
copy div "1ZK12482A226838986"
click at [698, 38] on icon "button" at bounding box center [696, 36] width 12 height 12
click at [662, 35] on icon "button" at bounding box center [662, 36] width 12 height 12
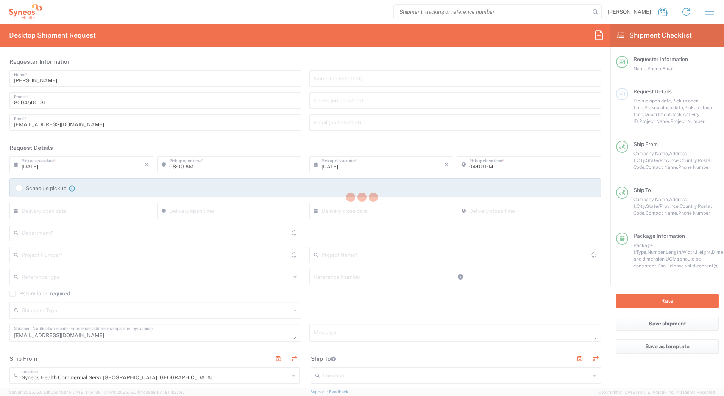
type input "6742A"
type input "EC-US-Actial Nutrition - Tel"
type input "[US_STATE]"
type input "Your Packaging"
type input "4205"
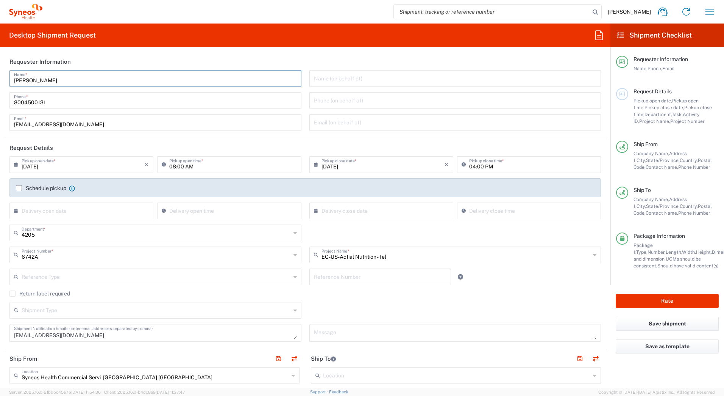
drag, startPoint x: 56, startPoint y: 78, endPoint x: 1, endPoint y: 76, distance: 55.7
click at [0, 77] on html "[PERSON_NAME] Home Shipment estimator Shipment tracking Desktop shipment reques…" at bounding box center [362, 198] width 724 height 396
paste input "Syneos Deployments"
type input "Syneos Deployments"
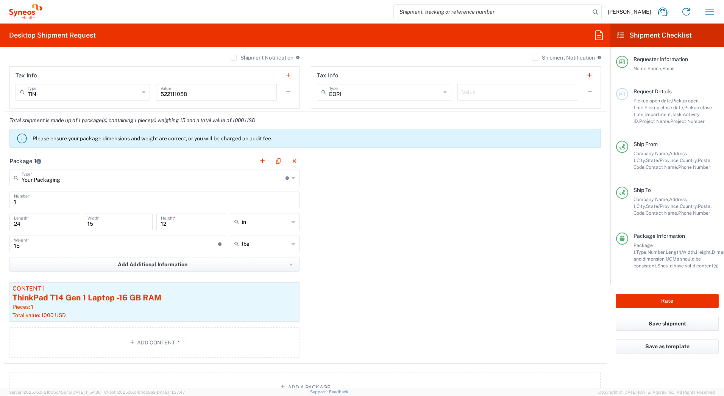
scroll to position [682, 0]
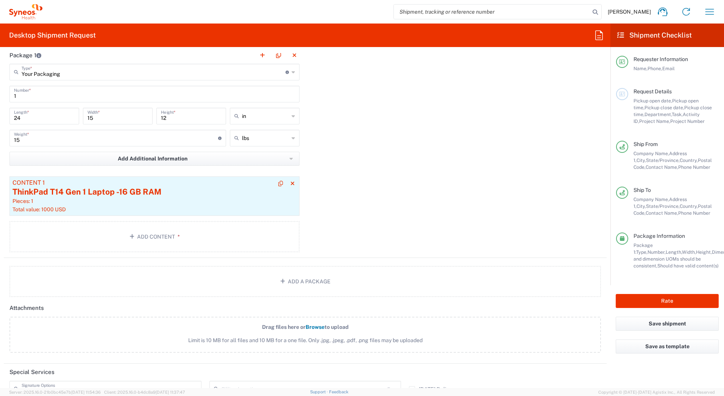
click at [156, 189] on div "ThinkPad T14 Gen 1 Laptop -16 GB RAM" at bounding box center [155, 191] width 284 height 11
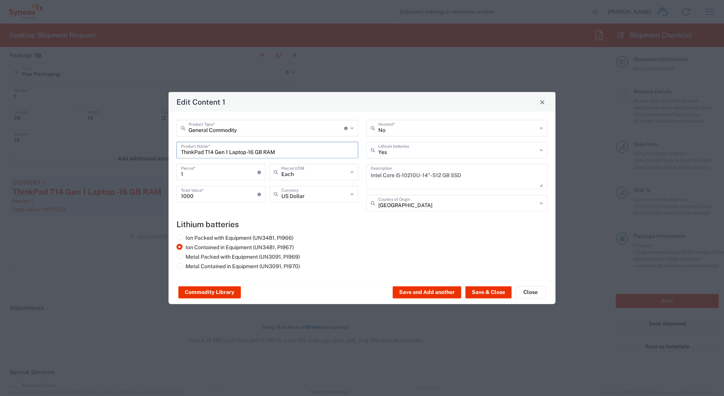
drag, startPoint x: 293, startPoint y: 149, endPoint x: 161, endPoint y: 152, distance: 131.5
click at [161, 152] on div "Edit Content 1 General Commodity Product Type * Document: Paper document genera…" at bounding box center [362, 198] width 724 height 396
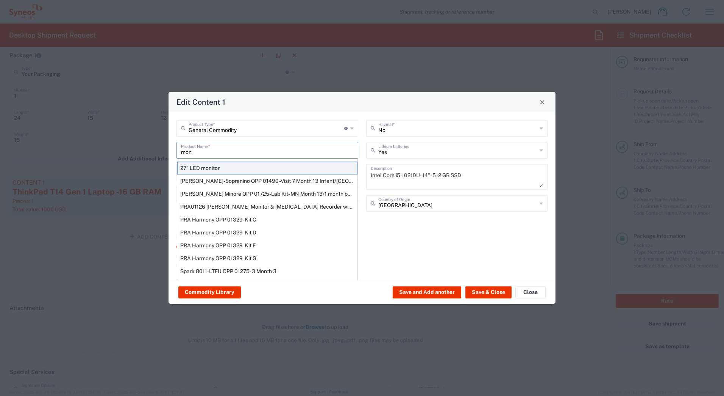
click at [207, 168] on div "27" LED monitor" at bounding box center [267, 167] width 180 height 13
type input "27" LED monitor"
type input "No"
type textarea "27" LED monitor"
type input "[GEOGRAPHIC_DATA]"
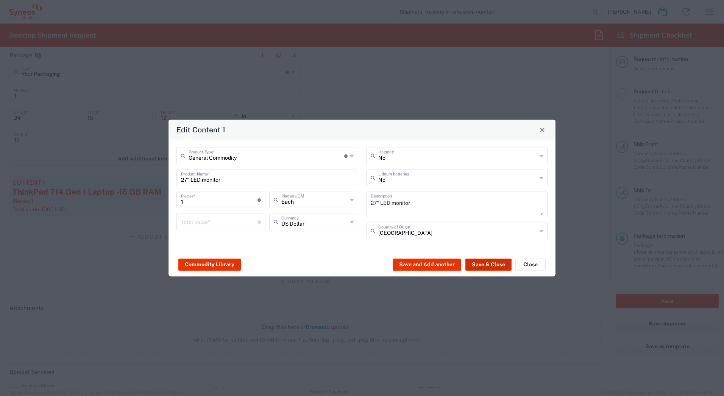
click at [475, 264] on button "Save & Close" at bounding box center [489, 264] width 46 height 12
click at [199, 223] on input "number" at bounding box center [219, 220] width 77 height 13
type input "500"
click at [478, 265] on button "Save & Close" at bounding box center [489, 264] width 46 height 12
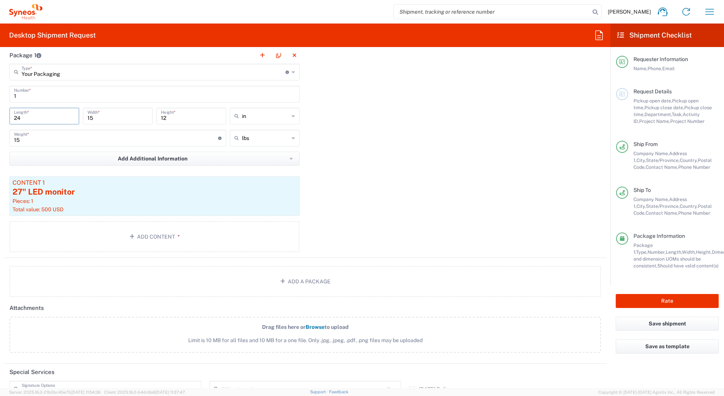
click at [40, 116] on input "24" at bounding box center [44, 115] width 61 height 13
type input "27"
type input "5"
type input "17"
click at [647, 301] on button "Rate" at bounding box center [667, 301] width 103 height 14
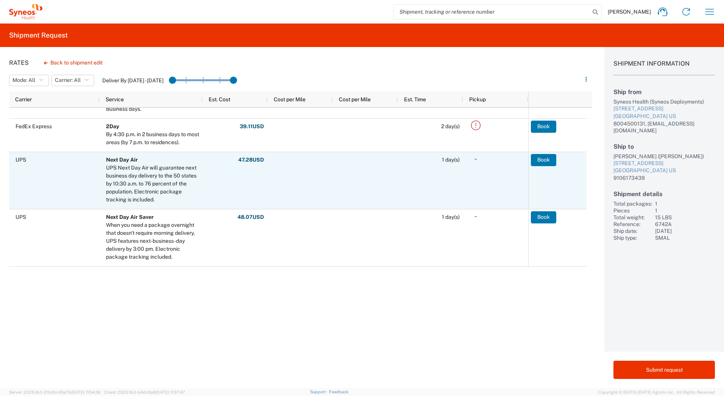
scroll to position [227, 0]
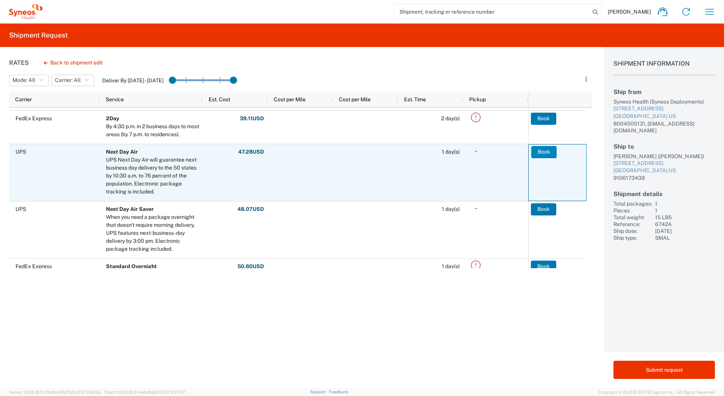
click at [538, 151] on button "Book" at bounding box center [544, 152] width 25 height 12
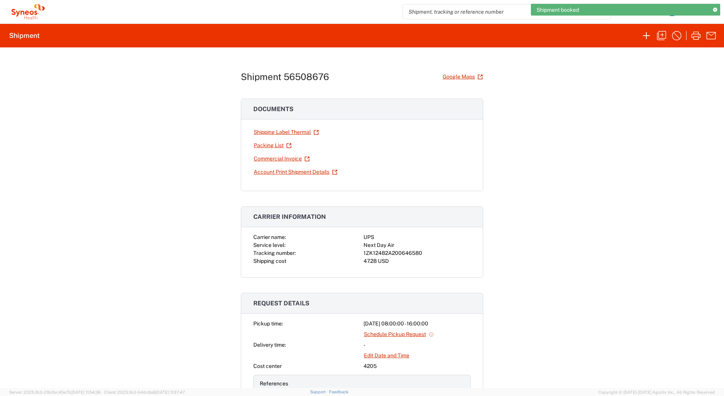
click at [410, 250] on div "1ZK12482A200646580" at bounding box center [417, 253] width 107 height 8
copy div "1ZK12482A200646580"
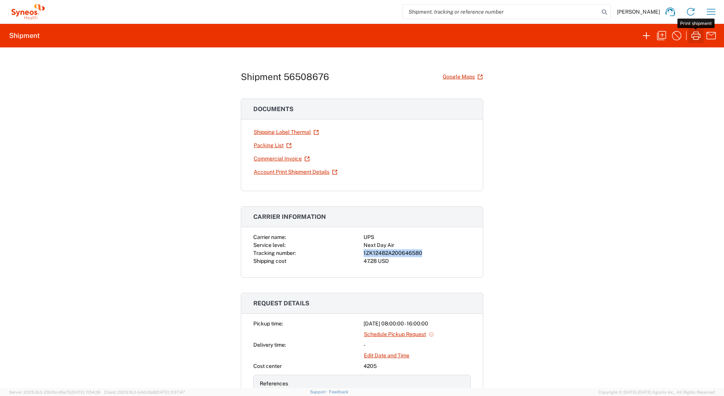
click at [693, 38] on icon "button" at bounding box center [696, 36] width 12 height 12
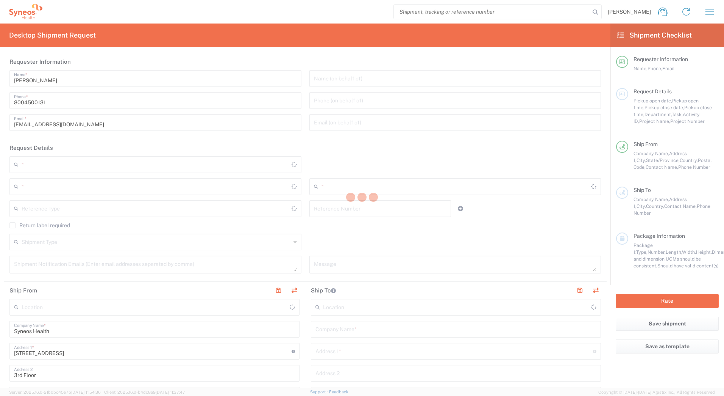
type input "[US_STATE]"
type input "[GEOGRAPHIC_DATA]"
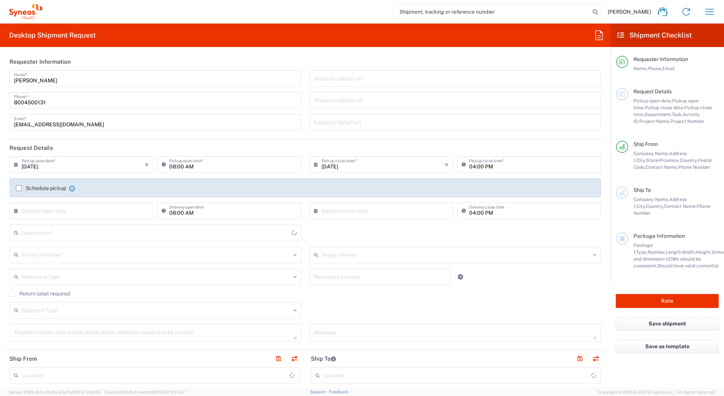
type input "4205"
type input "Syneos Health Commercial Servi- [GEOGRAPHIC_DATA] [GEOGRAPHIC_DATA]"
drag, startPoint x: 42, startPoint y: 78, endPoint x: 2, endPoint y: 75, distance: 40.3
click at [0, 77] on html "[PERSON_NAME] Home Shipment estimator Shipment tracking Desktop shipment reques…" at bounding box center [362, 198] width 724 height 396
paste input "Syneos Deployments"
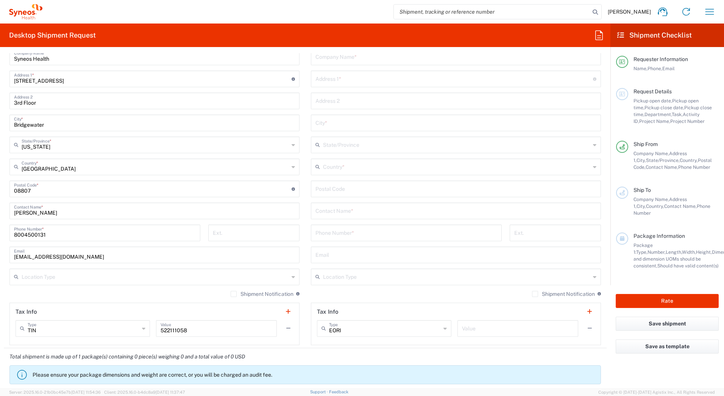
scroll to position [265, 0]
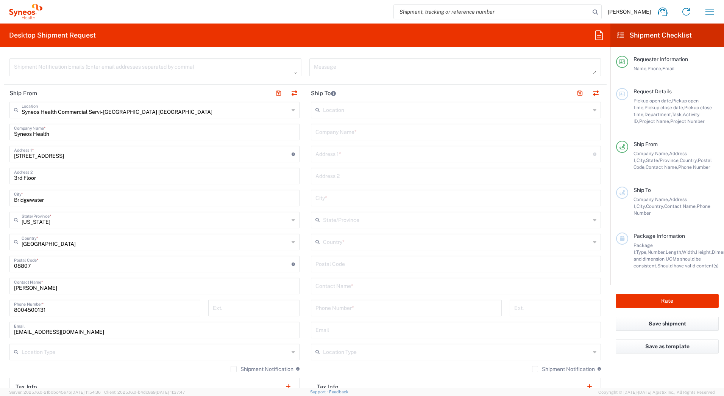
type input "Syneos Deployments"
drag, startPoint x: 61, startPoint y: 286, endPoint x: 0, endPoint y: 286, distance: 60.6
click at [0, 292] on html "[PERSON_NAME] Home Shipment estimator Shipment tracking Desktop shipment reques…" at bounding box center [362, 198] width 724 height 396
paste input "Syneos Deployments"
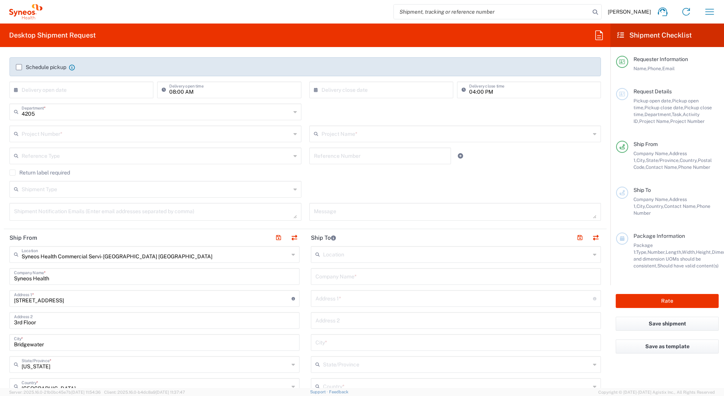
scroll to position [0, 0]
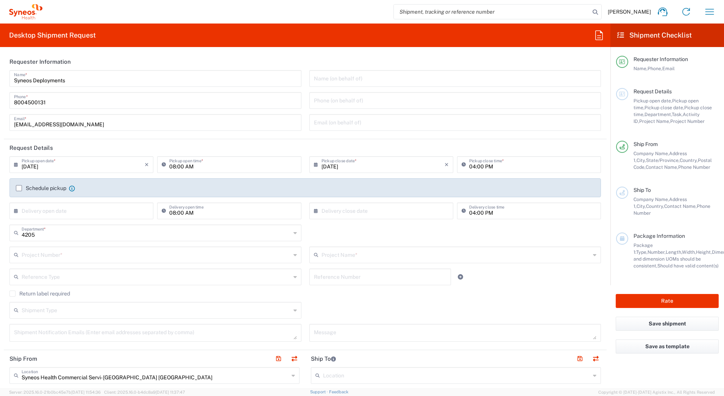
type input "Syneos Deployments"
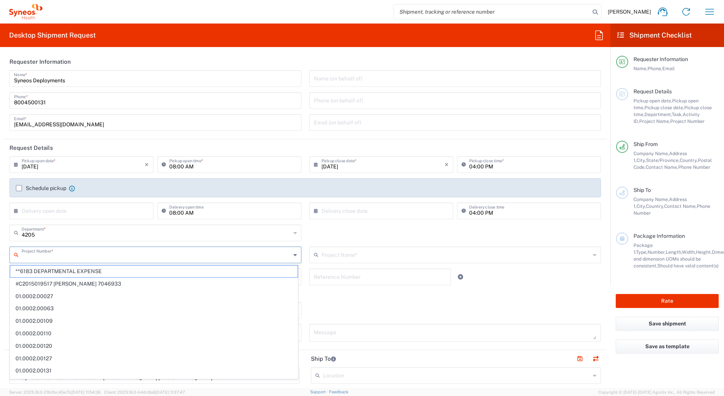
click at [37, 257] on input "text" at bounding box center [156, 253] width 269 height 13
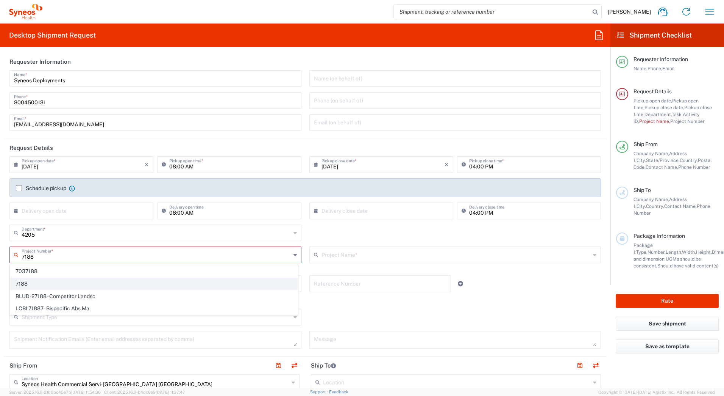
type input "7188"
click at [33, 282] on span "7188" at bounding box center [154, 284] width 288 height 12
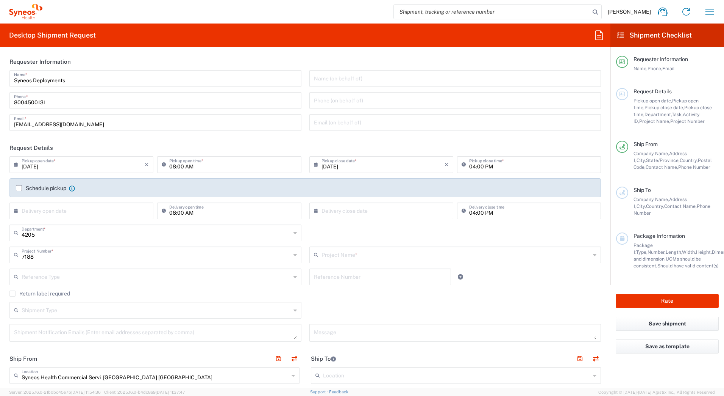
type input "ST-US-GSK-Viiv-Sales"
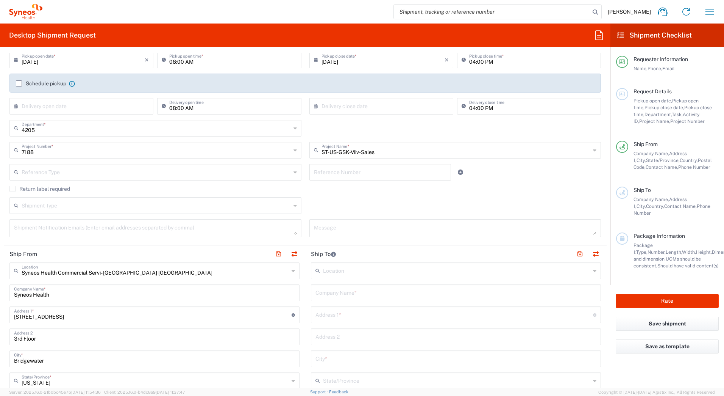
scroll to position [114, 0]
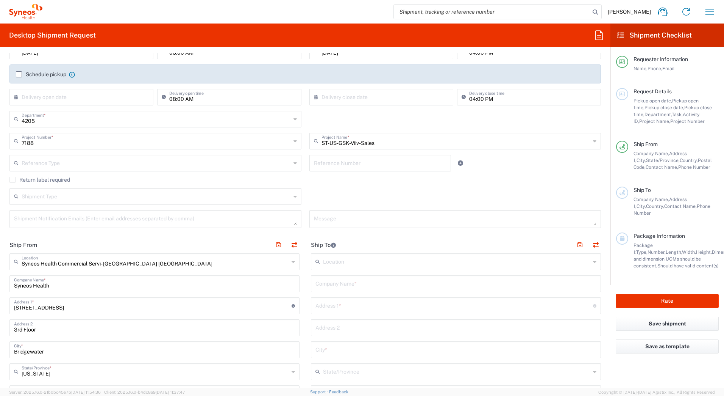
click at [333, 287] on input "text" at bounding box center [456, 282] width 281 height 13
paste input "[PERSON_NAME]"
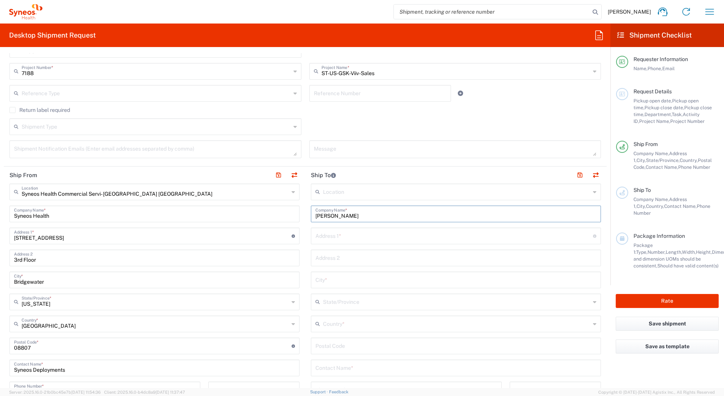
scroll to position [189, 0]
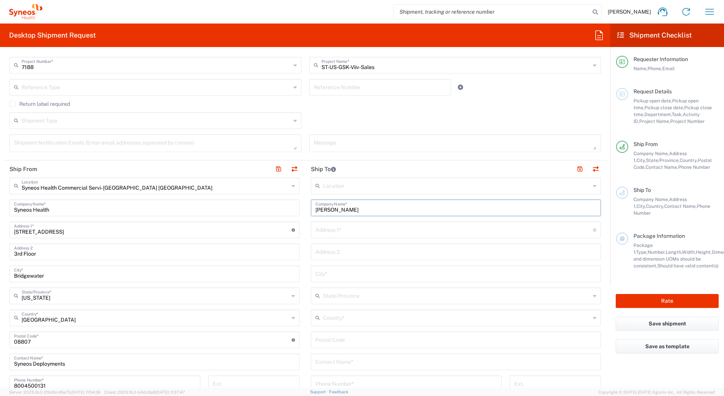
type input "[PERSON_NAME]"
click at [334, 363] on input "text" at bounding box center [456, 360] width 281 height 13
paste input "[PERSON_NAME]"
type input "[PERSON_NAME]"
click at [332, 314] on input "text" at bounding box center [457, 316] width 268 height 13
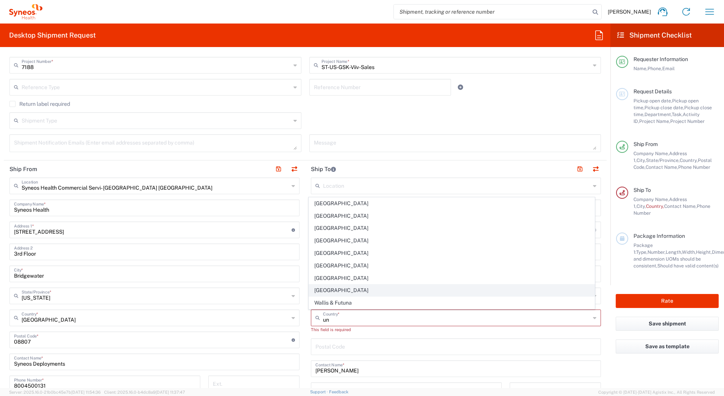
click at [336, 288] on span "[GEOGRAPHIC_DATA]" at bounding box center [452, 290] width 286 height 12
type input "[GEOGRAPHIC_DATA]"
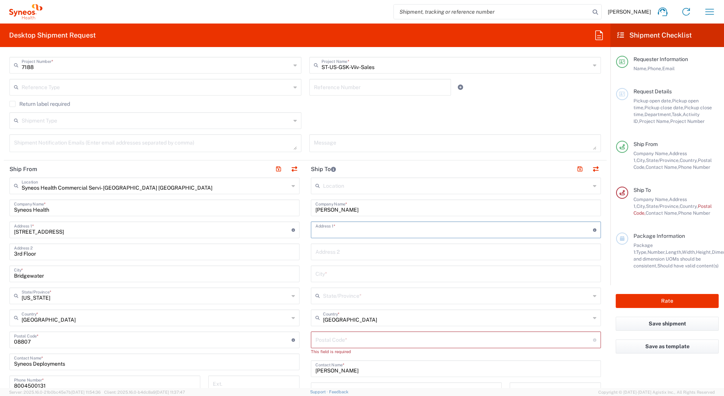
click at [336, 227] on input "text" at bounding box center [455, 228] width 278 height 13
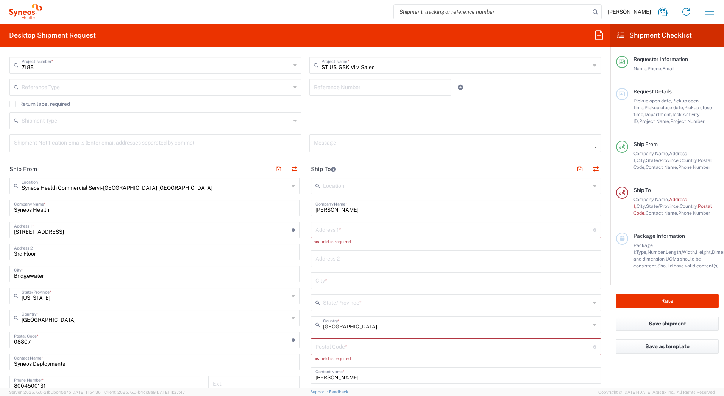
click at [375, 232] on input "text" at bounding box center [455, 228] width 278 height 13
paste input "[STREET_ADDRESS]"
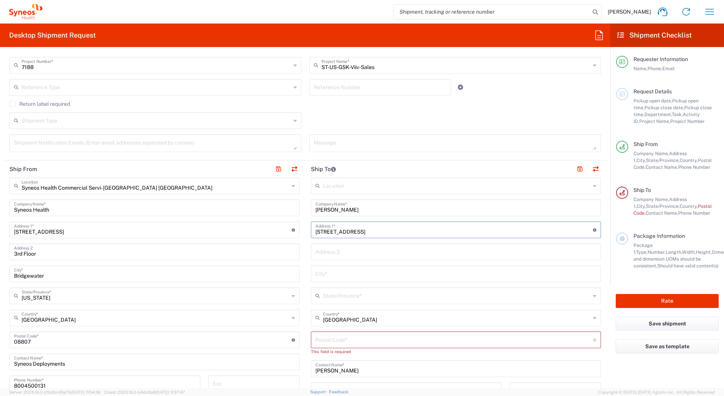
type input "[STREET_ADDRESS]"
click at [379, 252] on input "text" at bounding box center [456, 250] width 281 height 13
click at [319, 274] on input "text" at bounding box center [456, 272] width 281 height 13
paste input "Frisco"
type input "Frisco"
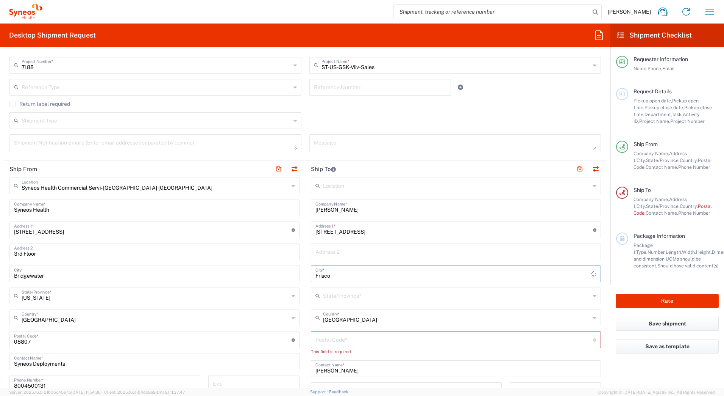
click at [330, 299] on input "text" at bounding box center [457, 294] width 268 height 13
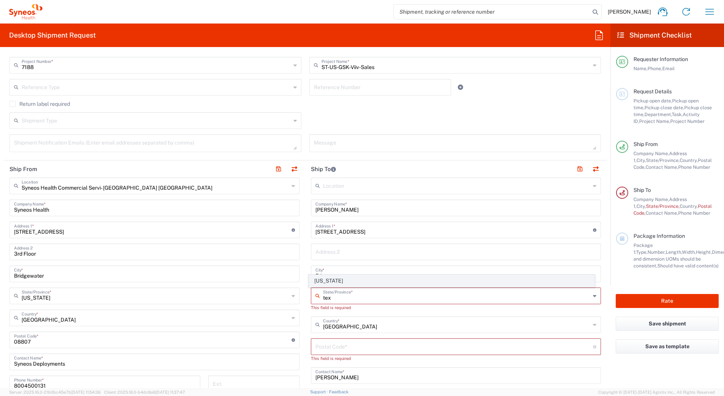
click at [325, 282] on span "[US_STATE]" at bounding box center [452, 281] width 286 height 12
type input "[US_STATE]"
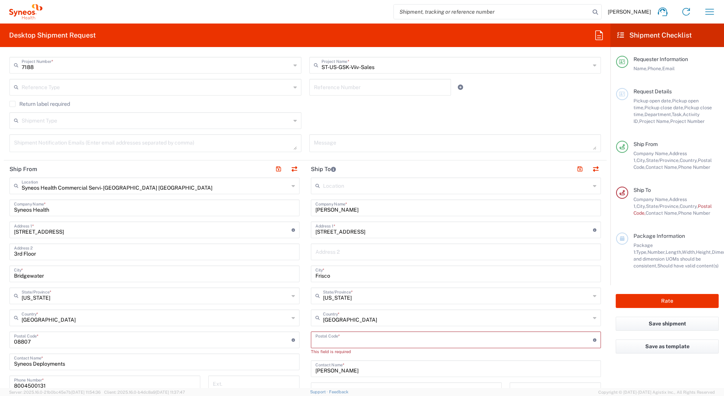
click at [349, 337] on input "undefined" at bounding box center [455, 338] width 278 height 13
paste input "75035"
type input "75035"
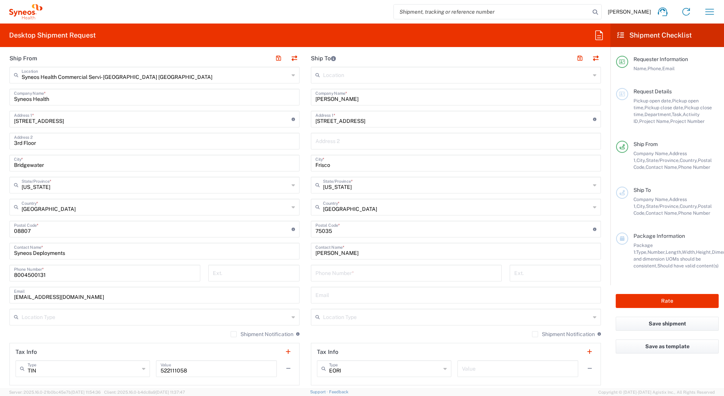
scroll to position [303, 0]
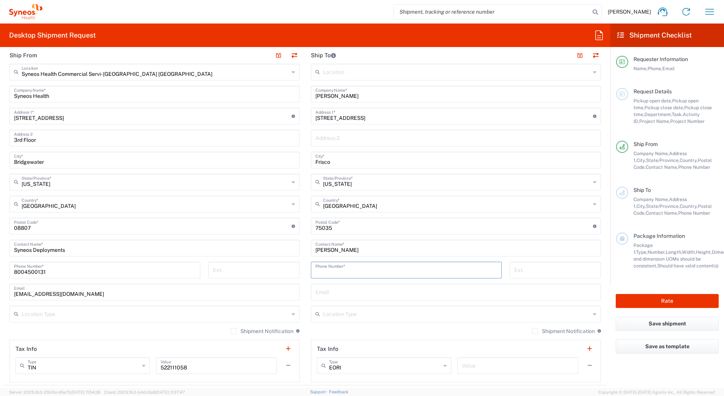
click at [349, 269] on input "tel" at bounding box center [407, 269] width 182 height 13
paste input "9727653000"
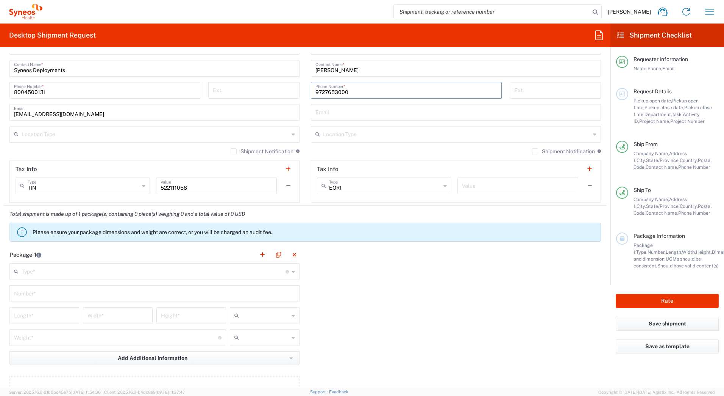
scroll to position [493, 0]
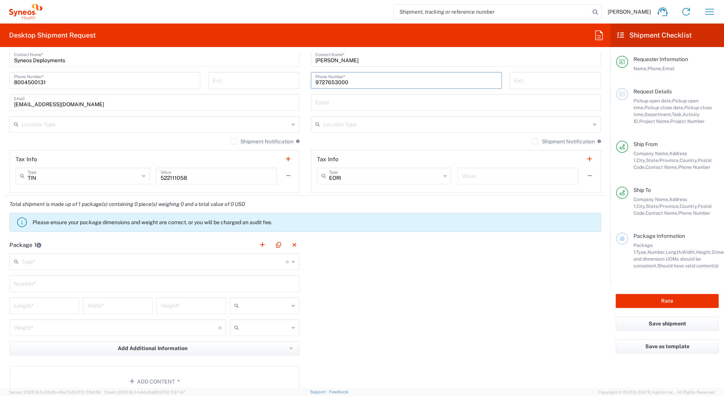
type input "9727653000"
click at [48, 263] on input "text" at bounding box center [154, 260] width 264 height 13
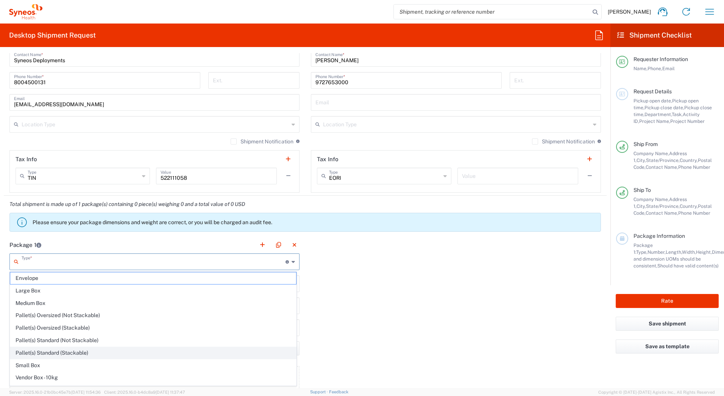
scroll to position [23, 0]
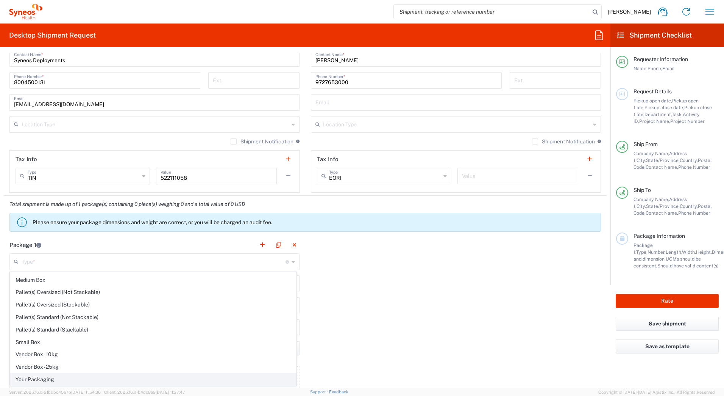
click at [55, 378] on span "Your Packaging" at bounding box center [153, 379] width 286 height 12
type input "Your Packaging"
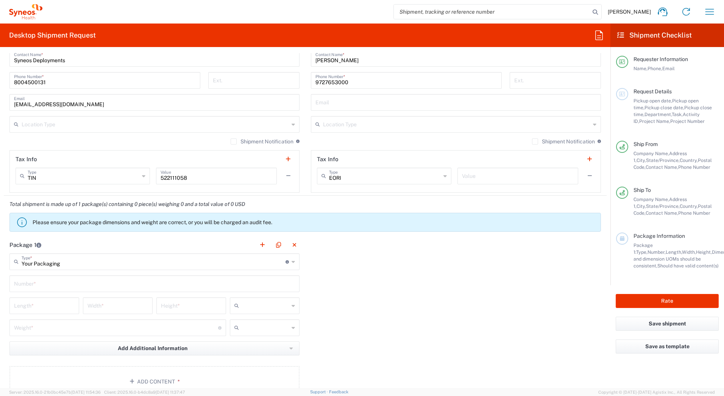
click at [47, 283] on input "text" at bounding box center [154, 282] width 281 height 13
type input "1"
click at [41, 305] on input "number" at bounding box center [44, 304] width 61 height 13
type input "24"
type input "15"
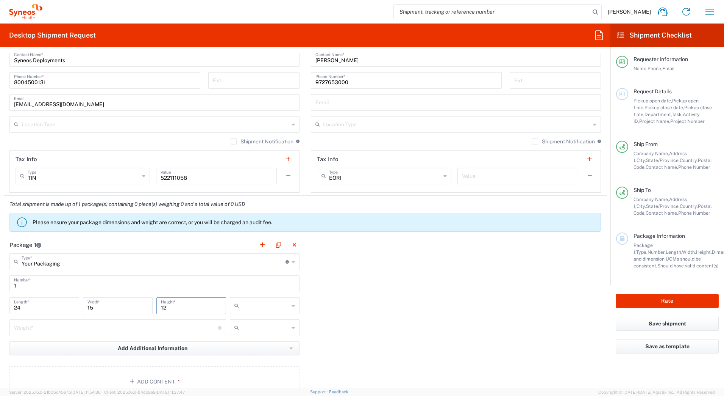
type input "12"
click at [252, 305] on input "text" at bounding box center [265, 305] width 47 height 12
click at [243, 347] on span "in" at bounding box center [261, 347] width 67 height 12
type input "in"
click at [74, 327] on input "number" at bounding box center [116, 326] width 204 height 13
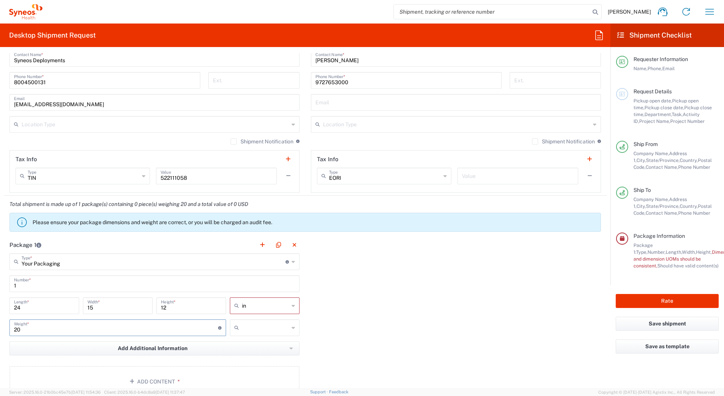
type input "20"
click at [247, 329] on input "text" at bounding box center [265, 327] width 47 height 12
click at [241, 356] on span "lbs" at bounding box center [261, 356] width 67 height 12
type input "lbs"
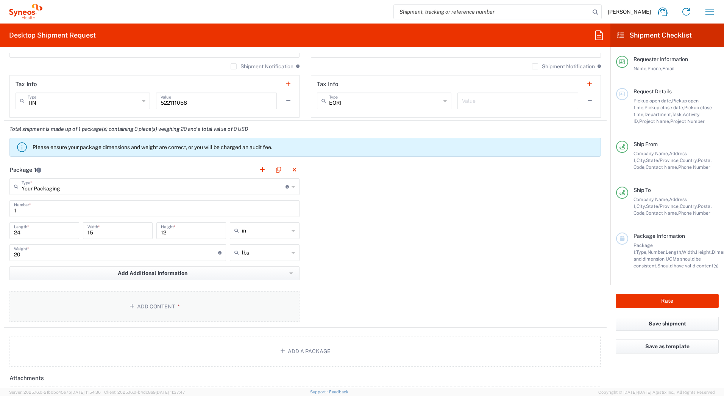
scroll to position [568, 0]
click at [147, 306] on button "Add Content *" at bounding box center [154, 305] width 290 height 31
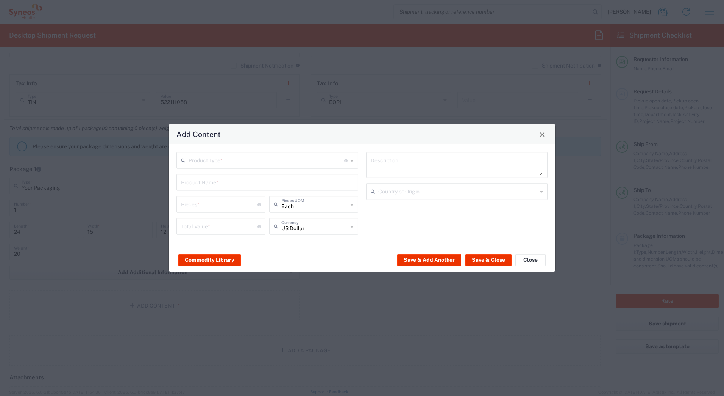
click at [239, 158] on input "text" at bounding box center [267, 159] width 156 height 13
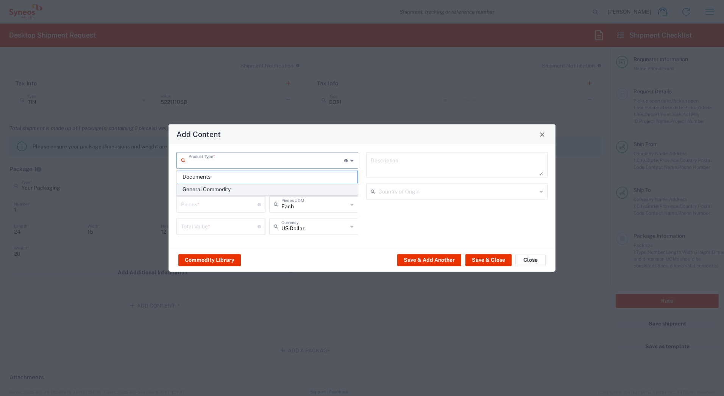
click at [209, 191] on span "General Commodity" at bounding box center [267, 189] width 180 height 12
type input "General Commodity"
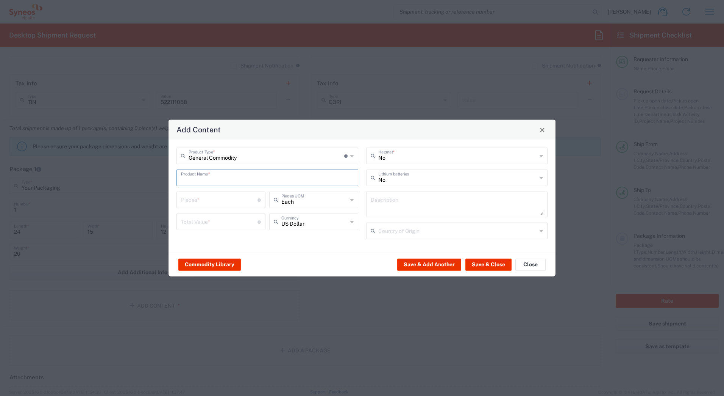
click at [207, 173] on input "text" at bounding box center [267, 177] width 173 height 13
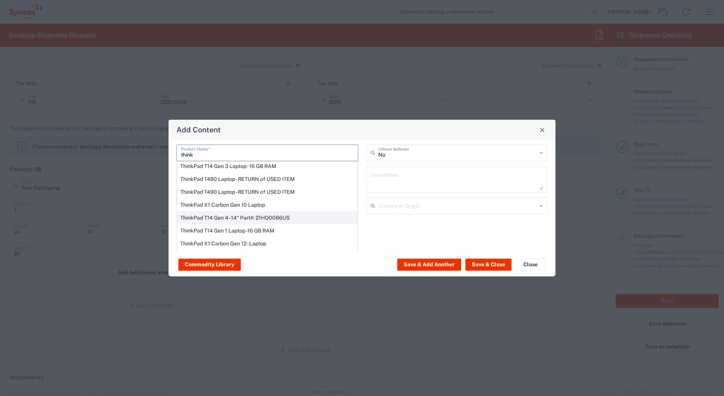
scroll to position [38, 0]
click at [223, 220] on div "ThinkPad T14 Gen 1 Laptop -16 GB RAM" at bounding box center [267, 217] width 180 height 13
type input "ThinkPad T14 Gen 1 Laptop -16 GB RAM"
type textarea "Intel Core i5-10210U- 14"- 512 GB SSD"
type input "[GEOGRAPHIC_DATA]"
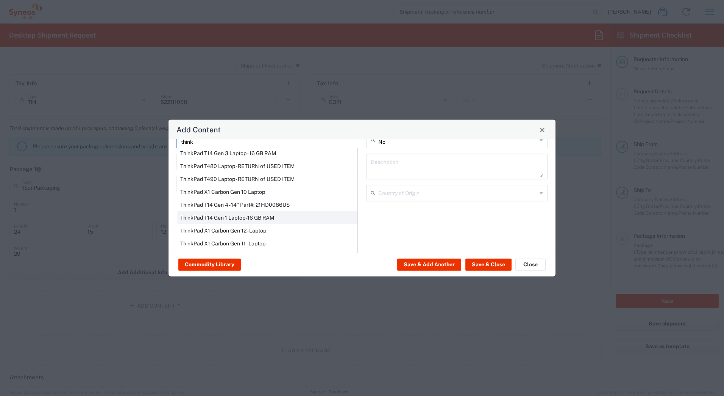
type input "Yes"
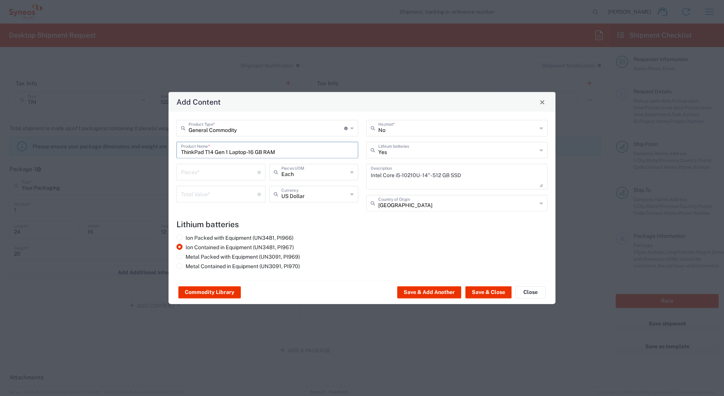
scroll to position [0, 0]
click at [199, 171] on input "number" at bounding box center [219, 171] width 77 height 13
type input "1"
click at [199, 193] on input "number" at bounding box center [219, 193] width 77 height 13
type input "1000"
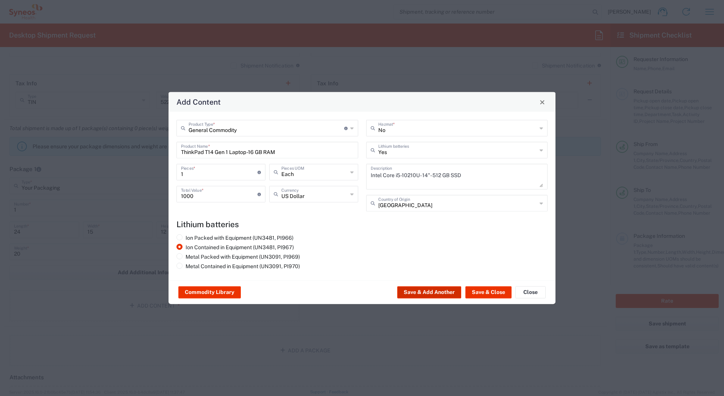
click at [420, 287] on button "Save & Add Another" at bounding box center [429, 292] width 64 height 12
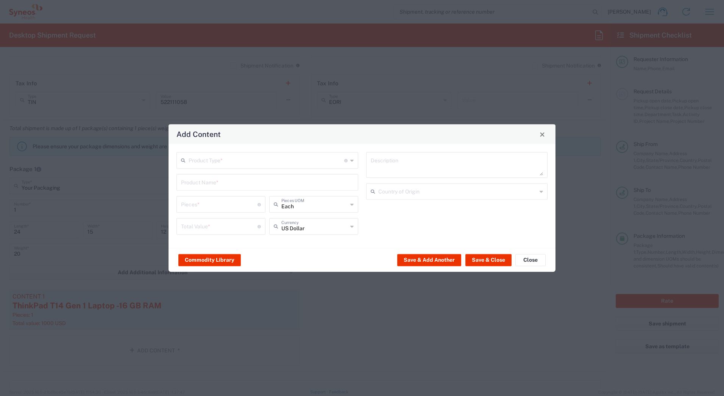
click at [258, 164] on input "text" at bounding box center [267, 159] width 156 height 13
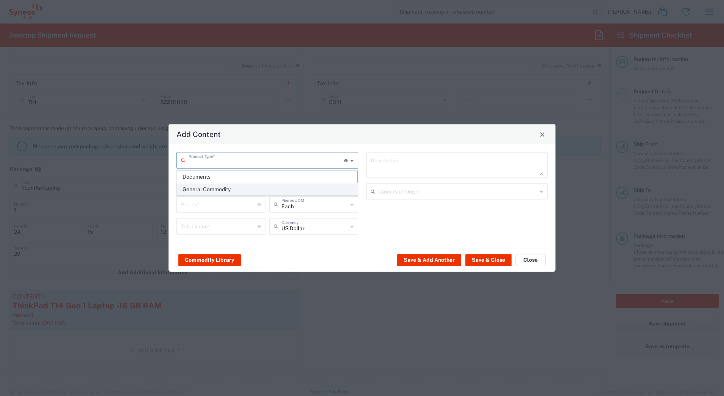
click at [216, 191] on span "General Commodity" at bounding box center [267, 189] width 180 height 12
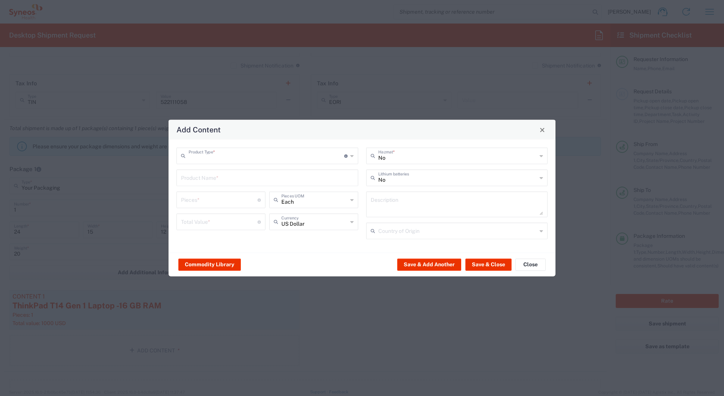
type input "General Commodity"
click at [212, 177] on input "text" at bounding box center [267, 177] width 173 height 13
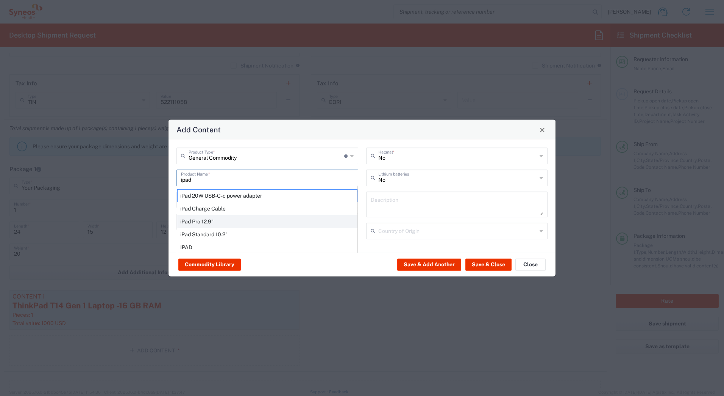
click at [208, 220] on div "iPad Pro 12.9"" at bounding box center [267, 221] width 180 height 13
type input "iPad Pro 12.9""
type input "1"
type textarea "iPad Pro 12.9""
type input "[GEOGRAPHIC_DATA]"
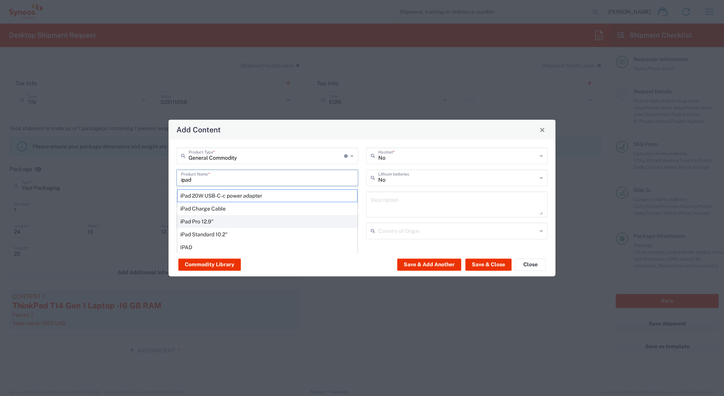
type input "Yes"
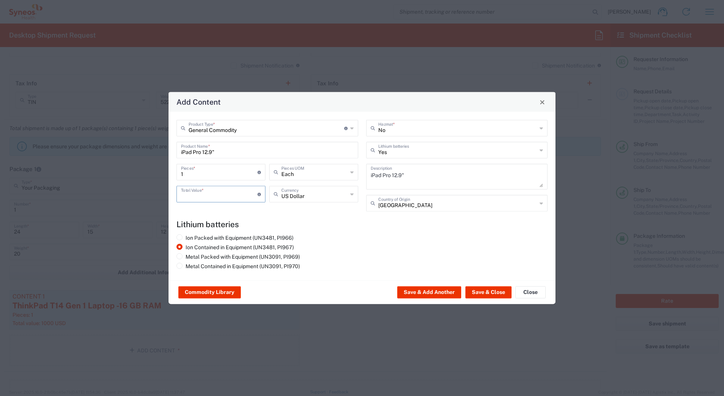
click at [197, 191] on input "number" at bounding box center [219, 193] width 77 height 13
type input "1000"
click at [475, 289] on button "Save & Close" at bounding box center [489, 292] width 46 height 12
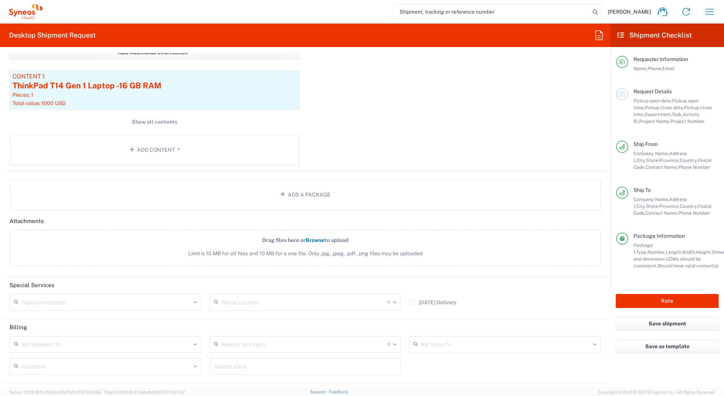
scroll to position [832, 0]
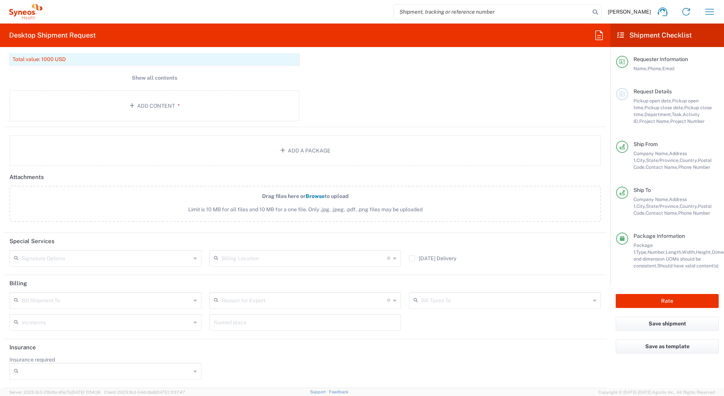
click at [81, 260] on input "text" at bounding box center [106, 257] width 169 height 13
click at [78, 275] on span "Adult Signature Required" at bounding box center [104, 275] width 189 height 12
type input "Adult Signature Required"
click at [627, 300] on button "Rate" at bounding box center [667, 301] width 103 height 14
type input "7188"
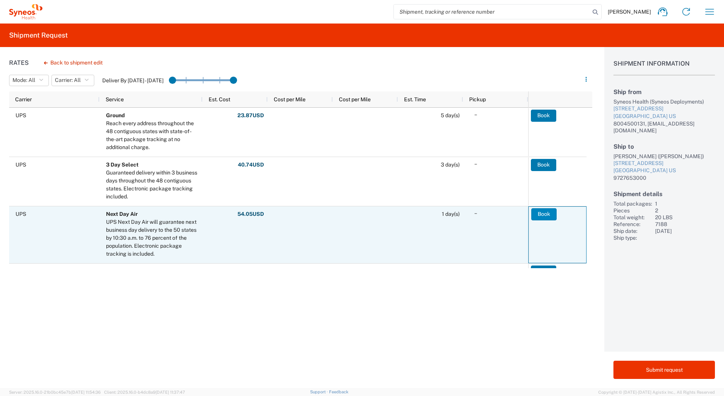
click at [544, 215] on button "Book" at bounding box center [544, 214] width 25 height 12
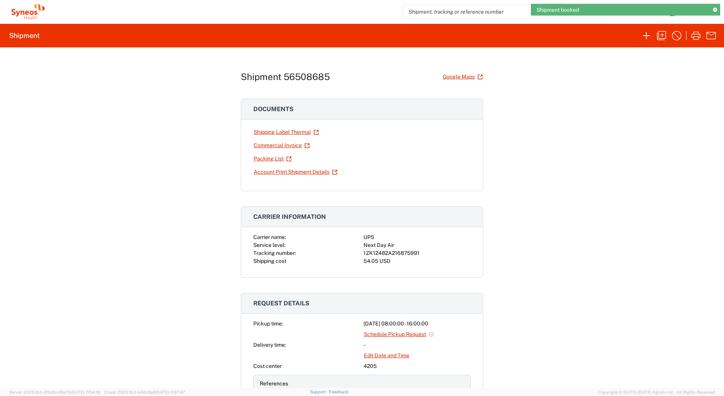
click at [412, 250] on div "1ZK12482A216875991" at bounding box center [417, 253] width 107 height 8
click at [412, 254] on div "1ZK12482A216875991" at bounding box center [417, 253] width 107 height 8
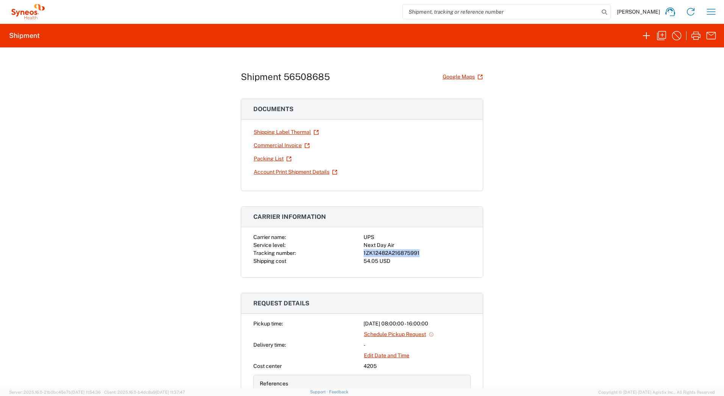
copy div "1ZK12482A216875991"
click at [696, 37] on icon "button" at bounding box center [696, 35] width 9 height 8
click at [663, 34] on icon "button" at bounding box center [662, 36] width 12 height 12
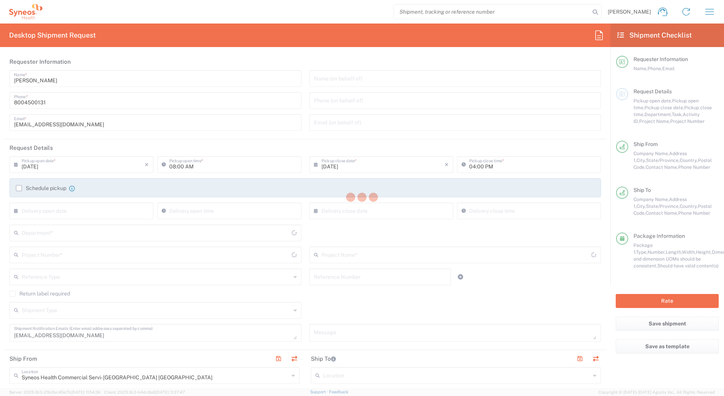
type input "4205"
type input "7188"
type input "ST-US-GSK-Viiv-Sales"
type input "[US_STATE]"
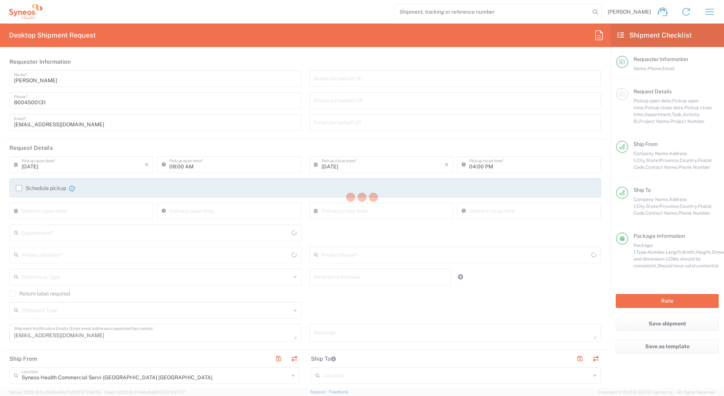
type input "Your Packaging"
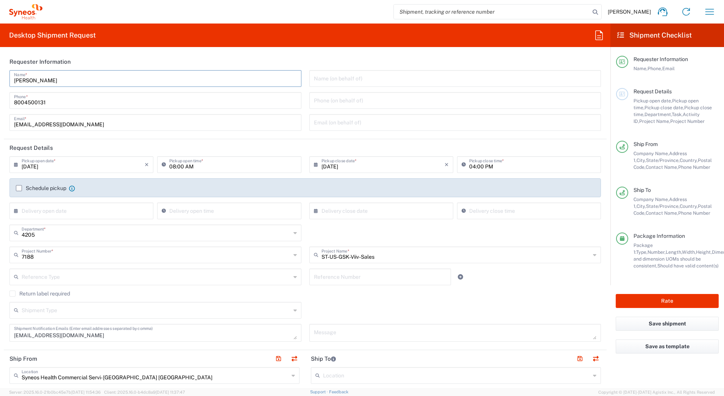
drag, startPoint x: 59, startPoint y: 80, endPoint x: -2, endPoint y: 82, distance: 60.3
click at [0, 82] on html "[PERSON_NAME] Home Shipment estimator Shipment tracking Desktop shipment reques…" at bounding box center [362, 198] width 724 height 396
paste input "Syneos Deployments"
type input "Syneos Deployments"
click at [309, 55] on header "Requester Information" at bounding box center [305, 61] width 603 height 17
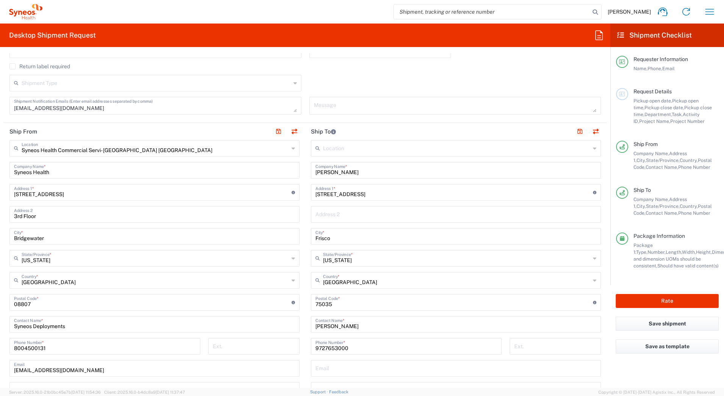
scroll to position [227, 0]
drag, startPoint x: 357, startPoint y: 171, endPoint x: 286, endPoint y: 169, distance: 71.7
click at [287, 169] on div "Ship From Syneos Health Commercial Servi- [GEOGRAPHIC_DATA] [GEOGRAPHIC_DATA] L…" at bounding box center [305, 291] width 603 height 338
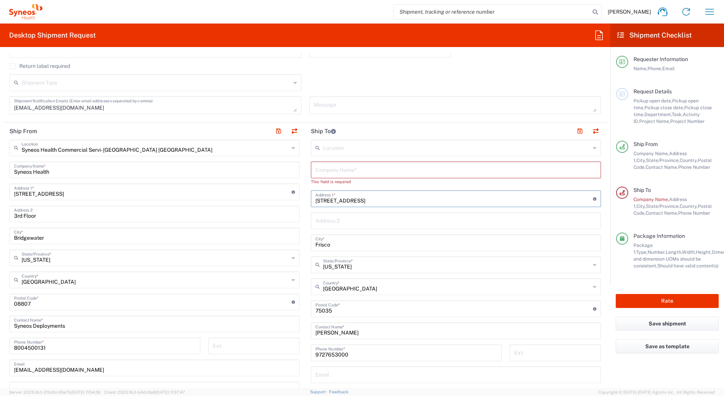
drag, startPoint x: 375, startPoint y: 193, endPoint x: 267, endPoint y: 204, distance: 108.2
click at [264, 200] on div "Ship From Syneos Health Commercial Servi- [GEOGRAPHIC_DATA] [GEOGRAPHIC_DATA] L…" at bounding box center [305, 294] width 603 height 345
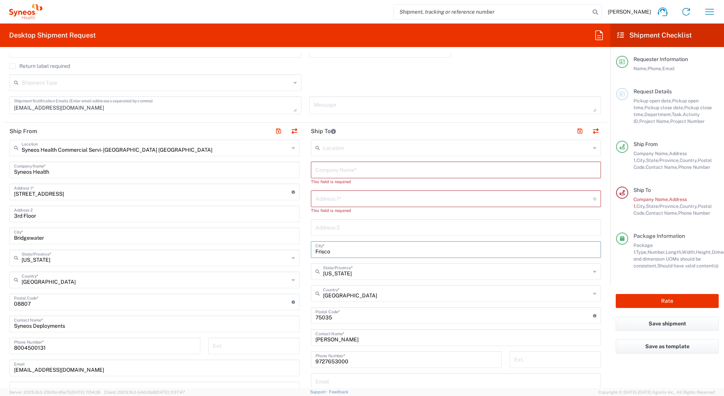
drag, startPoint x: 331, startPoint y: 246, endPoint x: 283, endPoint y: 244, distance: 47.4
click at [283, 244] on div "Ship From Syneos Health Commercial Servi- [GEOGRAPHIC_DATA] [GEOGRAPHIC_DATA] L…" at bounding box center [305, 298] width 603 height 352
drag, startPoint x: 336, startPoint y: 321, endPoint x: 263, endPoint y: 335, distance: 74.1
click at [257, 324] on div "Ship From Syneos Health Commercial Servi- [GEOGRAPHIC_DATA] [GEOGRAPHIC_DATA] L…" at bounding box center [305, 301] width 603 height 359
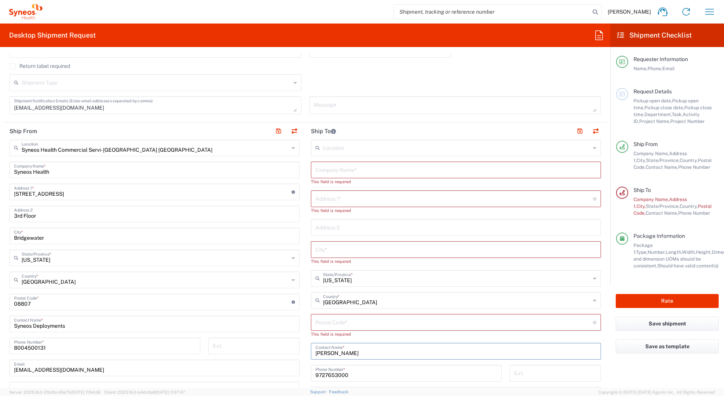
drag, startPoint x: 364, startPoint y: 349, endPoint x: 271, endPoint y: 364, distance: 94.1
click at [275, 359] on div "Ship From Syneos Health Commercial Servi- [GEOGRAPHIC_DATA] [GEOGRAPHIC_DATA] L…" at bounding box center [305, 305] width 603 height 366
drag, startPoint x: 348, startPoint y: 376, endPoint x: 335, endPoint y: 360, distance: 19.9
click at [260, 376] on div "Ship From Syneos Health Commercial Servi- [GEOGRAPHIC_DATA] [GEOGRAPHIC_DATA] L…" at bounding box center [305, 308] width 603 height 372
click at [326, 164] on input "text" at bounding box center [456, 169] width 281 height 13
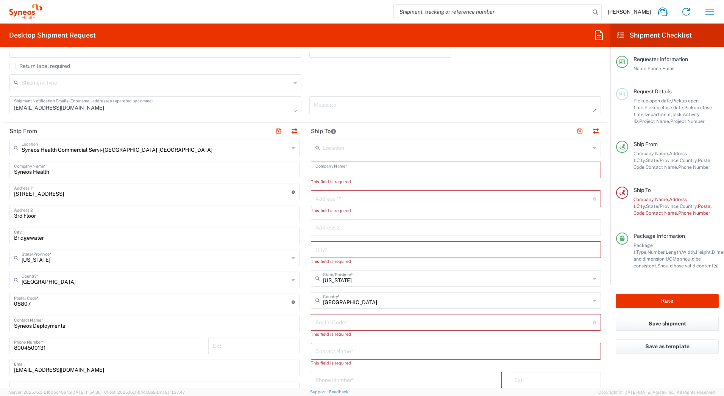
paste input "[PERSON_NAME]"
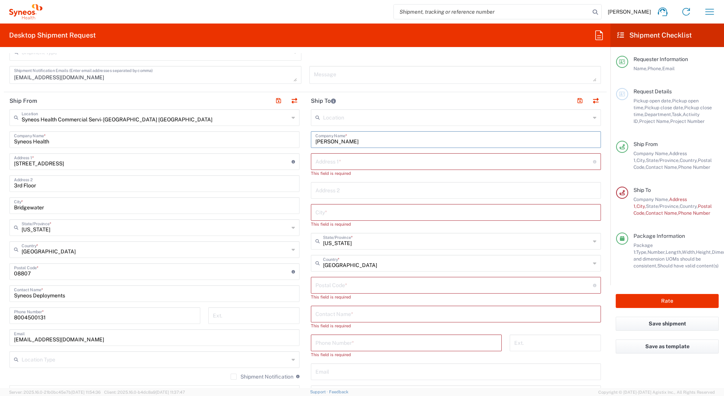
scroll to position [303, 0]
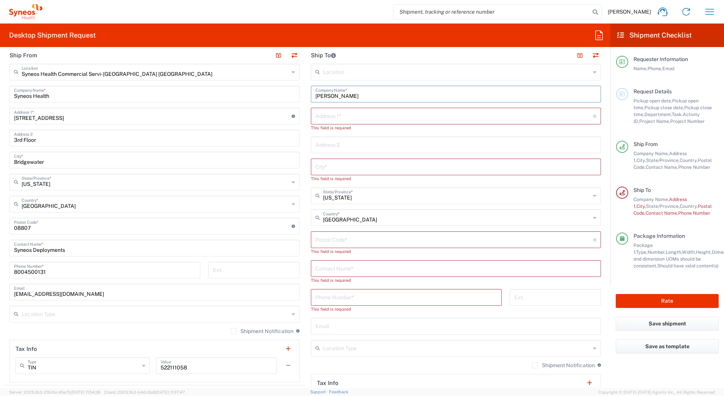
type input "[PERSON_NAME]"
click at [320, 266] on input "text" at bounding box center [456, 267] width 281 height 13
paste input "[PERSON_NAME]"
type input "[PERSON_NAME]"
click at [339, 120] on input "text" at bounding box center [455, 115] width 278 height 13
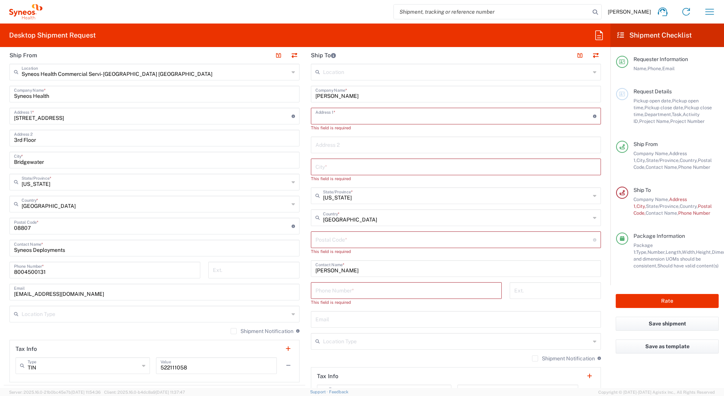
paste input "[STREET_ADDRESS]"
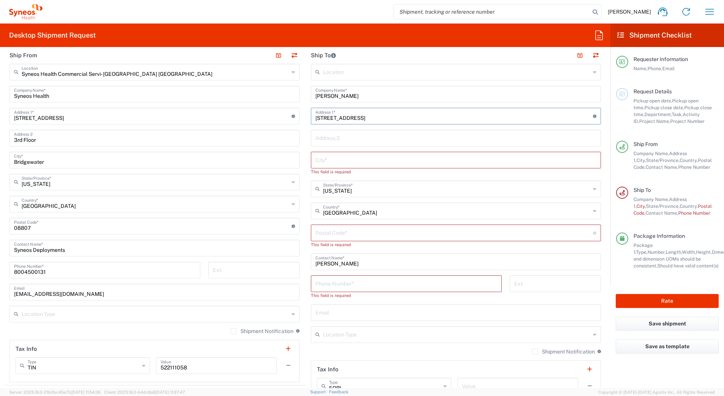
type input "[STREET_ADDRESS]"
click at [324, 158] on input "text" at bounding box center [456, 159] width 281 height 13
paste input "New Braunfels"
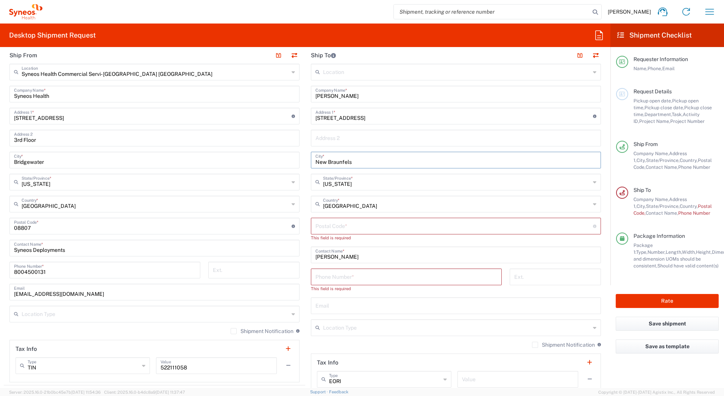
type input "New Braunfels"
click at [369, 228] on input "undefined" at bounding box center [455, 225] width 278 height 13
paste input "78130"
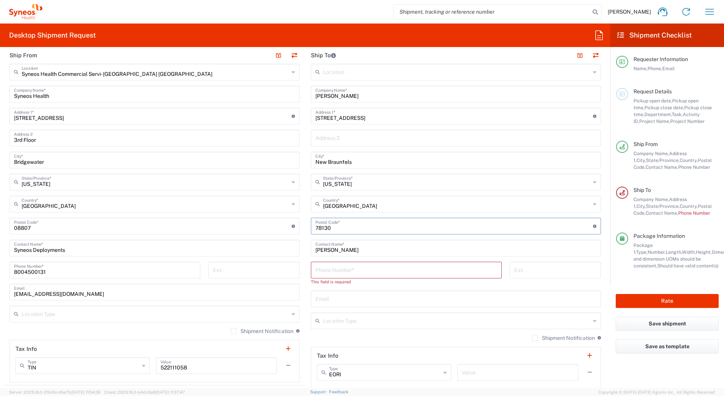
type input "78130"
click at [381, 266] on input "tel" at bounding box center [407, 269] width 182 height 13
paste input "5126443089"
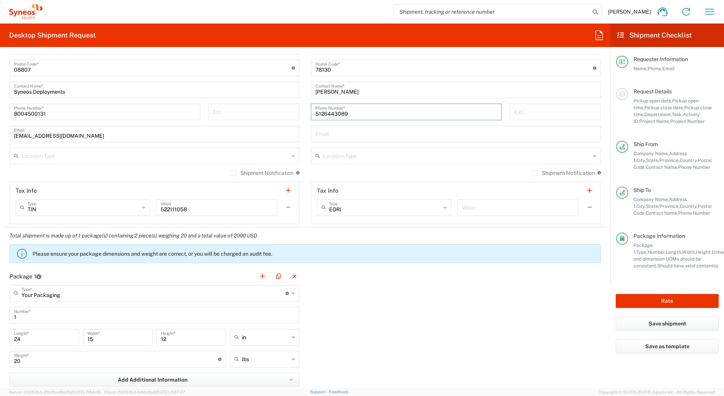
scroll to position [530, 0]
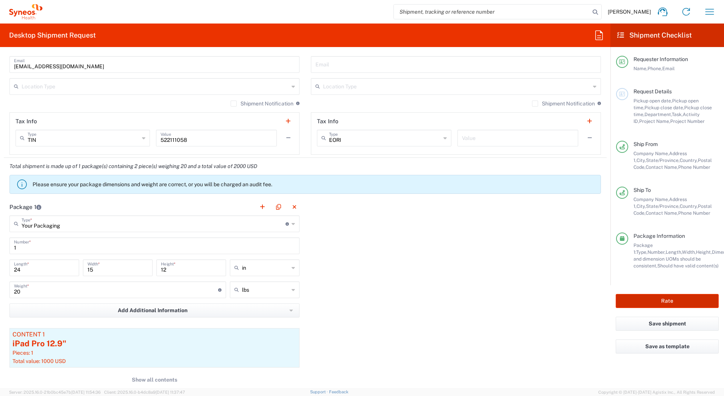
type input "5126443089"
click at [652, 300] on button "Rate" at bounding box center [667, 301] width 103 height 14
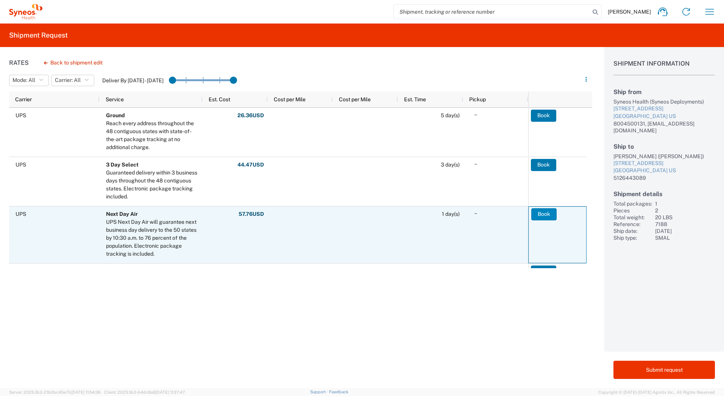
click at [545, 212] on button "Book" at bounding box center [544, 214] width 25 height 12
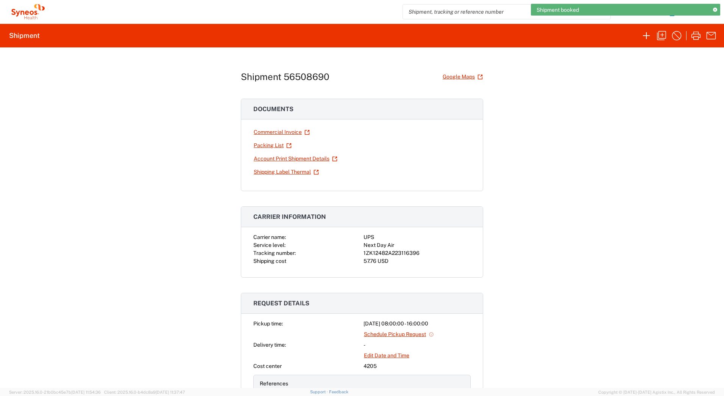
click at [388, 253] on div "1ZK12482A223116396" at bounding box center [417, 253] width 107 height 8
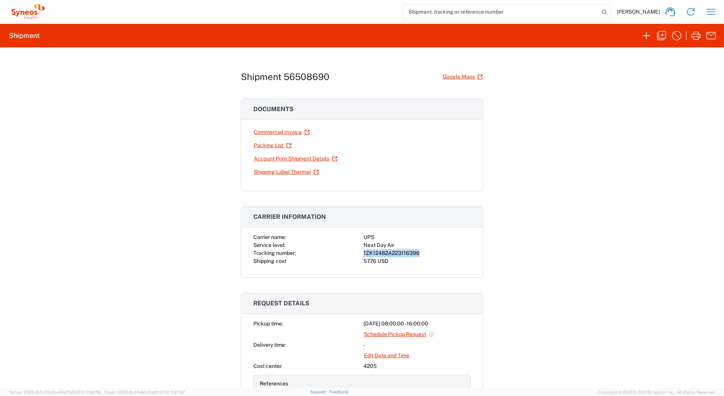
copy div "1ZK12482A223116396"
click at [697, 38] on icon "button" at bounding box center [696, 36] width 12 height 12
